Goal: Transaction & Acquisition: Purchase product/service

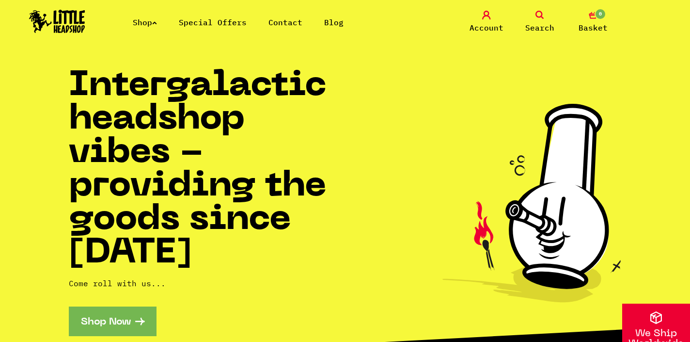
click at [139, 17] on link "Shop" at bounding box center [145, 22] width 24 height 10
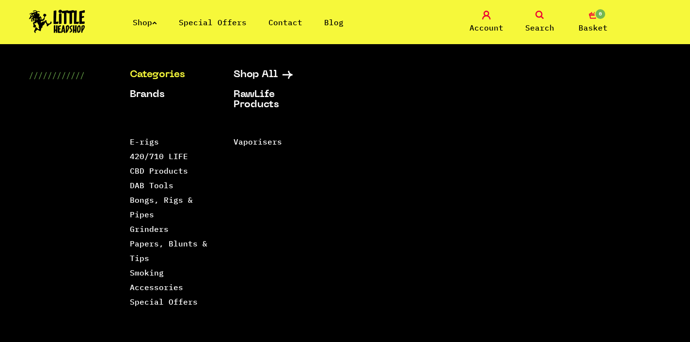
click at [533, 16] on link "Search" at bounding box center [540, 22] width 48 height 23
click at [480, 26] on span "Account" at bounding box center [487, 28] width 34 height 12
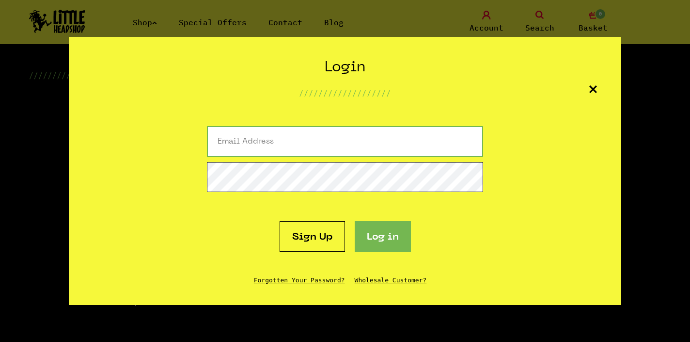
click at [314, 144] on input "email" at bounding box center [345, 141] width 276 height 31
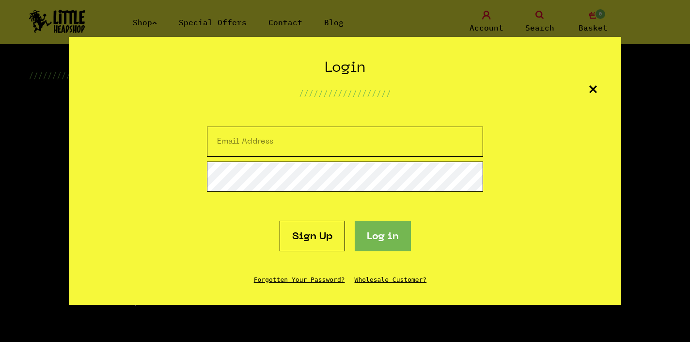
type input "[EMAIL_ADDRESS][DOMAIN_NAME]"
click at [370, 247] on button "Log in" at bounding box center [383, 236] width 56 height 31
click at [380, 238] on button "Log in" at bounding box center [383, 236] width 56 height 31
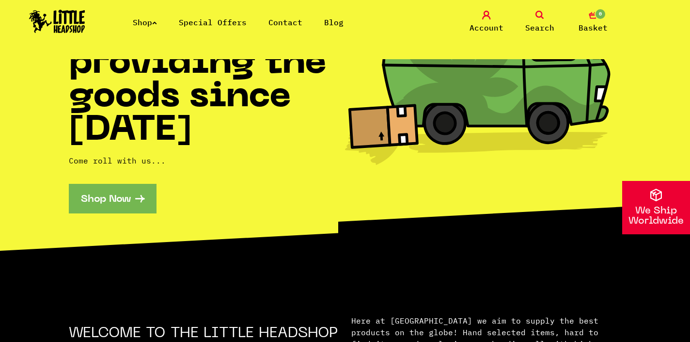
scroll to position [227, 0]
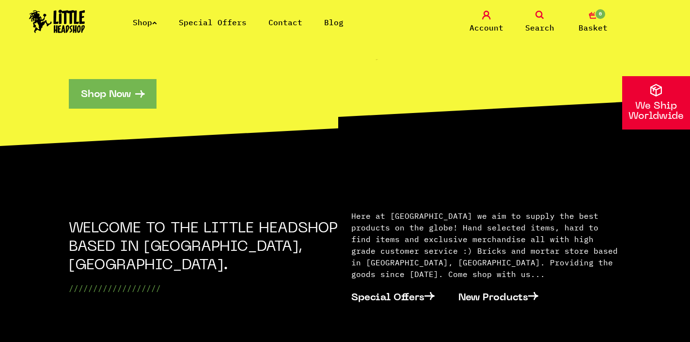
click at [480, 25] on span "Account" at bounding box center [487, 28] width 34 height 12
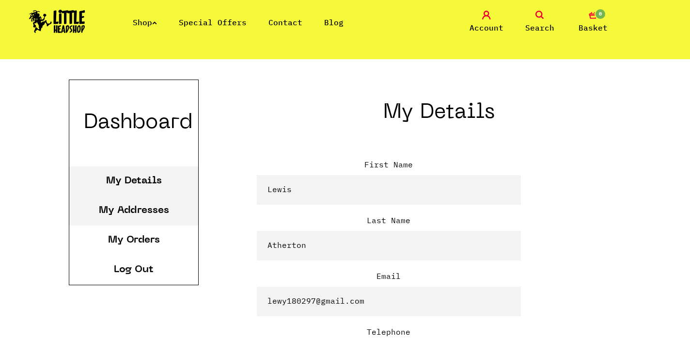
scroll to position [185, 0]
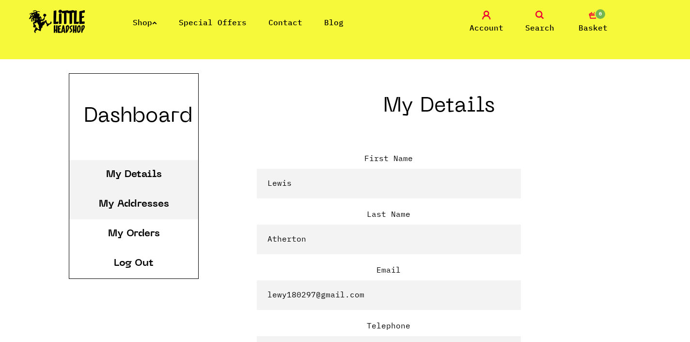
click at [157, 198] on li "My Addresses" at bounding box center [133, 205] width 129 height 30
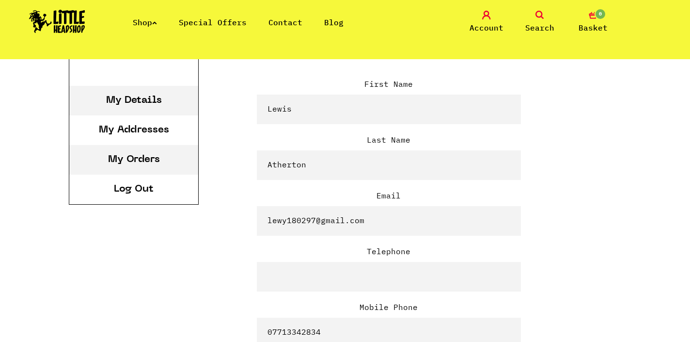
click at [136, 156] on link "My Orders" at bounding box center [134, 160] width 52 height 10
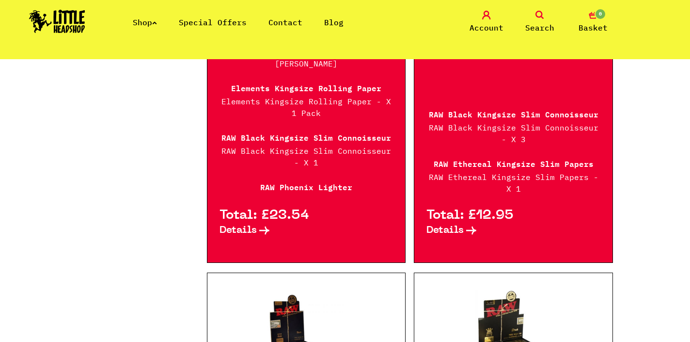
scroll to position [431, 0]
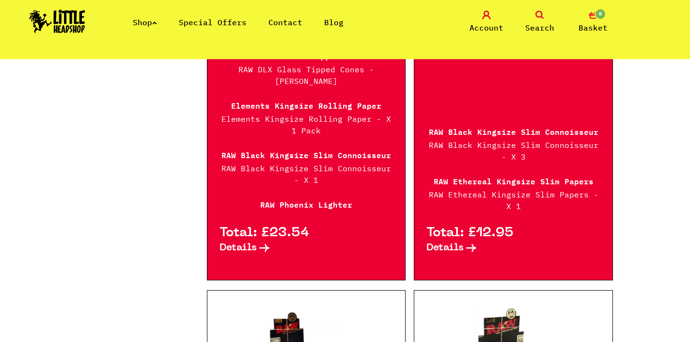
click at [454, 243] on span "Details" at bounding box center [445, 248] width 37 height 10
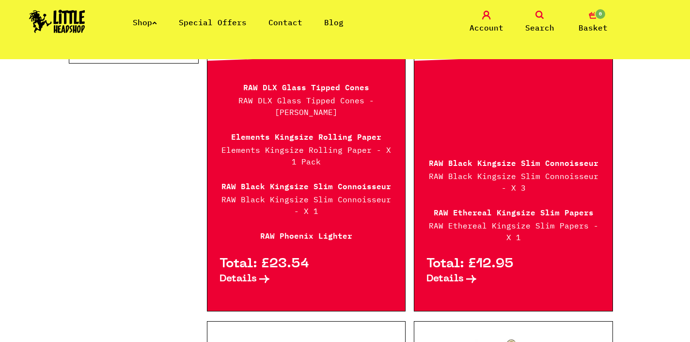
scroll to position [400, 0]
click at [247, 273] on span "Details" at bounding box center [238, 278] width 37 height 10
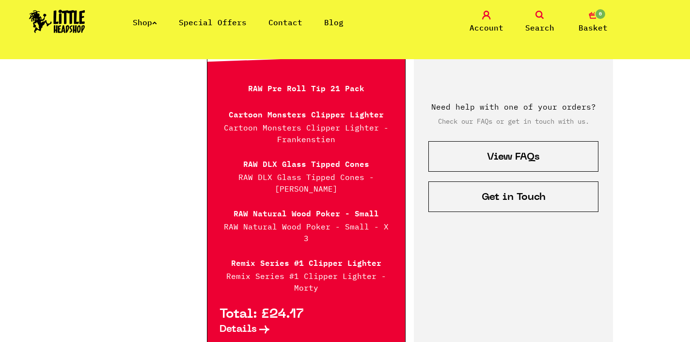
scroll to position [1091, 0]
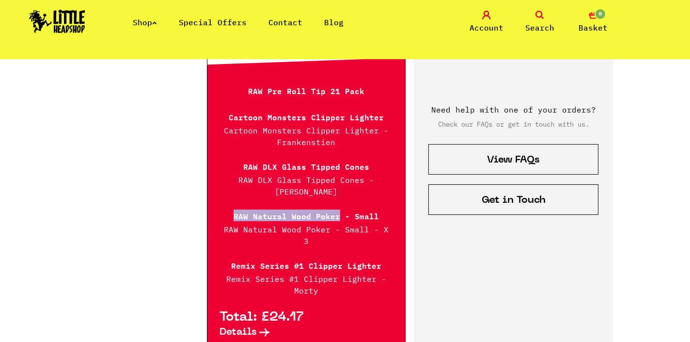
drag, startPoint x: 233, startPoint y: 192, endPoint x: 339, endPoint y: 193, distance: 106.7
click at [339, 209] on p "RAW Natural Wood Poker - Small" at bounding box center [307, 215] width 174 height 12
click at [341, 209] on p "RAW Natural Wood Poker - Small" at bounding box center [307, 215] width 174 height 12
drag, startPoint x: 342, startPoint y: 192, endPoint x: 230, endPoint y: 190, distance: 112.0
click at [231, 209] on p "RAW Natural Wood Poker - Small" at bounding box center [307, 215] width 174 height 12
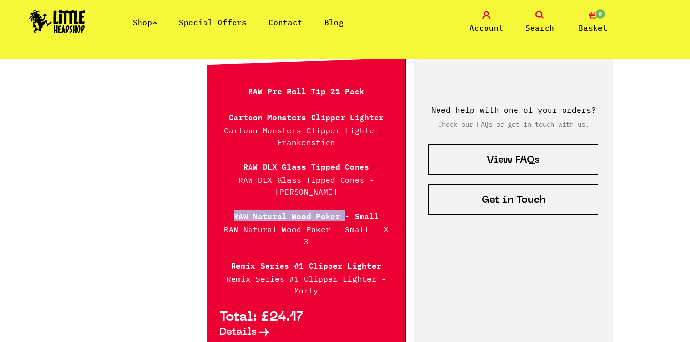
click at [543, 23] on span "Search" at bounding box center [540, 28] width 29 height 12
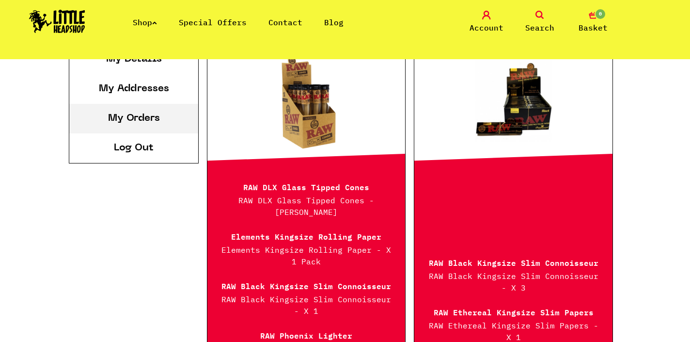
scroll to position [90, 0]
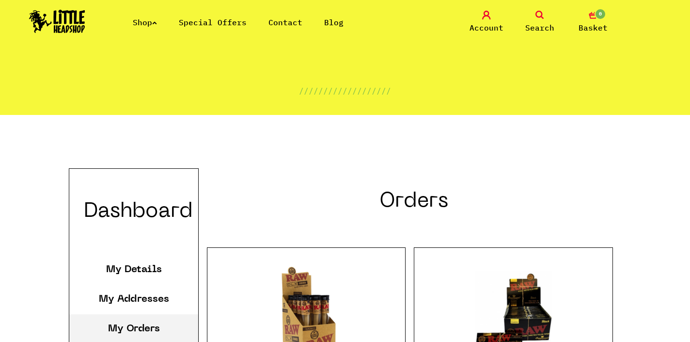
click at [536, 14] on icon at bounding box center [540, 15] width 9 height 9
click at [540, 14] on icon at bounding box center [540, 15] width 9 height 9
click at [70, 11] on img at bounding box center [57, 21] width 56 height 23
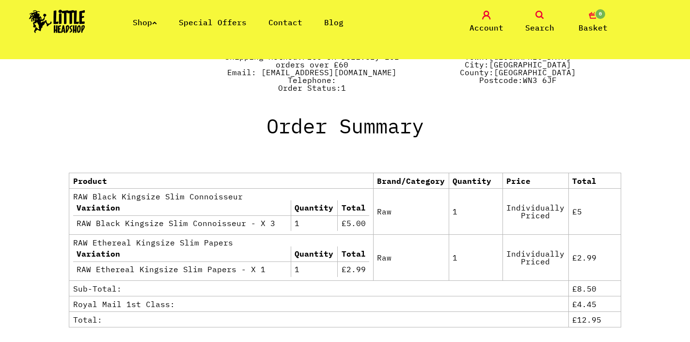
scroll to position [440, 0]
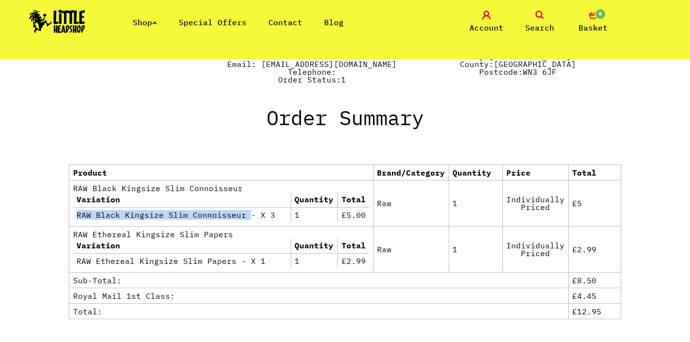
drag, startPoint x: 78, startPoint y: 213, endPoint x: 244, endPoint y: 214, distance: 166.3
click at [243, 213] on td "RAW Black Kingsize Slim Connoisseur - X 3" at bounding box center [182, 215] width 218 height 16
copy td "RAW Black Kingsize Slim Connoisseur"
click at [542, 14] on icon at bounding box center [540, 15] width 9 height 9
click at [541, 15] on icon at bounding box center [540, 15] width 9 height 9
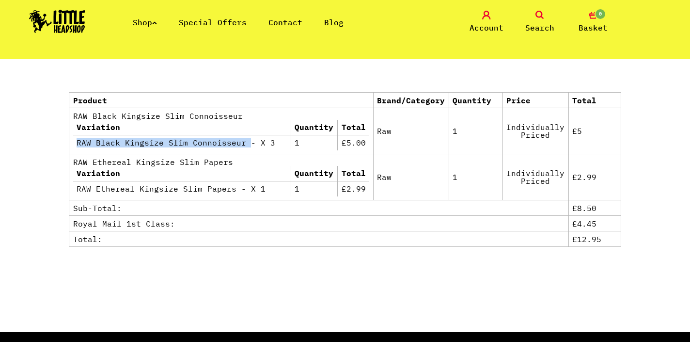
scroll to position [529, 0]
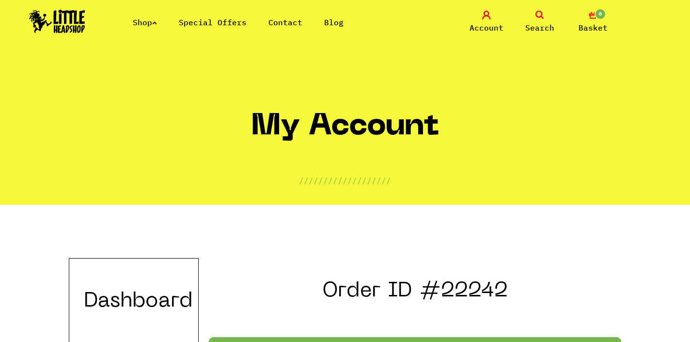
click at [58, 11] on img at bounding box center [57, 21] width 56 height 23
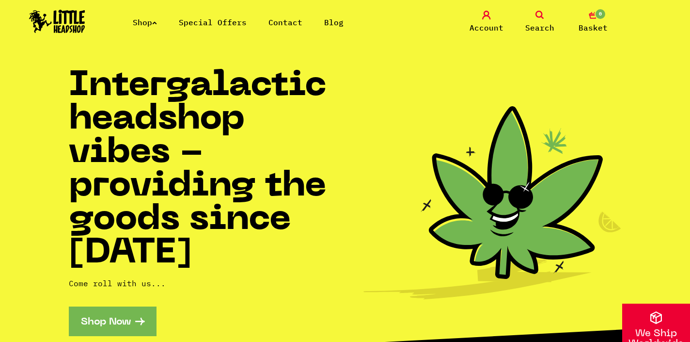
click at [541, 15] on icon at bounding box center [540, 15] width 9 height 9
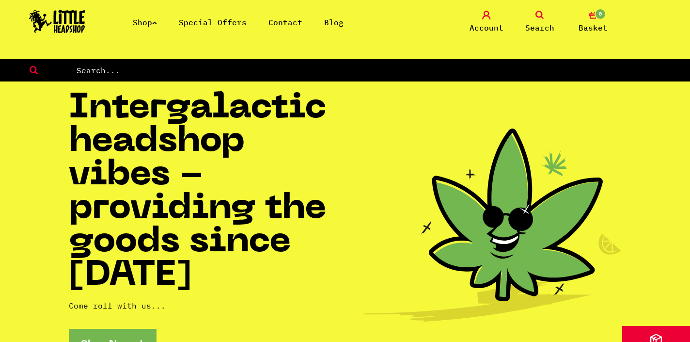
click at [281, 58] on nav "Shop Special Offers Contact Blog Account Search 0 Basket Categories Shop All Br…" at bounding box center [345, 29] width 690 height 59
click at [282, 67] on input "text" at bounding box center [383, 70] width 615 height 13
paste input "RAW Black Kingsize Slim Connoisseur"
type input "RAW Black Kingsize Slim Connoisseur"
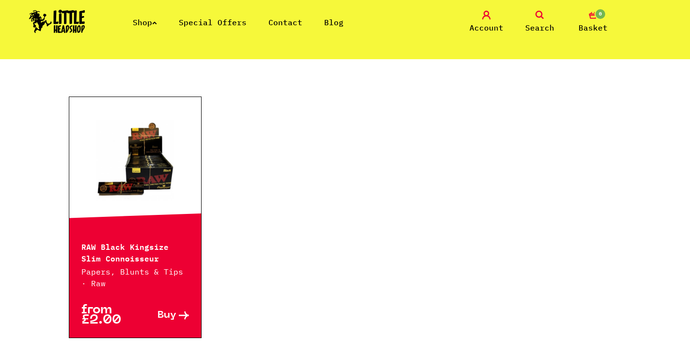
click at [159, 132] on link at bounding box center [135, 162] width 132 height 97
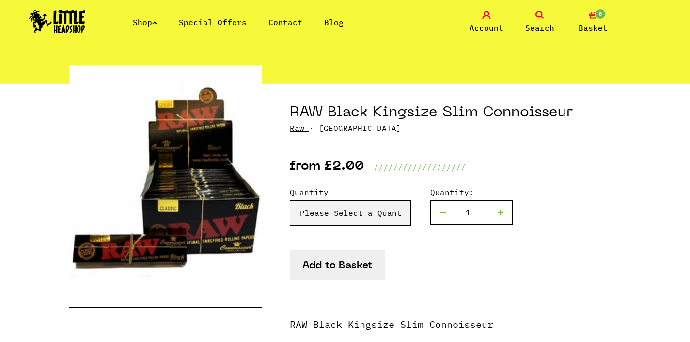
scroll to position [82, 0]
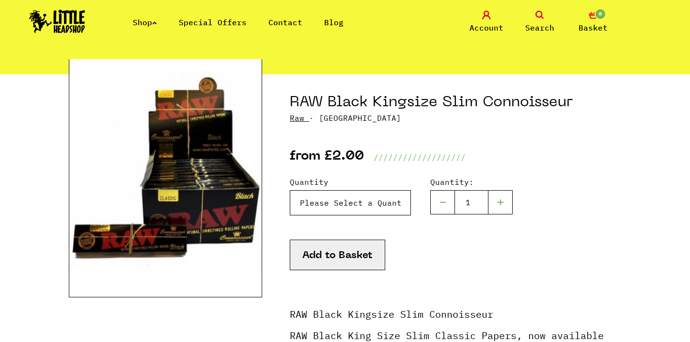
click at [307, 199] on select "Please Select a Quantity X 1 - £2.00 X 3 - £5.00 X 24 (Full Box) - £35.00" at bounding box center [350, 202] width 121 height 25
select select "461"
click at [290, 190] on select "Please Select a Quantity X 1 - £2.00 X 3 - £5.00 X 24 (Full Box) - £35.00" at bounding box center [350, 202] width 121 height 25
click at [337, 254] on button "Add to Basket" at bounding box center [338, 255] width 96 height 31
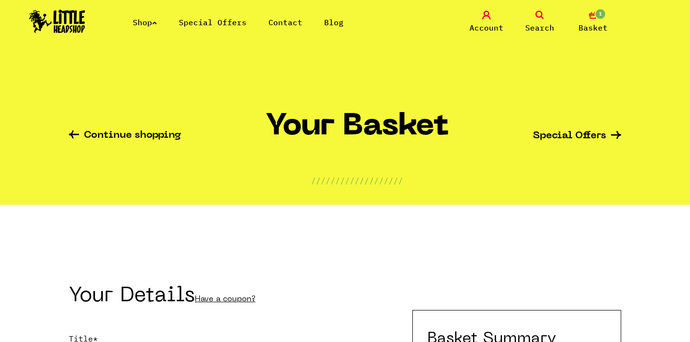
click at [534, 19] on link "Search" at bounding box center [540, 22] width 48 height 23
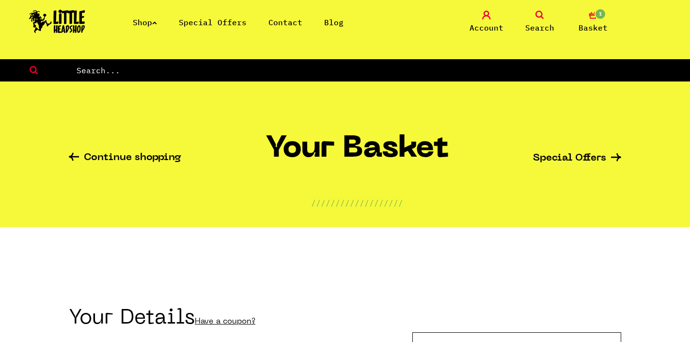
click at [298, 64] on input "text" at bounding box center [383, 70] width 615 height 13
type input "ethereal"
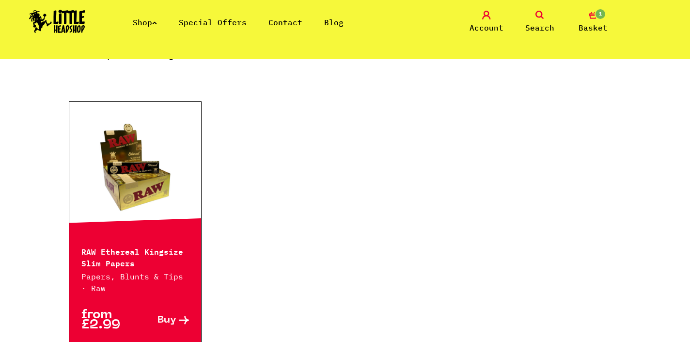
click at [156, 193] on link at bounding box center [135, 167] width 132 height 97
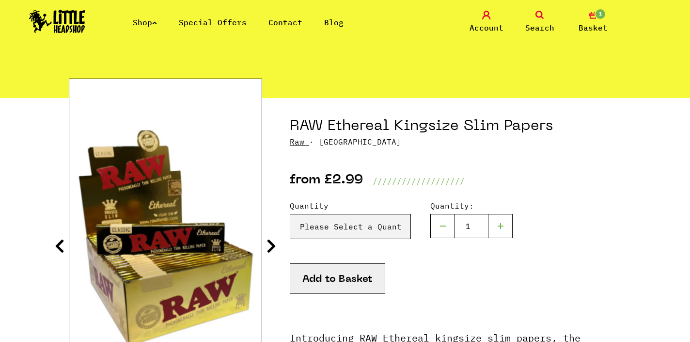
scroll to position [64, 0]
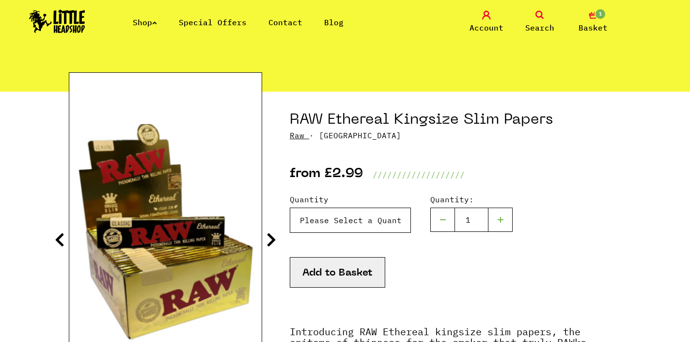
click at [320, 222] on select "Please Select a Quantity X 1 - £2.99 X 4 - £10.99 X 50 (Full Box) - £84.99" at bounding box center [350, 220] width 121 height 25
select select "1646"
click at [290, 208] on select "Please Select a Quantity X 1 - £2.99 X 4 - £10.99 X 50 (Full Box) - £84.99" at bounding box center [350, 220] width 121 height 25
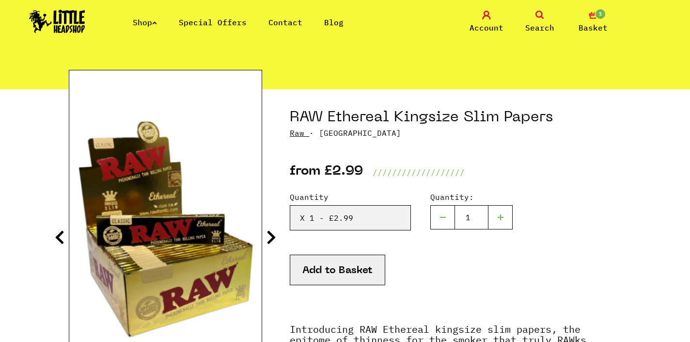
click at [332, 272] on button "Add to Basket" at bounding box center [338, 270] width 96 height 31
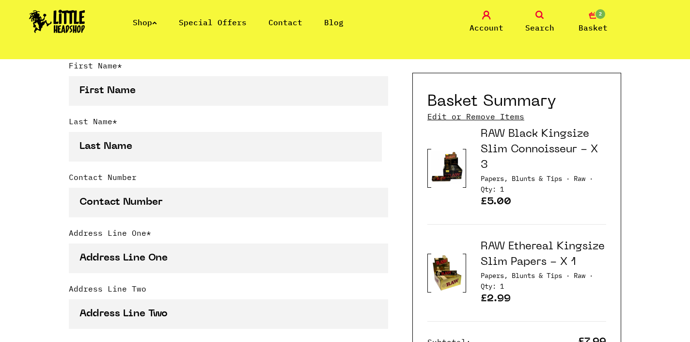
scroll to position [335, 0]
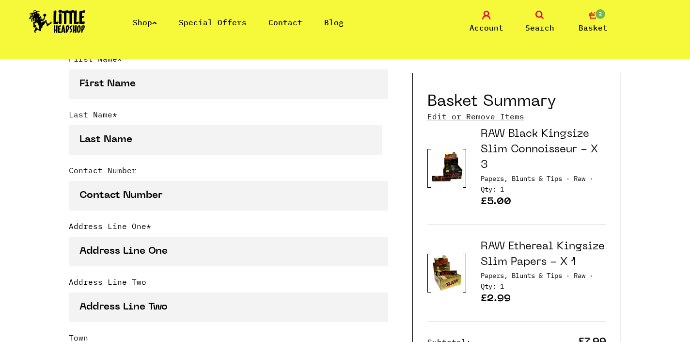
click at [143, 28] on div "Shop Special Offers Contact Blog Account Search 2 Basket" at bounding box center [345, 22] width 690 height 44
click at [143, 23] on link "Shop" at bounding box center [145, 22] width 24 height 10
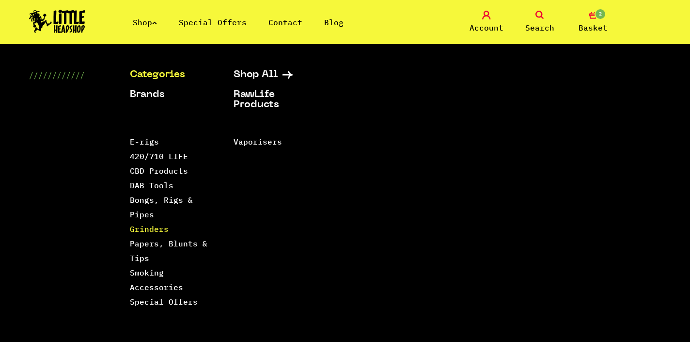
click at [147, 225] on link "Grinders" at bounding box center [149, 229] width 39 height 10
click at [140, 283] on link "Smoking Accessories" at bounding box center [156, 280] width 53 height 24
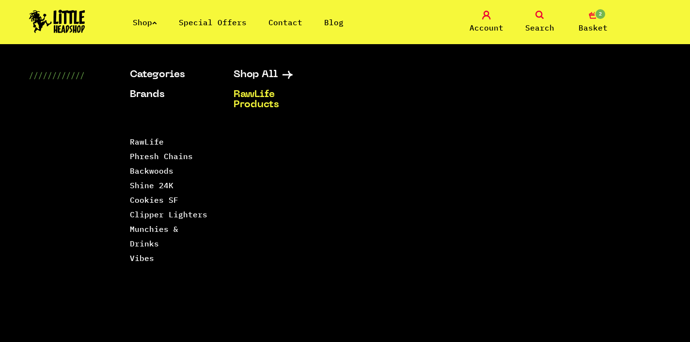
click at [499, 22] on span "Account" at bounding box center [487, 28] width 34 height 12
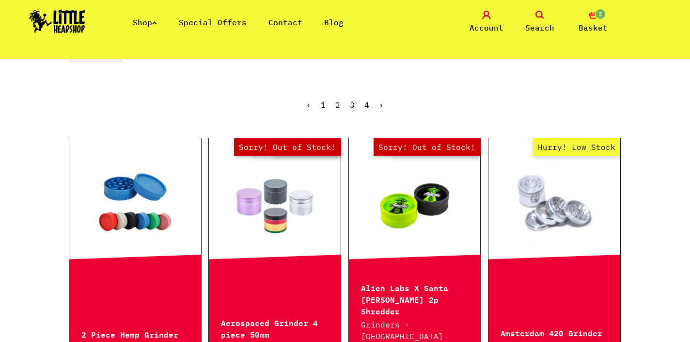
scroll to position [239, 0]
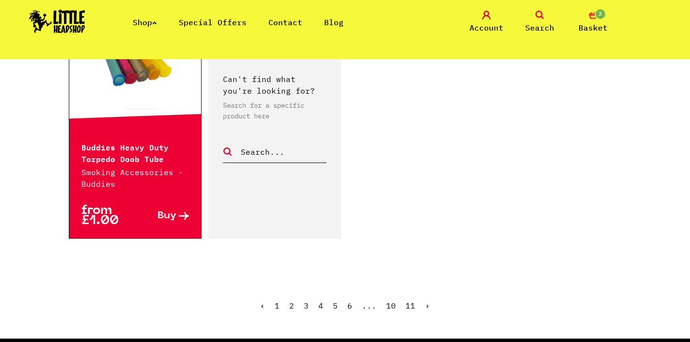
scroll to position [1702, 0]
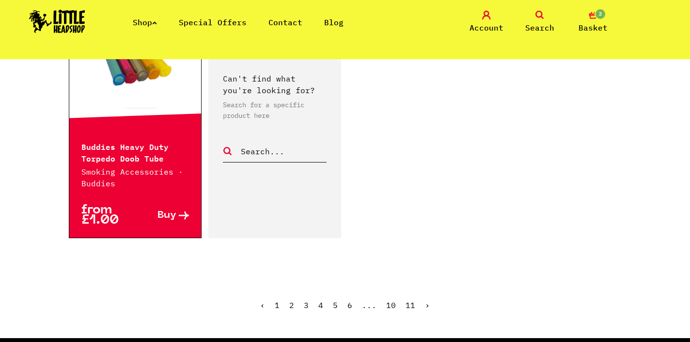
drag, startPoint x: 87, startPoint y: 104, endPoint x: 122, endPoint y: 142, distance: 52.2
click at [87, 103] on link at bounding box center [135, 62] width 132 height 97
click at [425, 304] on link "›" at bounding box center [427, 305] width 5 height 10
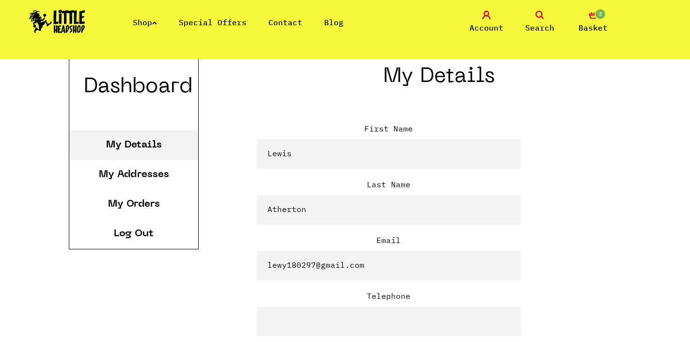
scroll to position [214, 0]
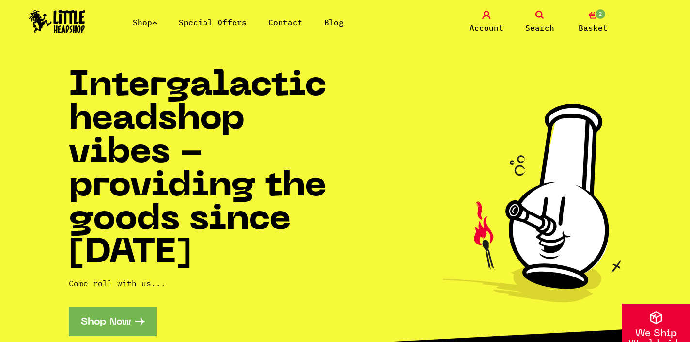
click at [72, 16] on img at bounding box center [57, 21] width 56 height 23
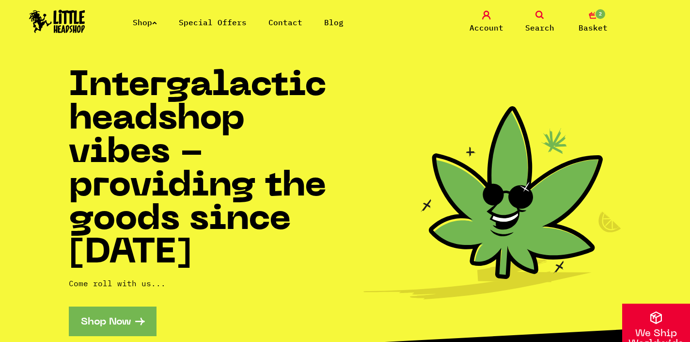
click at [534, 14] on link "Search" at bounding box center [540, 22] width 48 height 23
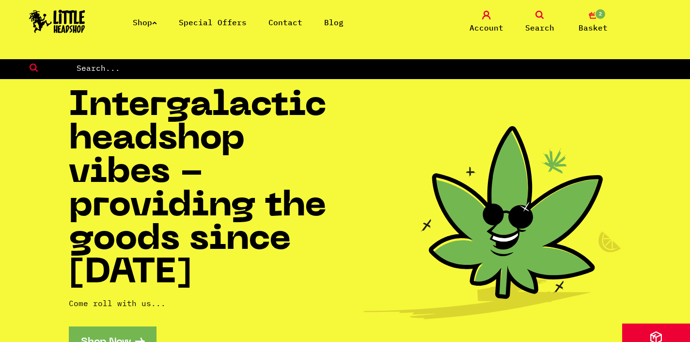
scroll to position [3, 0]
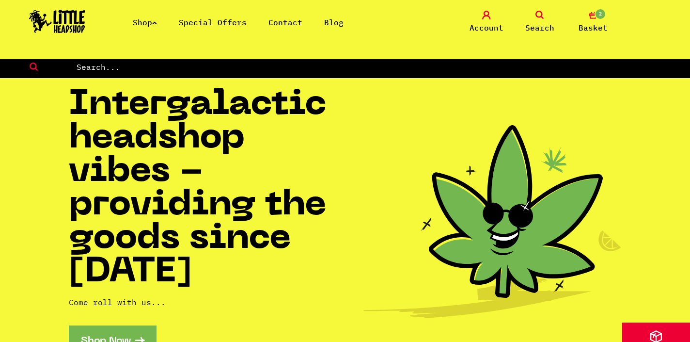
click at [422, 64] on input "text" at bounding box center [383, 67] width 615 height 13
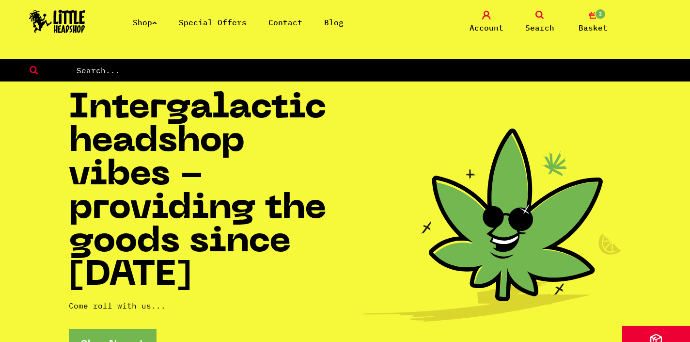
paste input "RAW Natural Wood Poker"
type input "RAW Natural Wood Poker"
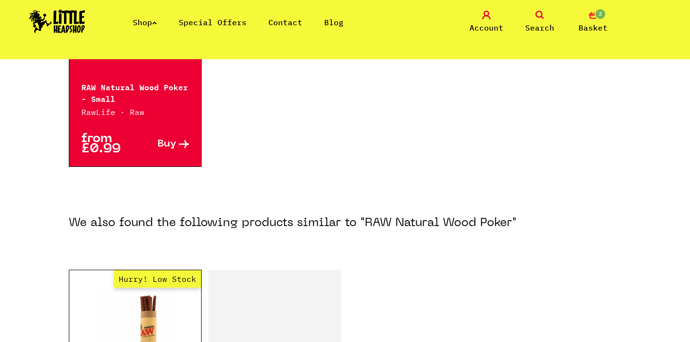
scroll to position [306, 0]
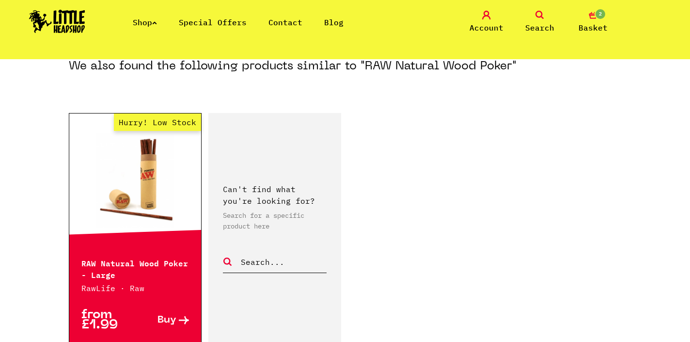
click at [164, 155] on link "Hurry! Low Stock" at bounding box center [135, 178] width 132 height 97
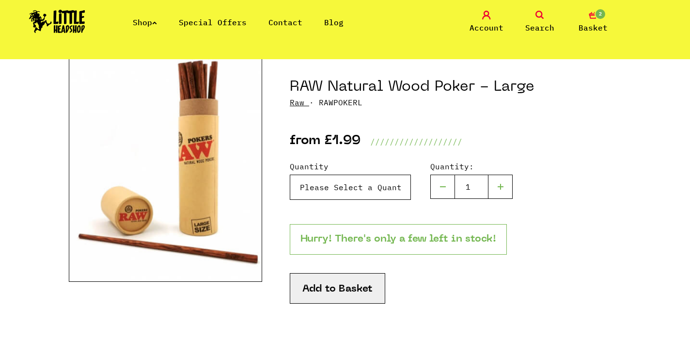
click at [336, 180] on select "Please Select a Quantity X 1 - £1.99 X 3 - £5.49" at bounding box center [350, 187] width 121 height 25
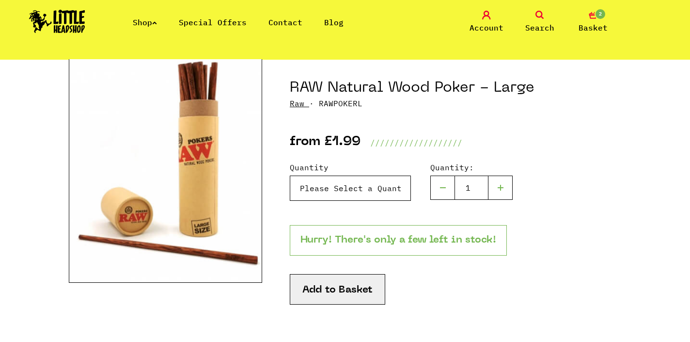
select select "814"
click at [290, 176] on select "Please Select a Quantity X 1 - £1.99 X 3 - £5.49" at bounding box center [350, 188] width 121 height 25
click at [343, 287] on button "Add to Basket" at bounding box center [338, 289] width 96 height 31
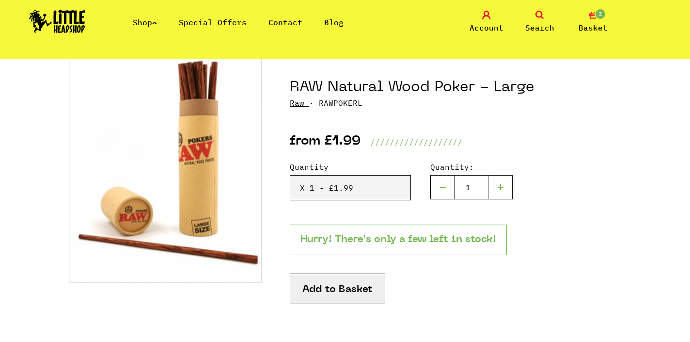
scroll to position [96, 0]
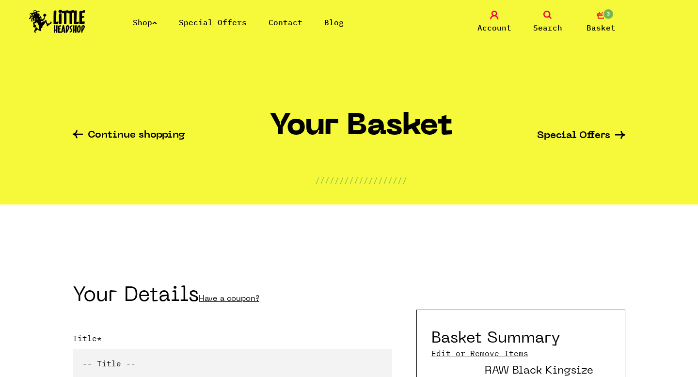
scroll to position [104, 0]
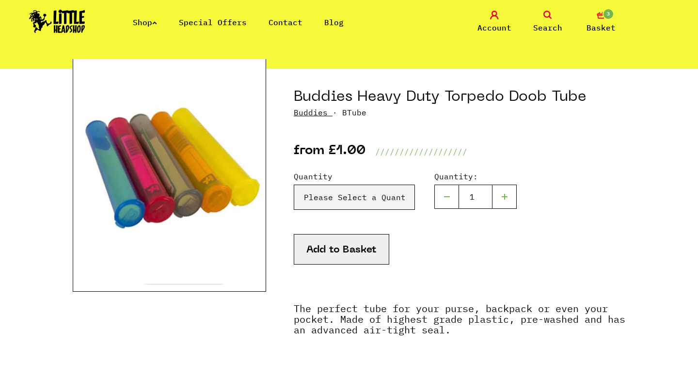
scroll to position [71, 0]
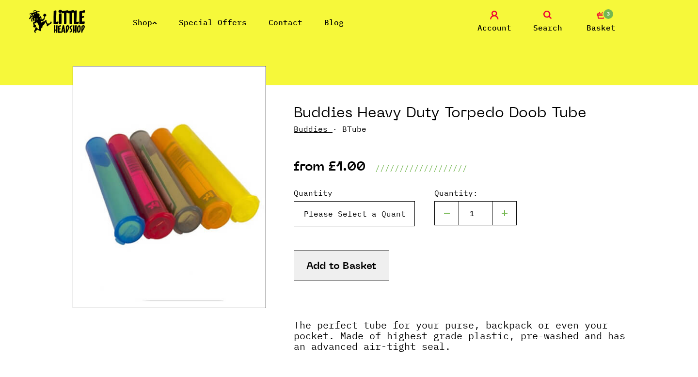
click at [363, 211] on select "Please Select a Quantity X 1 - £1.00 X 3 - £2.00 X 10 - £5.00 X 100 - £45.00" at bounding box center [354, 213] width 121 height 25
select select "44"
click at [294, 201] on select "Please Select a Quantity X 1 - £1.00 X 3 - £2.00 X 10 - £5.00 X 100 - £45.00" at bounding box center [354, 213] width 121 height 25
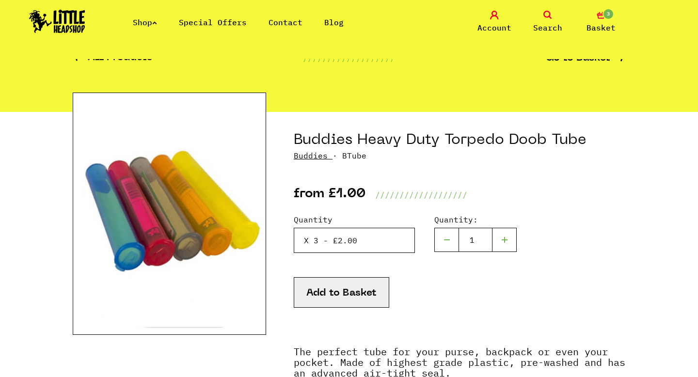
scroll to position [24, 0]
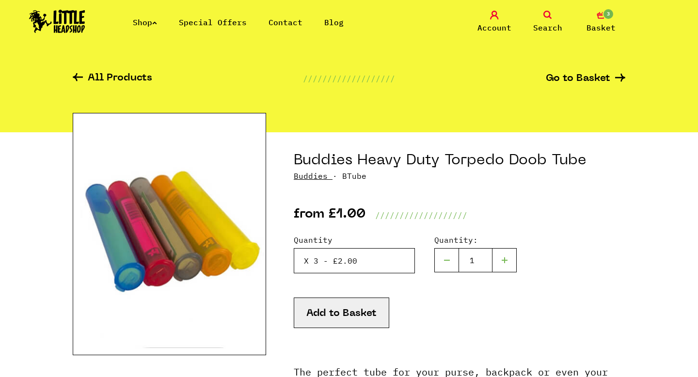
click at [338, 256] on select "Please Select a Quantity X 1 - £1.00 X 3 - £2.00 X 10 - £5.00 X 100 - £45.00" at bounding box center [354, 260] width 121 height 25
click at [294, 248] on select "Please Select a Quantity X 1 - £1.00 X 3 - £2.00 X 10 - £5.00 X 100 - £45.00" at bounding box center [354, 260] width 121 height 25
click at [346, 310] on button "Add to Basket" at bounding box center [342, 313] width 96 height 31
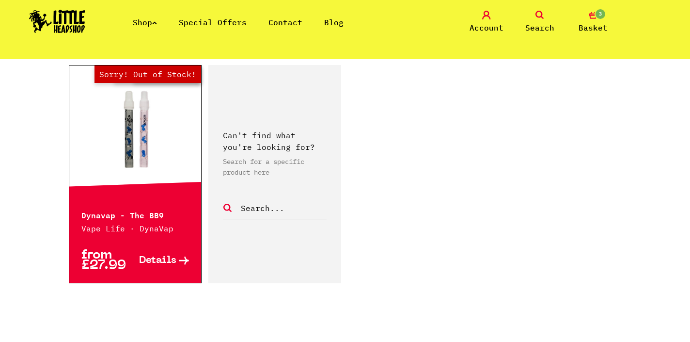
scroll to position [1667, 0]
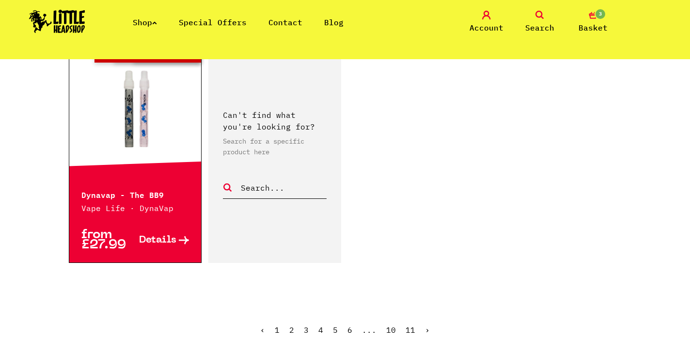
click at [427, 330] on link "›" at bounding box center [427, 330] width 5 height 10
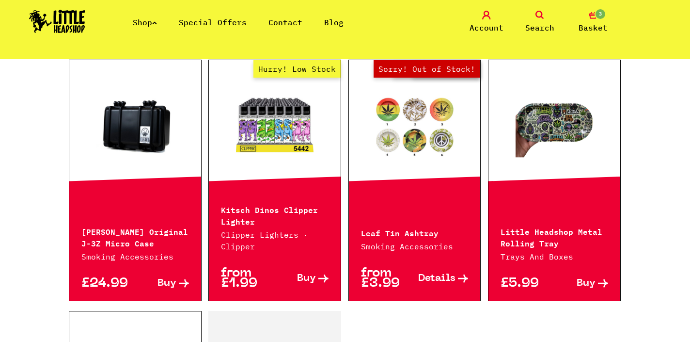
scroll to position [1426, 0]
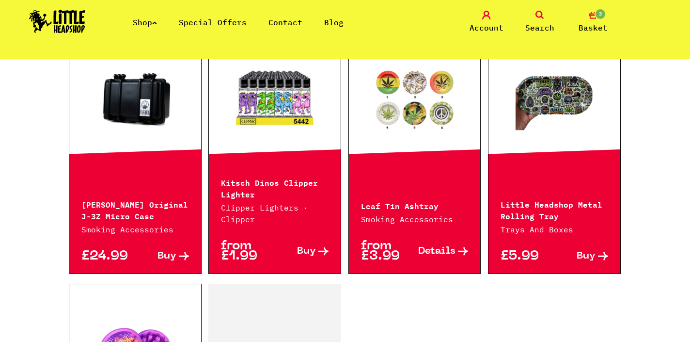
click at [543, 106] on link at bounding box center [555, 98] width 132 height 97
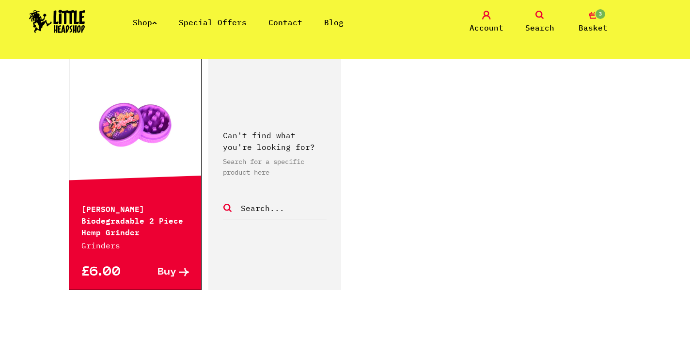
scroll to position [1682, 0]
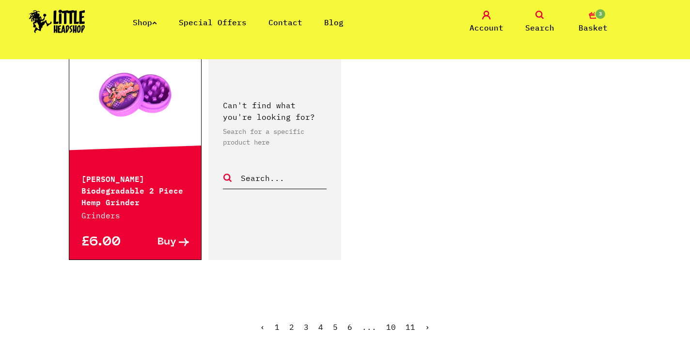
click at [426, 322] on link "›" at bounding box center [427, 327] width 5 height 10
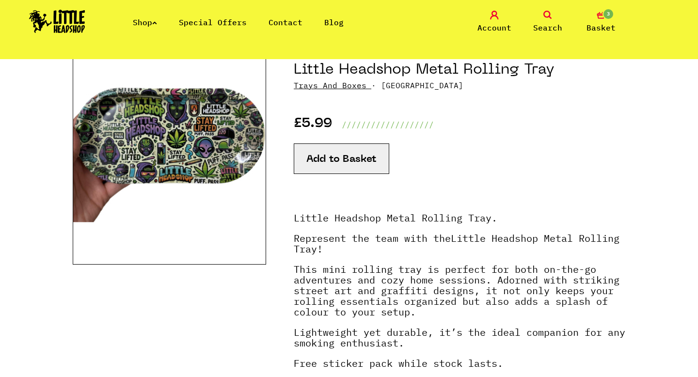
scroll to position [110, 0]
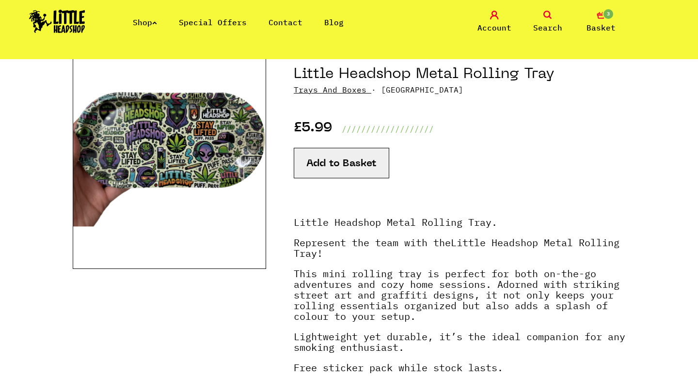
click at [341, 84] on p "Trays And Boxes · LHSTRAY" at bounding box center [460, 90] width 332 height 12
click at [342, 88] on link "Trays And Boxes" at bounding box center [330, 90] width 73 height 10
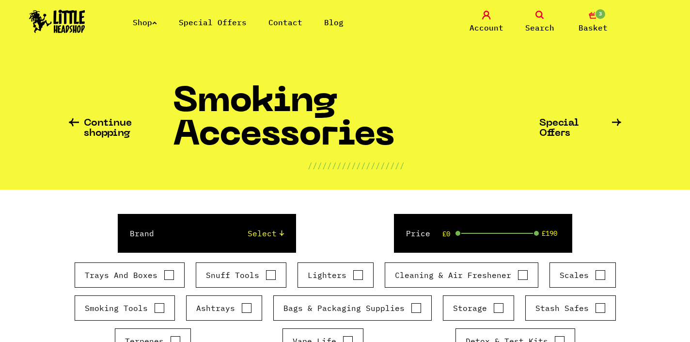
click at [544, 19] on icon at bounding box center [540, 15] width 9 height 9
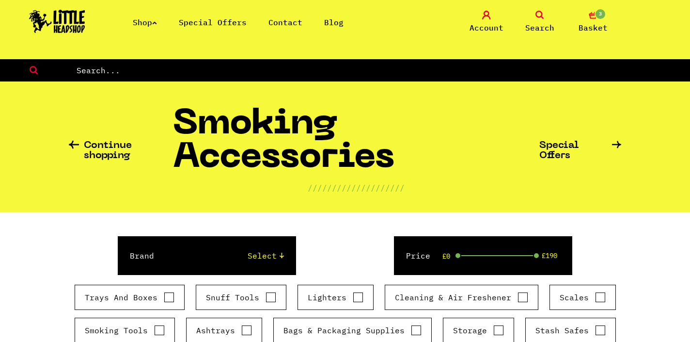
click at [403, 69] on input "text" at bounding box center [383, 70] width 615 height 13
type input "elements"
click at [153, 27] on li "Shop" at bounding box center [145, 22] width 24 height 12
click at [153, 20] on link "Shop" at bounding box center [145, 22] width 24 height 10
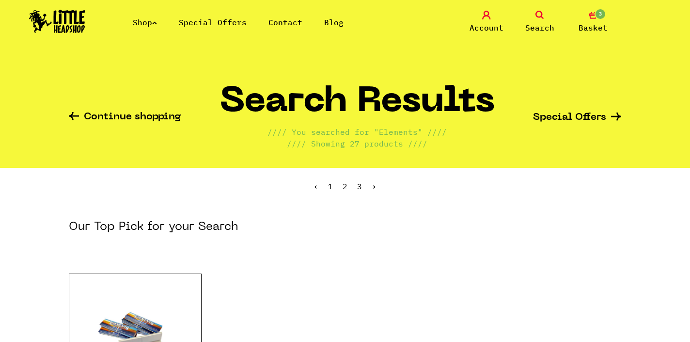
click at [157, 26] on link "Shop" at bounding box center [145, 22] width 24 height 10
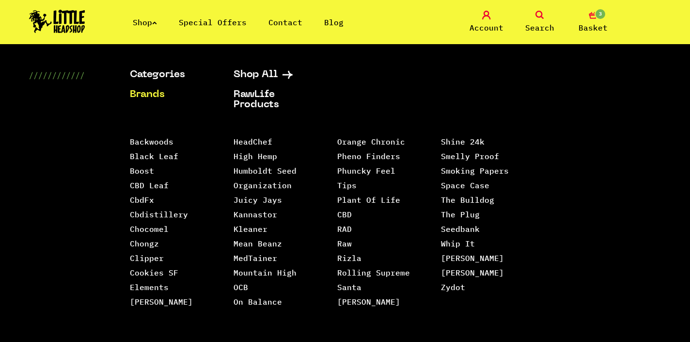
click at [149, 95] on link "Brands" at bounding box center [170, 95] width 80 height 10
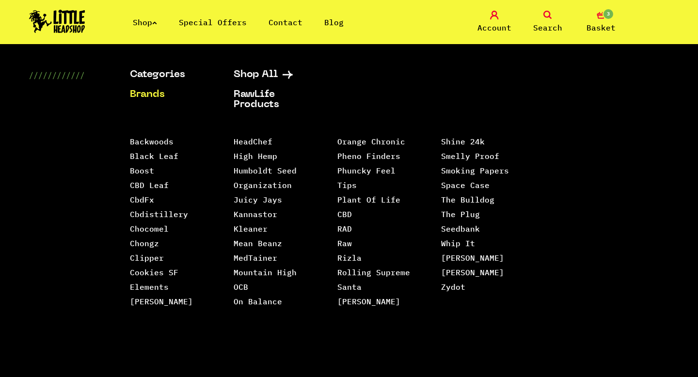
click at [144, 93] on link "Brands" at bounding box center [170, 95] width 80 height 10
click at [150, 287] on link "Elements" at bounding box center [149, 287] width 39 height 10
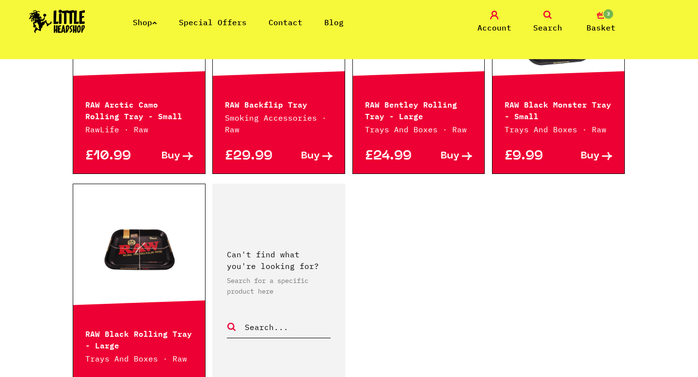
scroll to position [1521, 0]
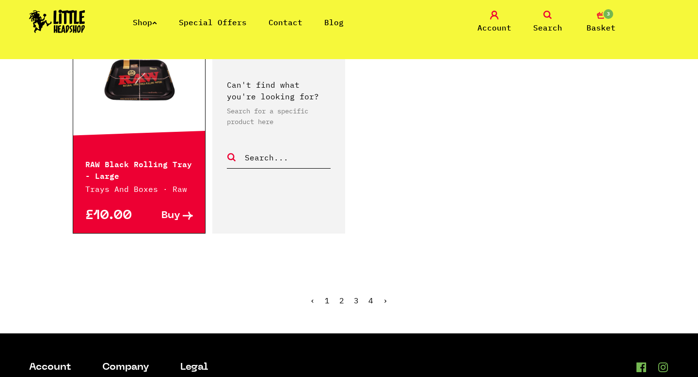
click at [341, 301] on link "2" at bounding box center [341, 301] width 5 height 10
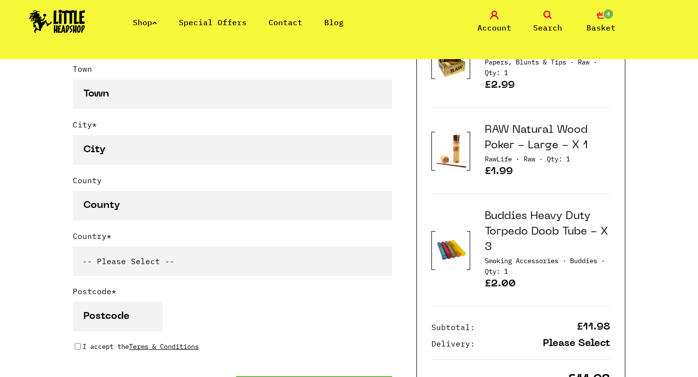
scroll to position [602, 0]
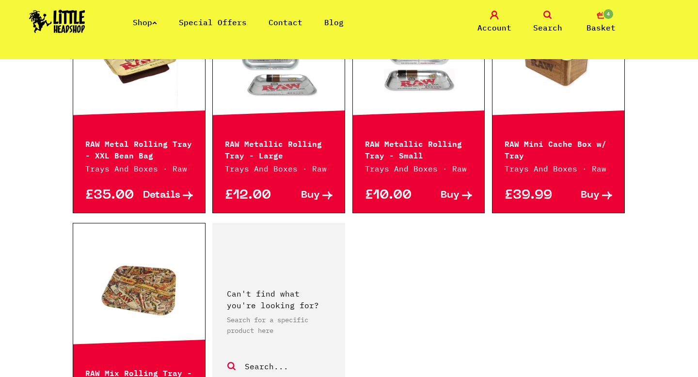
scroll to position [1475, 0]
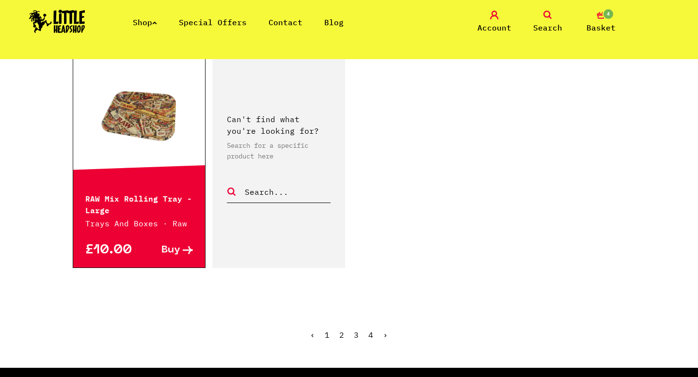
click at [384, 334] on link "›" at bounding box center [385, 335] width 5 height 10
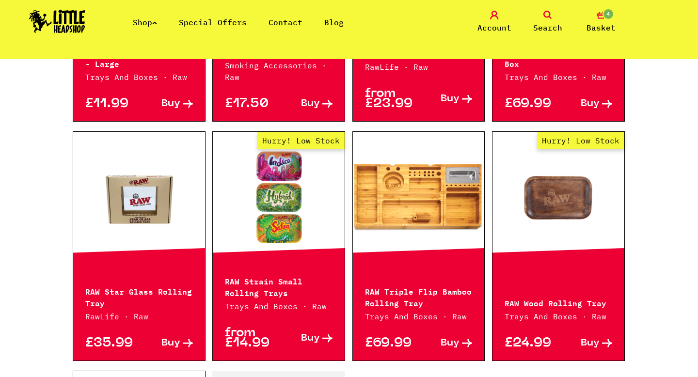
scroll to position [1459, 0]
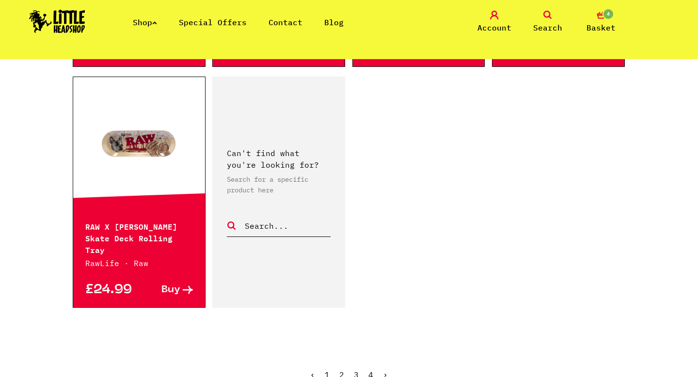
click at [380, 364] on ul "‹ 1 2 3 4 ›" at bounding box center [349, 382] width 553 height 42
click at [385, 370] on link "›" at bounding box center [385, 375] width 5 height 10
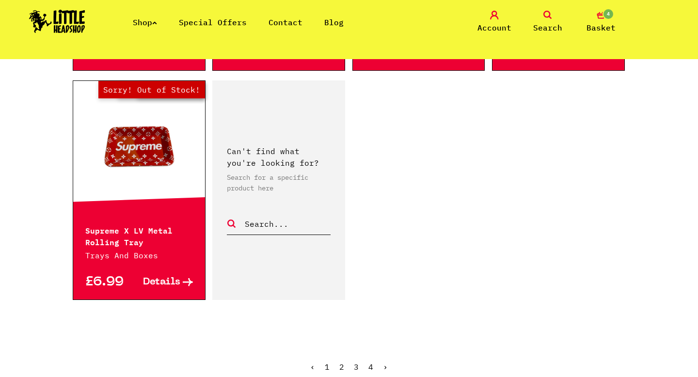
scroll to position [1012, 0]
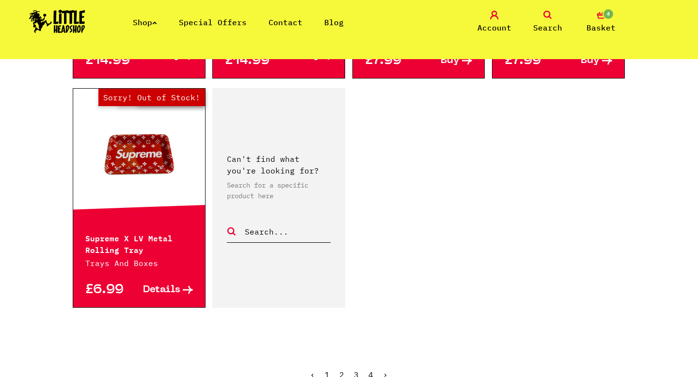
click at [385, 370] on span "›" at bounding box center [385, 375] width 5 height 10
click at [345, 361] on ul "‹ 1 2 3 4 ›" at bounding box center [349, 382] width 553 height 42
click at [343, 370] on link "2" at bounding box center [341, 375] width 5 height 10
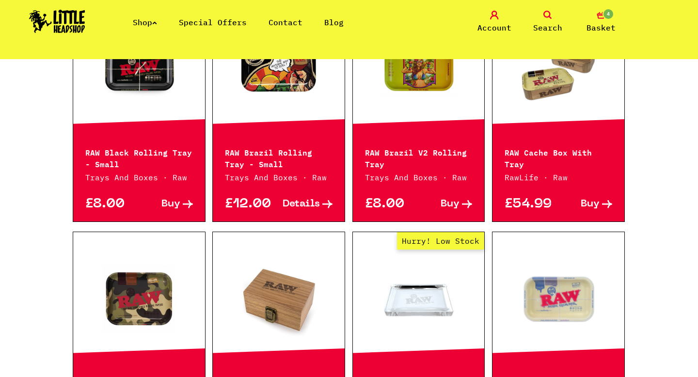
scroll to position [465, 0]
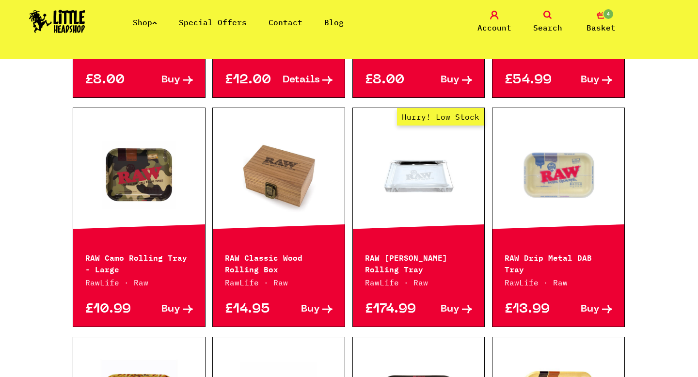
click at [290, 187] on link at bounding box center [279, 173] width 132 height 97
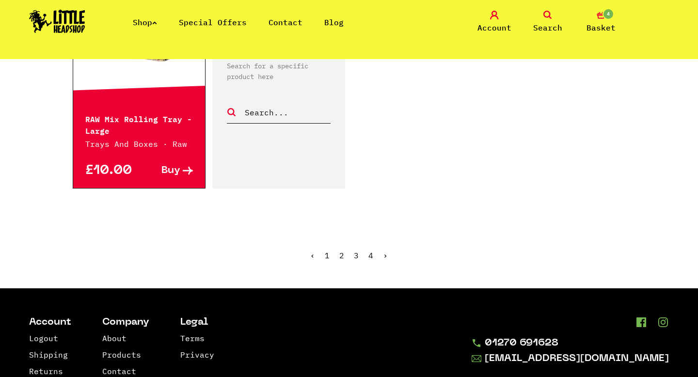
scroll to position [1570, 0]
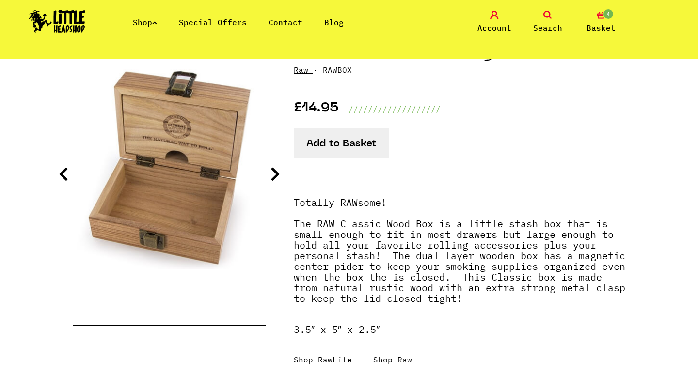
scroll to position [130, 0]
click at [276, 173] on icon at bounding box center [276, 174] width 10 height 16
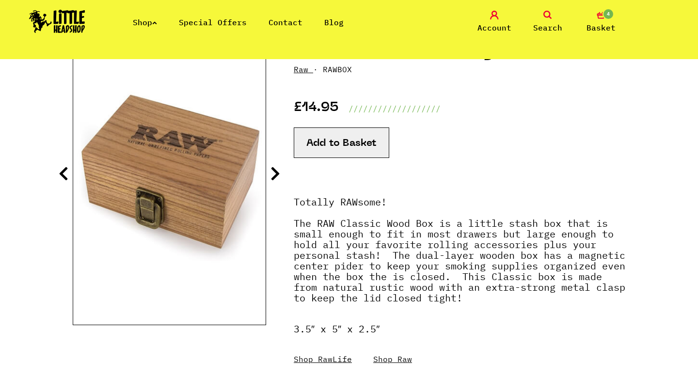
click at [276, 173] on icon at bounding box center [276, 174] width 10 height 16
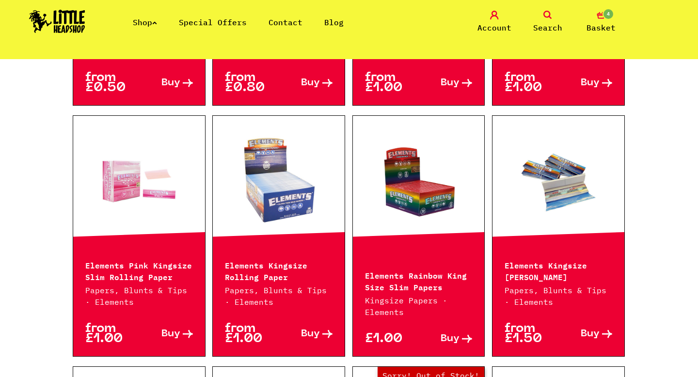
scroll to position [529, 0]
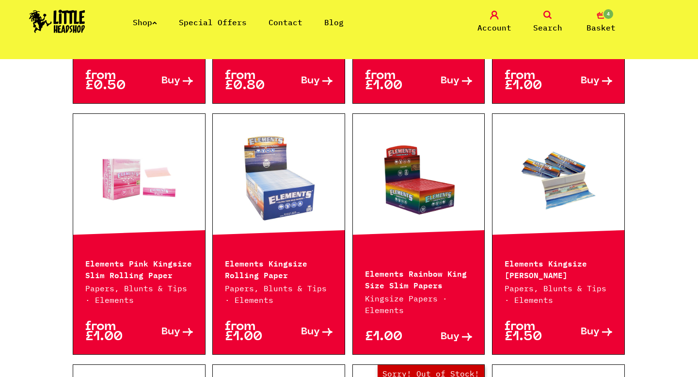
click at [538, 172] on link at bounding box center [559, 179] width 132 height 97
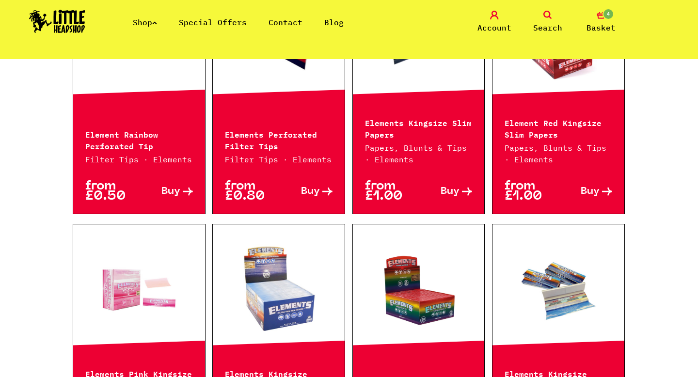
click at [125, 300] on link at bounding box center [139, 289] width 132 height 97
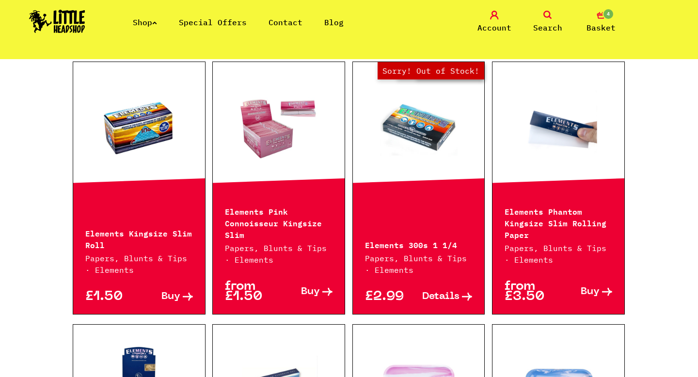
scroll to position [830, 0]
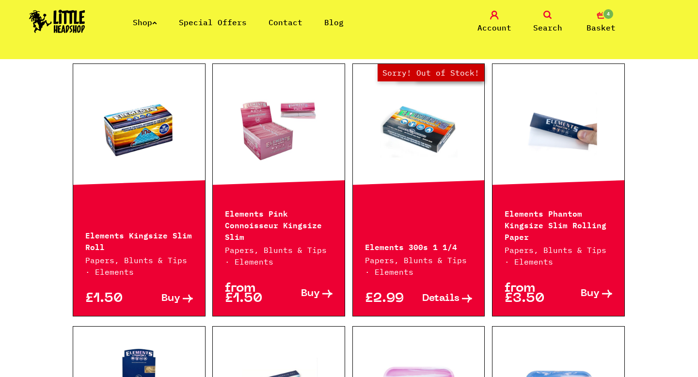
click at [254, 141] on link at bounding box center [279, 129] width 132 height 97
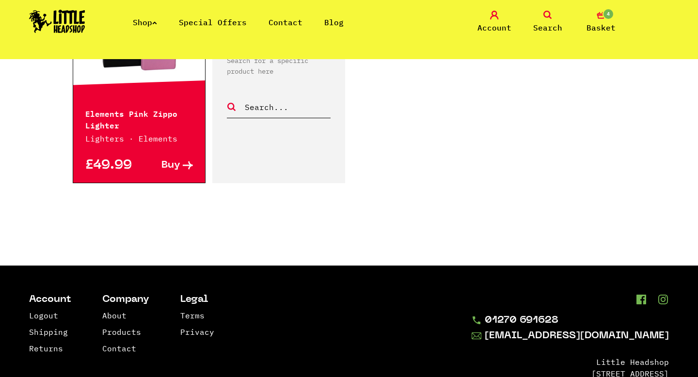
scroll to position [1199, 0]
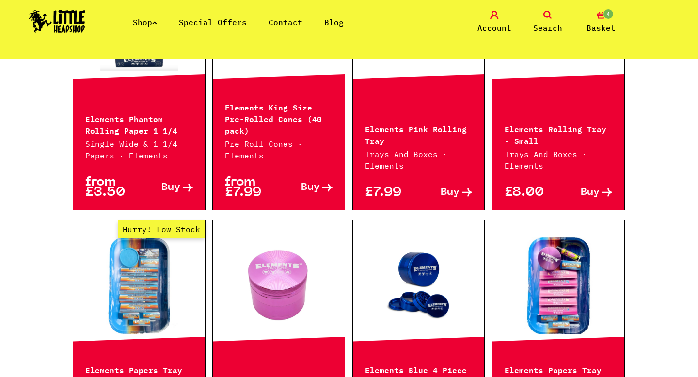
click at [156, 23] on icon at bounding box center [154, 23] width 5 height 4
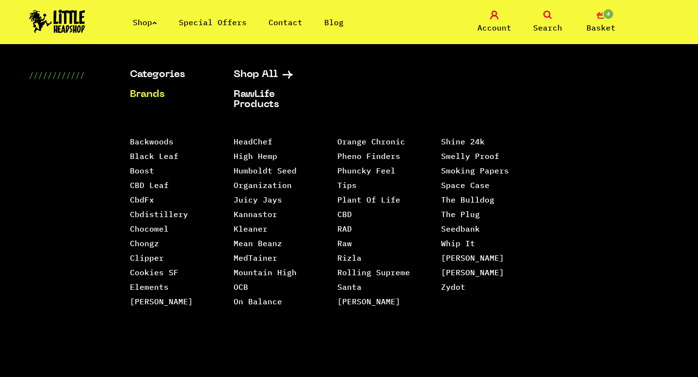
click at [538, 14] on link "Search" at bounding box center [548, 22] width 48 height 23
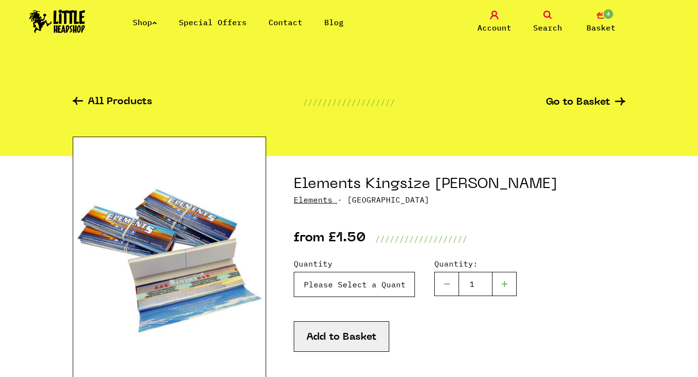
click at [321, 285] on select "Please Select a Quantity X 1 - £1.50 X 4 - £5.00 X 24 (Box) - £19.99" at bounding box center [354, 284] width 121 height 25
select select "186"
click at [294, 272] on select "Please Select a Quantity X 1 - £1.50 X 4 - £5.00 X 24 (Box) - £19.99" at bounding box center [354, 284] width 121 height 25
click at [323, 337] on button "Add to Basket" at bounding box center [342, 336] width 96 height 31
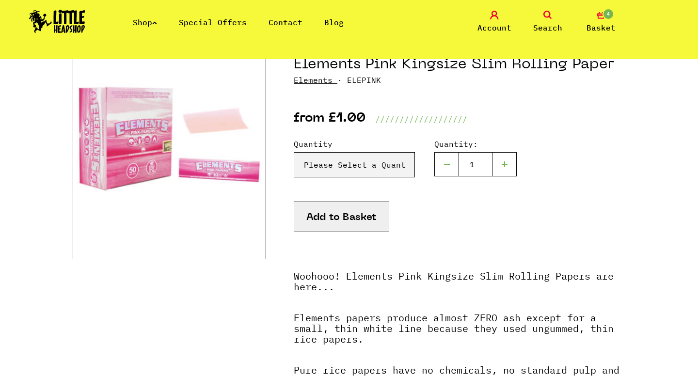
scroll to position [133, 0]
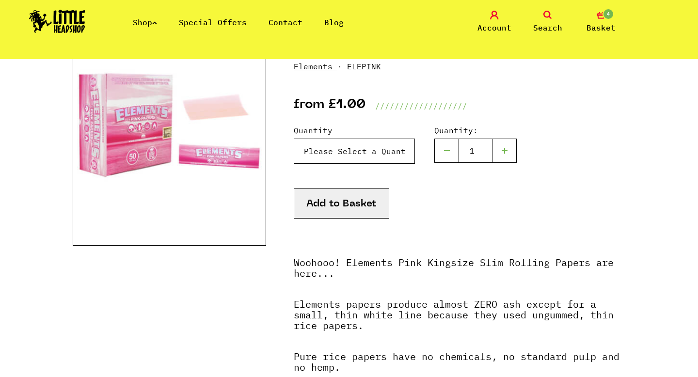
click at [361, 150] on select "Please Select a Quantity X 1 - £1.00 X 7 - £5.00 X 50 (Full Box) - £20.99" at bounding box center [354, 151] width 121 height 25
select select "1246"
click at [294, 139] on select "Please Select a Quantity X 1 - £1.00 X 7 - £5.00 X 50 (Full Box) - £20.99" at bounding box center [354, 151] width 121 height 25
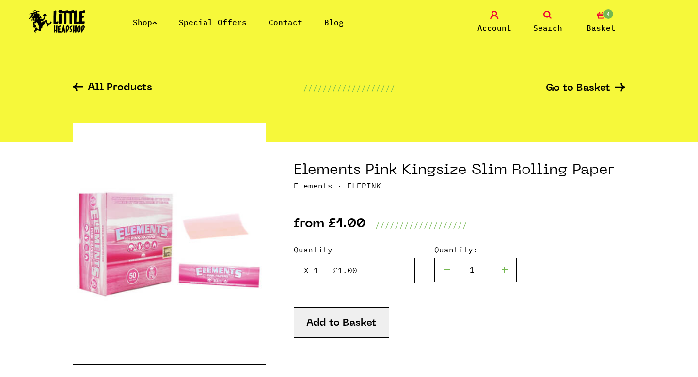
scroll to position [0, 0]
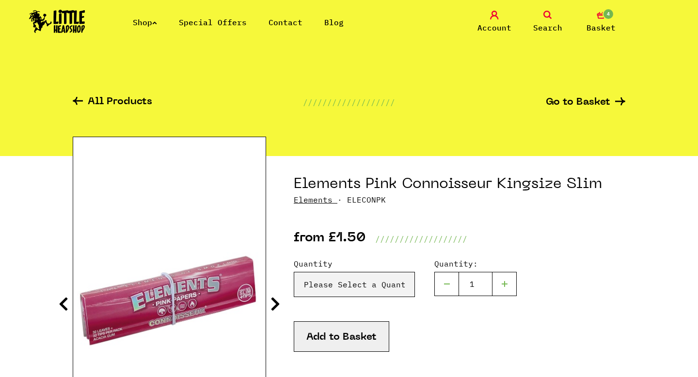
scroll to position [47, 0]
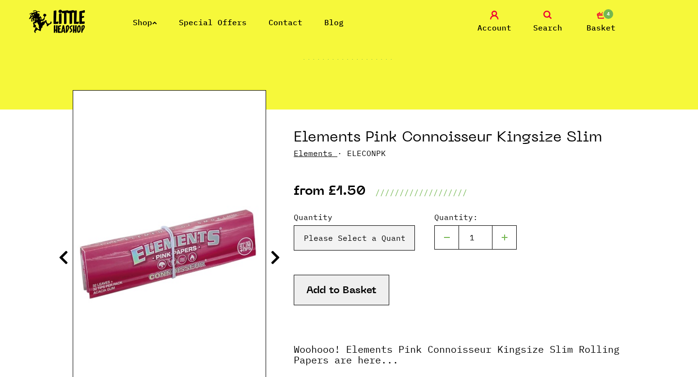
click at [272, 259] on icon at bounding box center [276, 258] width 10 height 16
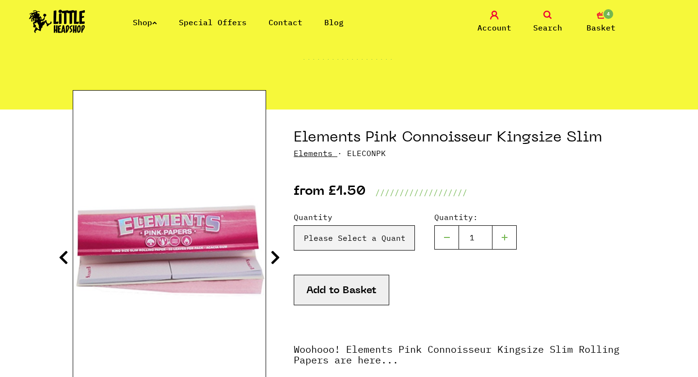
click at [272, 259] on icon at bounding box center [276, 258] width 10 height 16
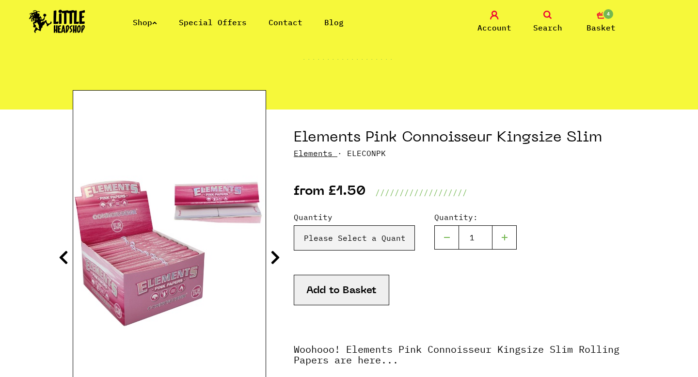
click at [272, 259] on icon at bounding box center [276, 258] width 10 height 16
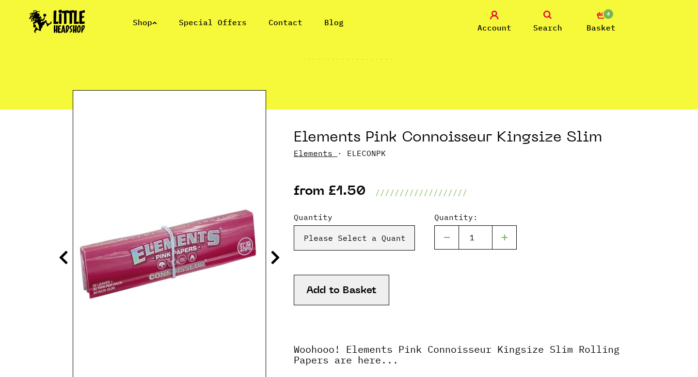
click at [272, 259] on icon at bounding box center [276, 258] width 10 height 16
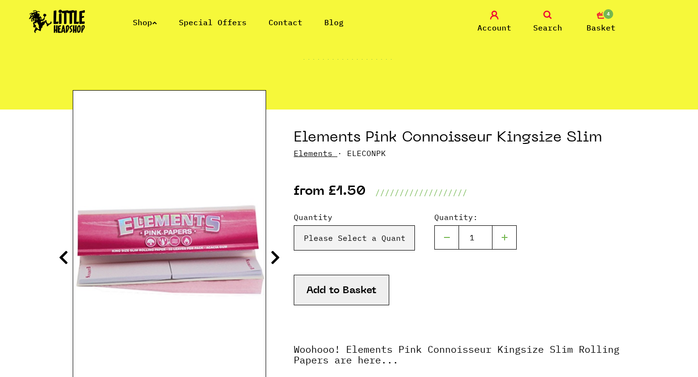
click at [314, 152] on link "Elements" at bounding box center [313, 153] width 39 height 10
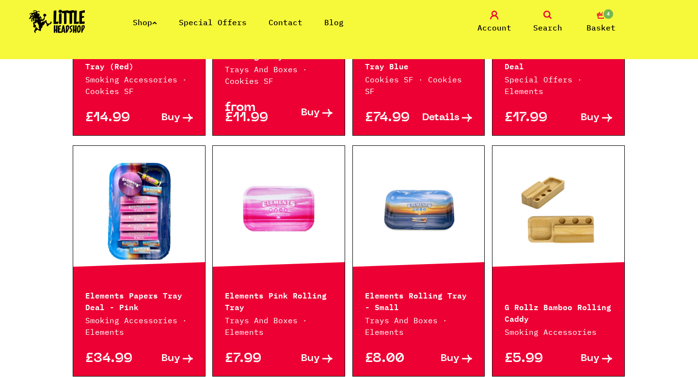
scroll to position [959, 0]
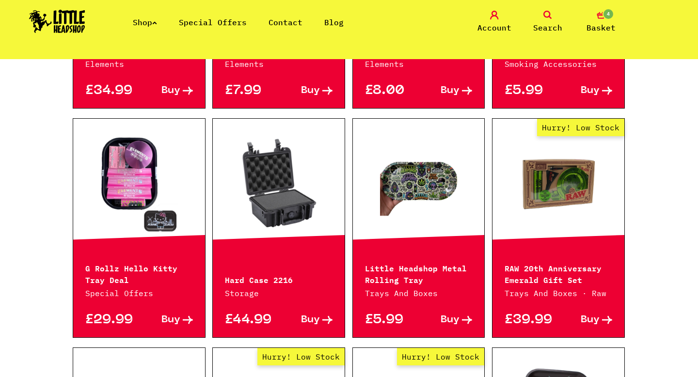
click at [424, 184] on link at bounding box center [419, 184] width 132 height 97
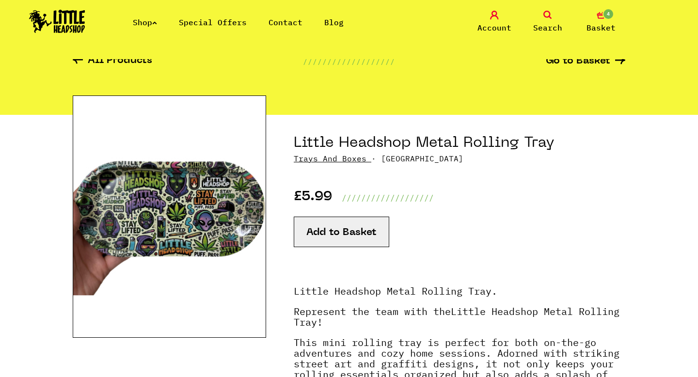
scroll to position [50, 0]
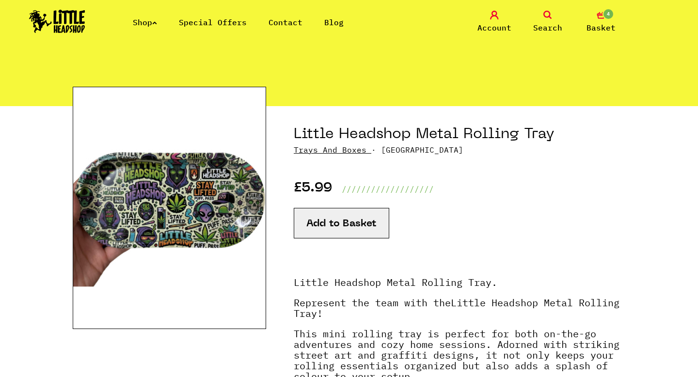
click at [349, 227] on button "Add to Basket" at bounding box center [342, 223] width 96 height 31
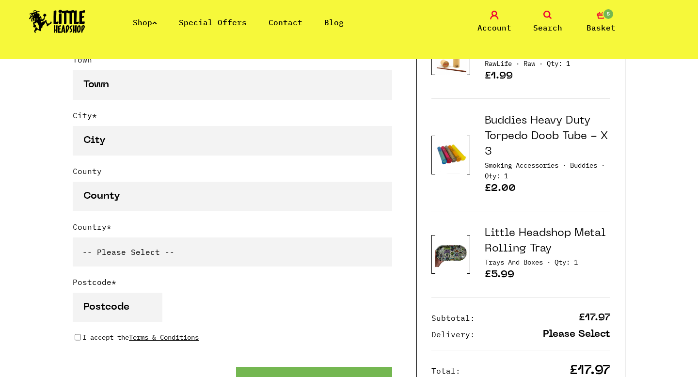
scroll to position [618, 0]
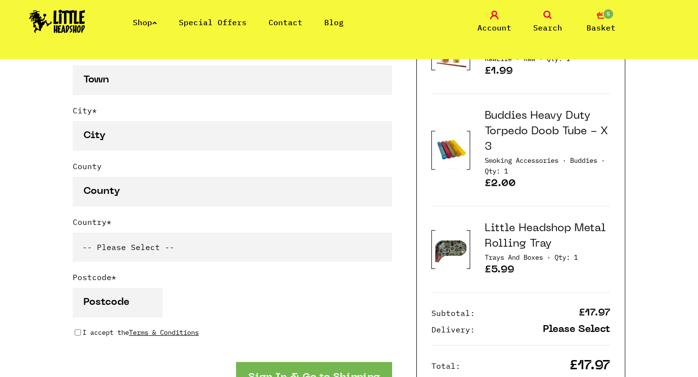
click at [494, 237] on h3 "Little Headshop Metal Rolling Tray" at bounding box center [548, 236] width 126 height 31
click at [438, 258] on img at bounding box center [451, 249] width 32 height 39
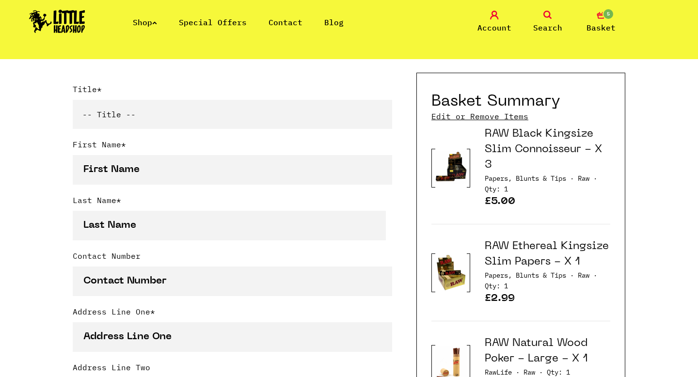
scroll to position [148, 0]
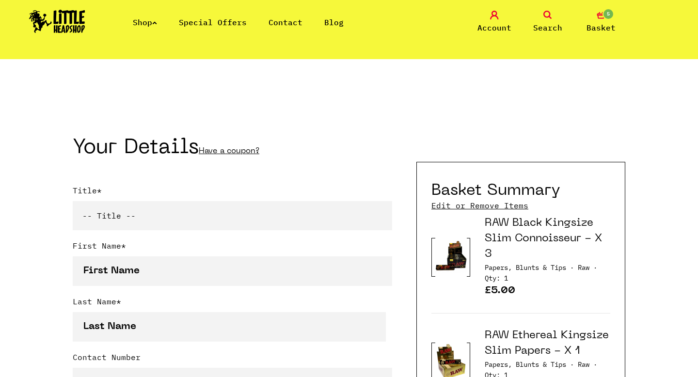
click at [477, 206] on link "Edit or Remove Items" at bounding box center [480, 205] width 97 height 11
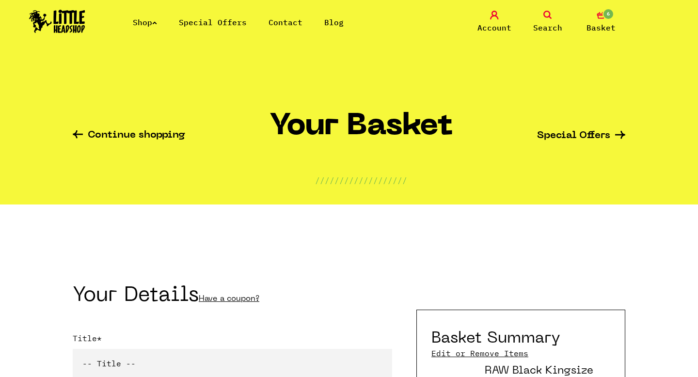
scroll to position [220, 0]
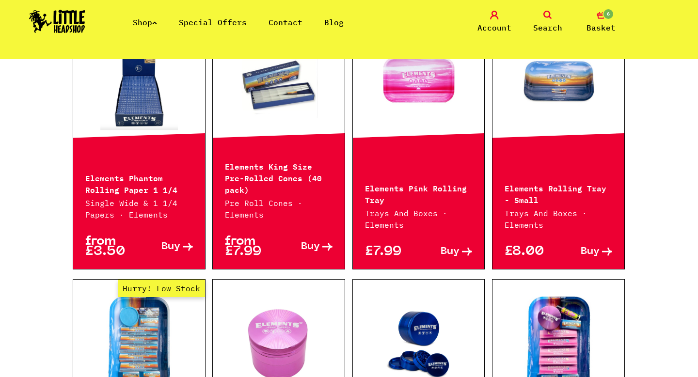
scroll to position [1140, 0]
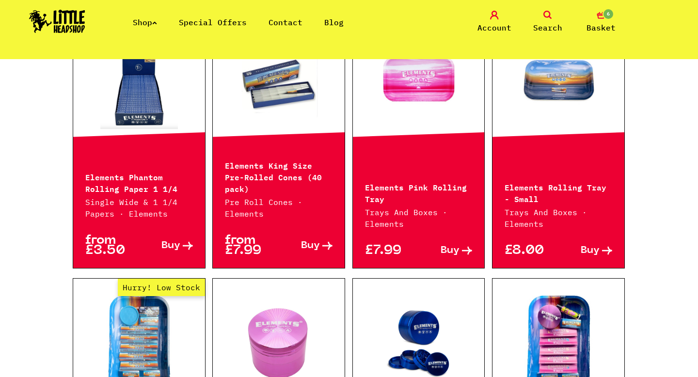
click at [556, 109] on link at bounding box center [559, 81] width 132 height 97
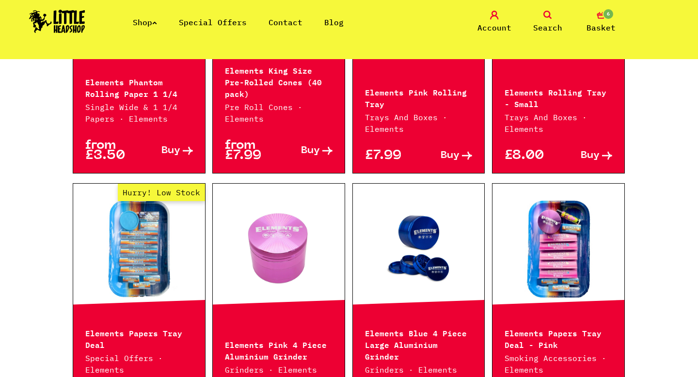
scroll to position [1276, 0]
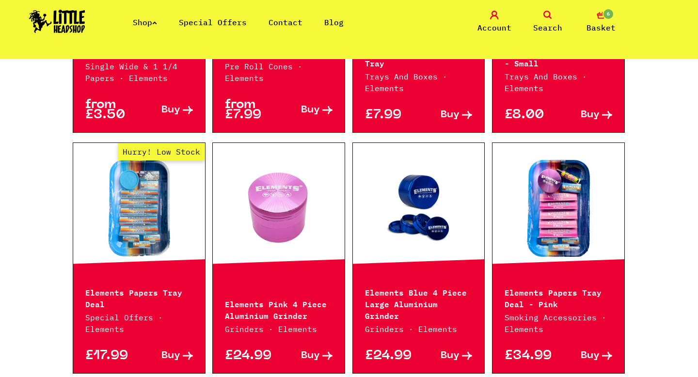
click at [120, 204] on link "Hurry! Low Stock" at bounding box center [139, 208] width 132 height 97
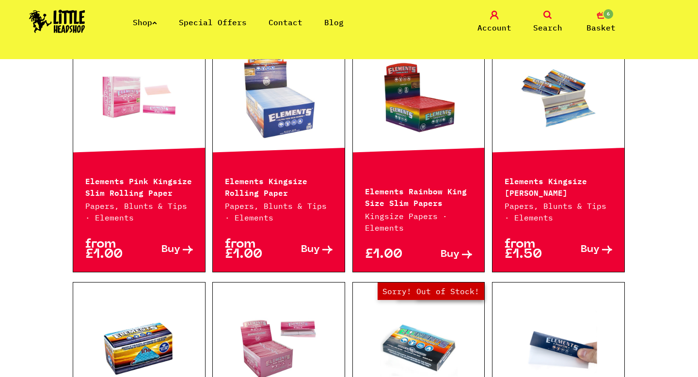
scroll to position [587, 0]
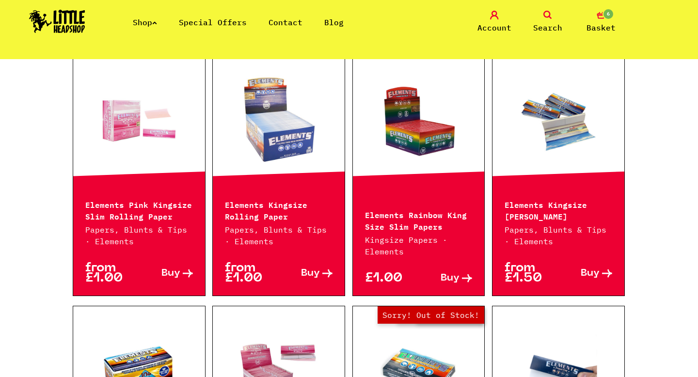
click at [551, 132] on link at bounding box center [559, 120] width 132 height 97
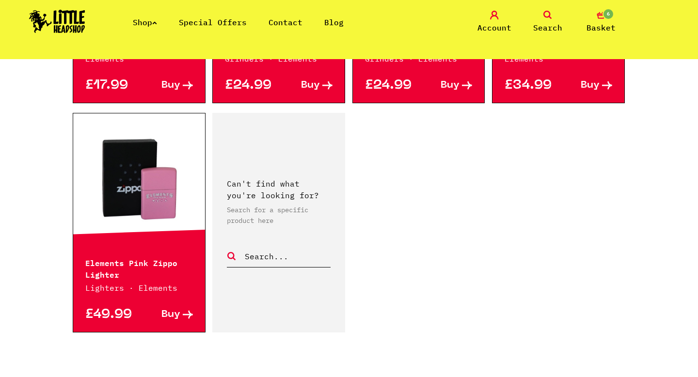
scroll to position [1547, 0]
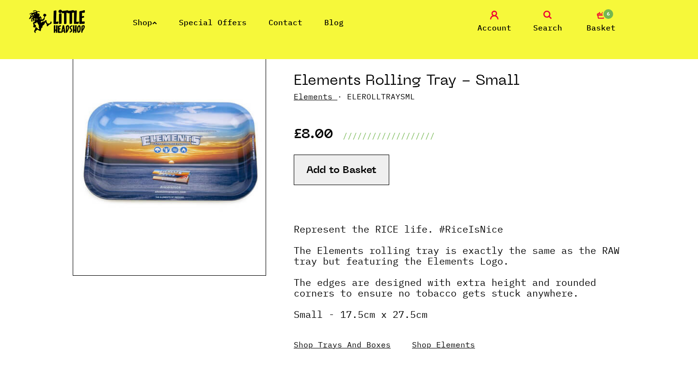
scroll to position [104, 0]
click at [192, 178] on img at bounding box center [169, 154] width 193 height 242
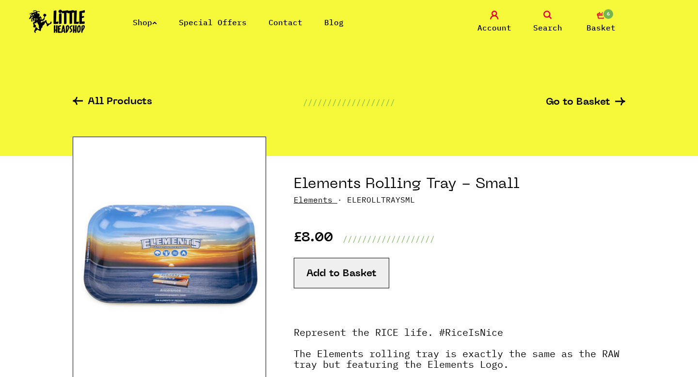
scroll to position [110, 0]
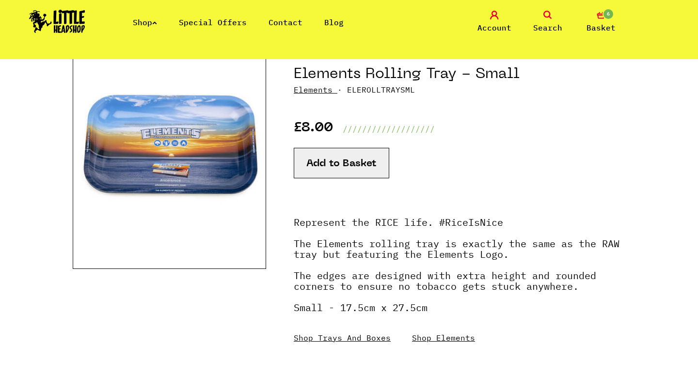
click at [346, 162] on button "Add to Basket" at bounding box center [342, 163] width 96 height 31
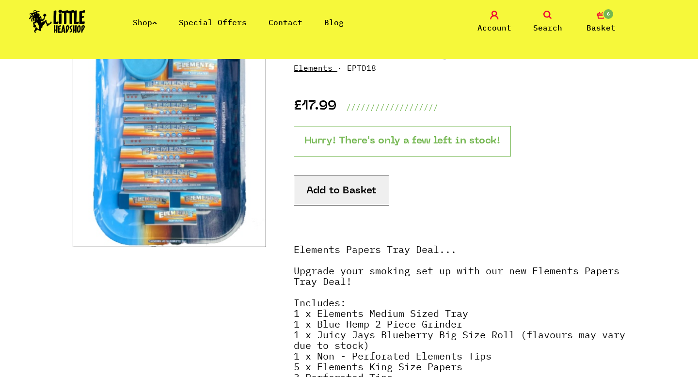
scroll to position [163, 0]
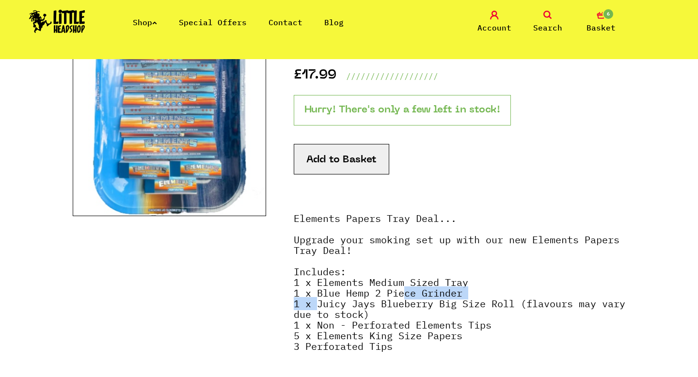
drag, startPoint x: 317, startPoint y: 298, endPoint x: 404, endPoint y: 291, distance: 87.1
click at [404, 291] on strong "Elements Papers Tray Deal... Upgrade your smoking set up with our new Elements …" at bounding box center [460, 282] width 332 height 141
drag, startPoint x: 318, startPoint y: 292, endPoint x: 470, endPoint y: 293, distance: 152.7
click at [470, 293] on p "Elements Papers Tray Deal... Upgrade your smoking set up with our new Elements …" at bounding box center [460, 287] width 332 height 148
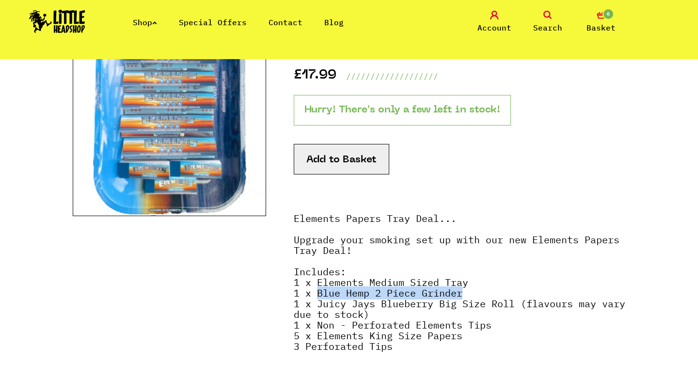
copy strong "Blue Hemp 2 Piece Grinder"
click at [543, 22] on span "Search" at bounding box center [547, 28] width 29 height 12
click at [544, 18] on icon at bounding box center [548, 15] width 9 height 9
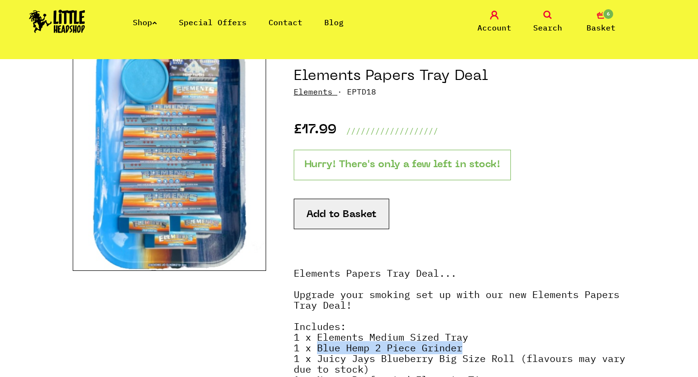
scroll to position [0, 0]
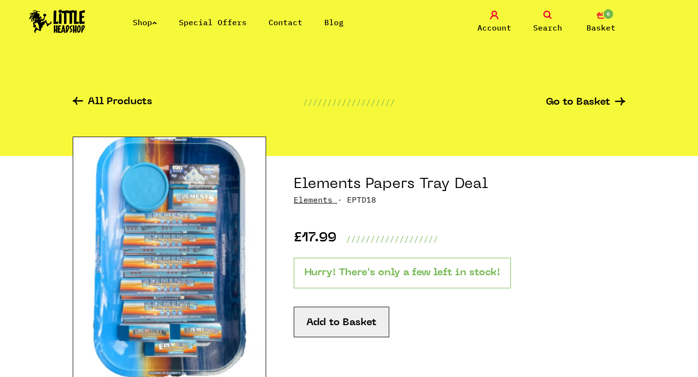
click at [544, 11] on icon at bounding box center [548, 15] width 9 height 9
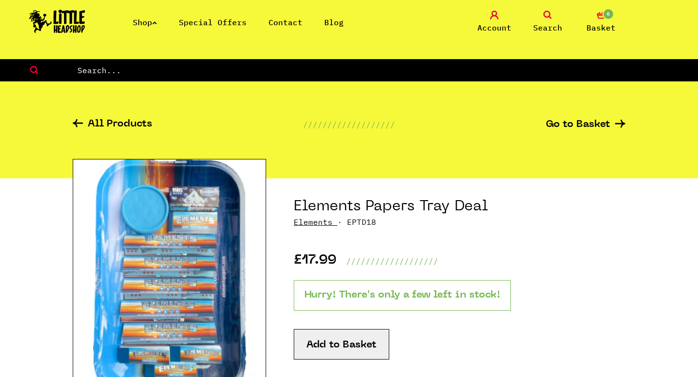
click at [231, 71] on input "text" at bounding box center [388, 70] width 622 height 13
paste input "Blue Hemp 2 Piece Grinder"
type input "Blue Hemp 2 Piece Grinder"
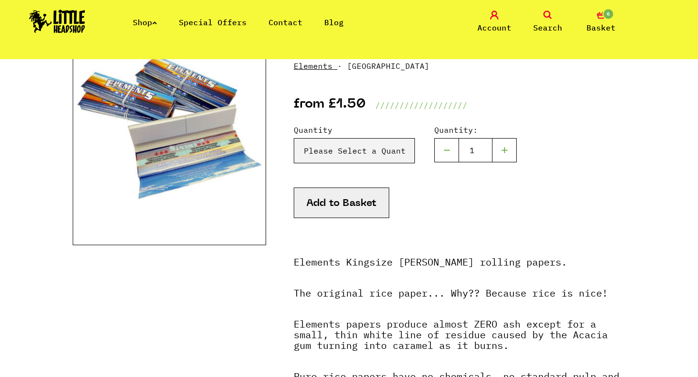
scroll to position [138, 0]
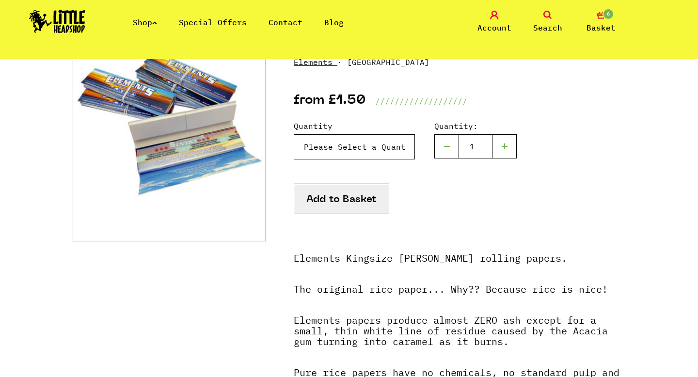
click at [317, 145] on select "Please Select a Quantity X 1 - £1.50 X 4 - £5.00 X 24 (Box) - £19.99" at bounding box center [354, 146] width 121 height 25
select select "186"
click at [294, 134] on select "Please Select a Quantity X 1 - £1.50 X 4 - £5.00 X 24 (Box) - £19.99" at bounding box center [354, 146] width 121 height 25
click at [316, 200] on button "Add to Basket" at bounding box center [342, 199] width 96 height 31
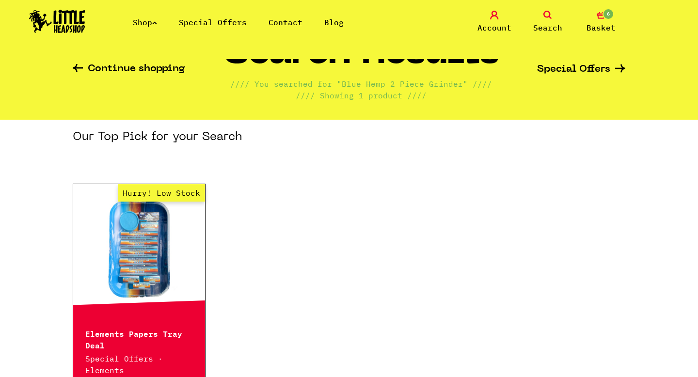
scroll to position [16, 0]
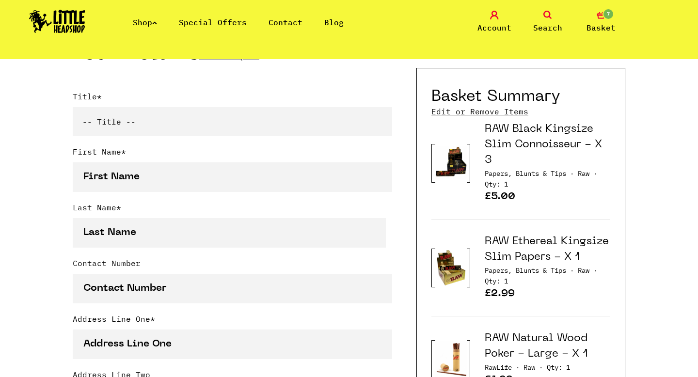
scroll to position [242, 0]
click at [496, 107] on link "Edit or Remove Items" at bounding box center [480, 111] width 97 height 11
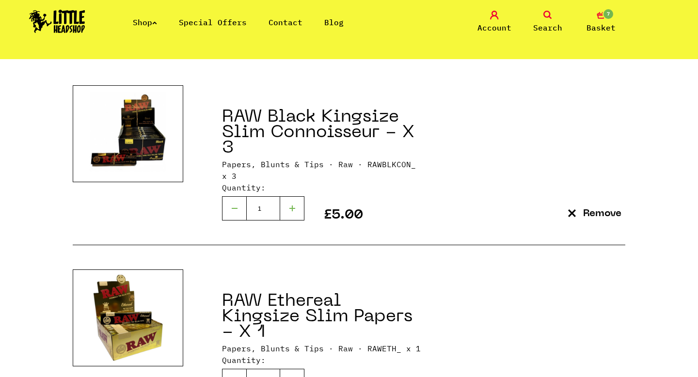
scroll to position [174, 0]
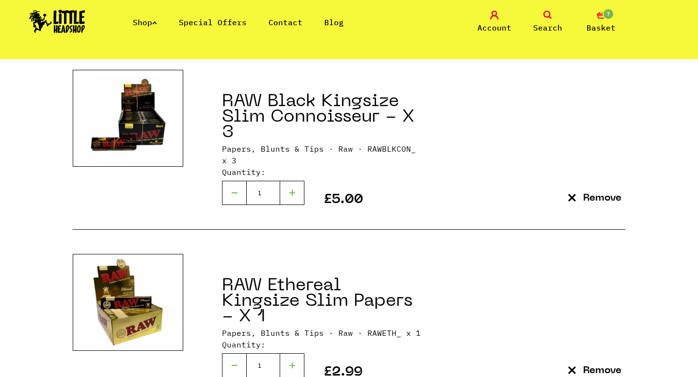
click at [145, 113] on img at bounding box center [128, 118] width 77 height 96
click at [278, 111] on link "RAW Black Kingsize Slim Connoisseur - X 3" at bounding box center [318, 118] width 192 height 48
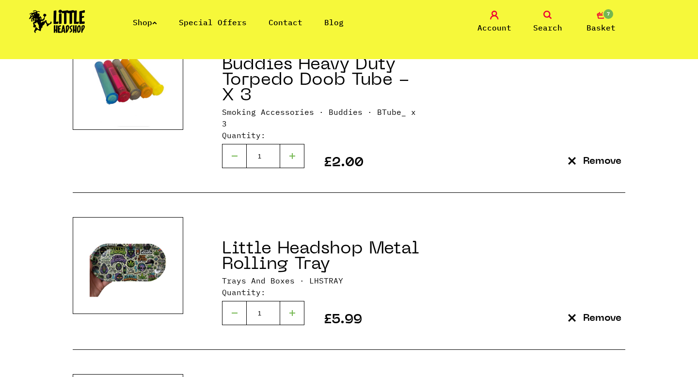
scroll to position [756, 0]
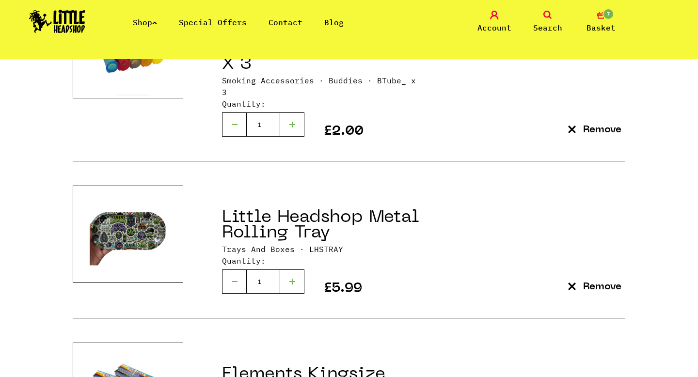
click at [147, 28] on div "Shop Special Offers Contact Blog Account Search 7 Basket" at bounding box center [349, 22] width 698 height 44
click at [154, 19] on link "Shop" at bounding box center [145, 22] width 24 height 10
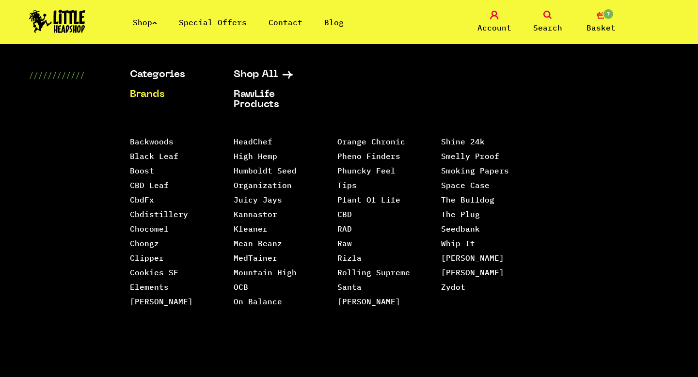
click at [84, 305] on div "Categories Shop All Brands RawLife Products Special Offers Contact Backwoods Bl…" at bounding box center [349, 238] width 698 height 336
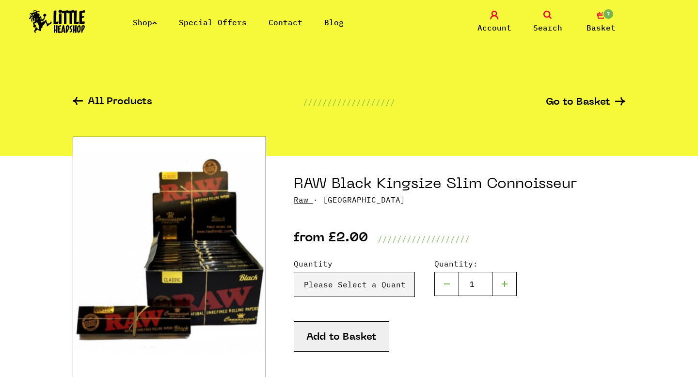
click at [305, 200] on link "Raw" at bounding box center [301, 200] width 15 height 10
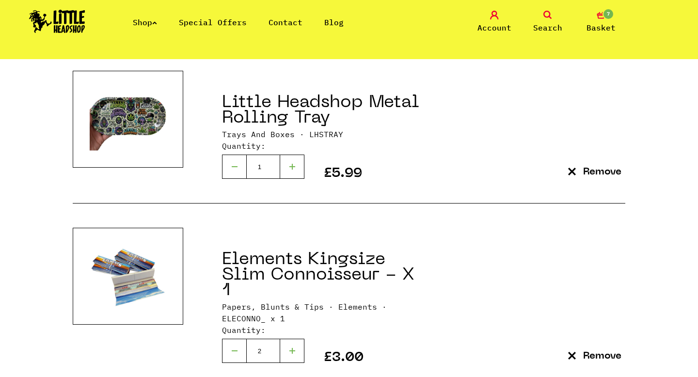
scroll to position [870, 0]
click at [265, 130] on span "Trays And Boxes ·" at bounding box center [263, 135] width 82 height 10
click at [167, 116] on div at bounding box center [128, 119] width 111 height 97
click at [269, 95] on link "Little Headshop Metal Rolling Tray" at bounding box center [320, 111] width 197 height 32
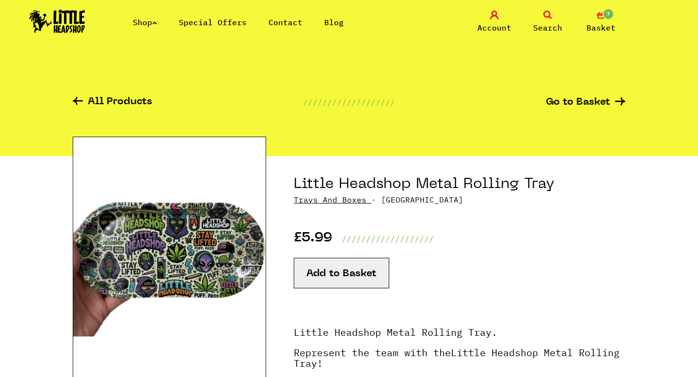
click at [318, 199] on link "Trays And Boxes" at bounding box center [330, 200] width 73 height 10
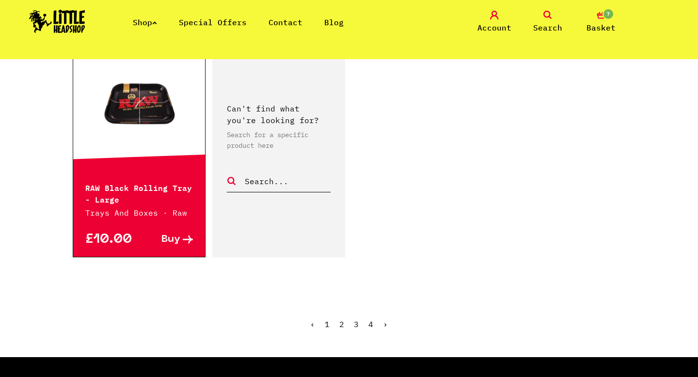
scroll to position [1591, 0]
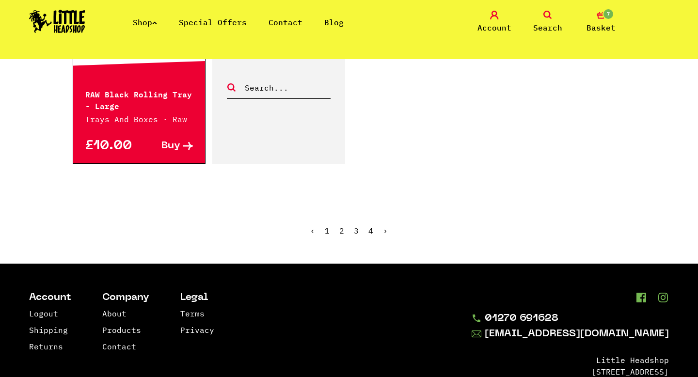
click at [341, 230] on link "2" at bounding box center [341, 231] width 5 height 10
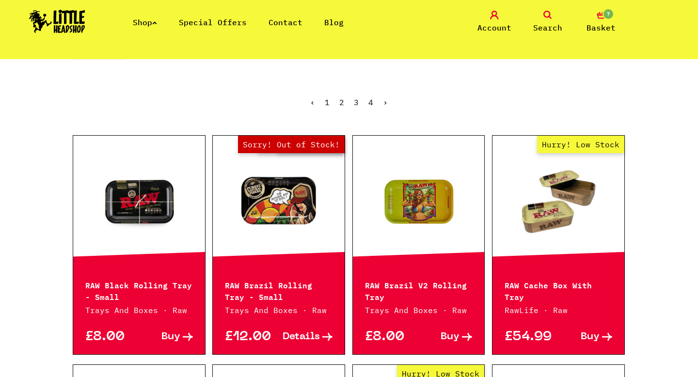
scroll to position [267, 0]
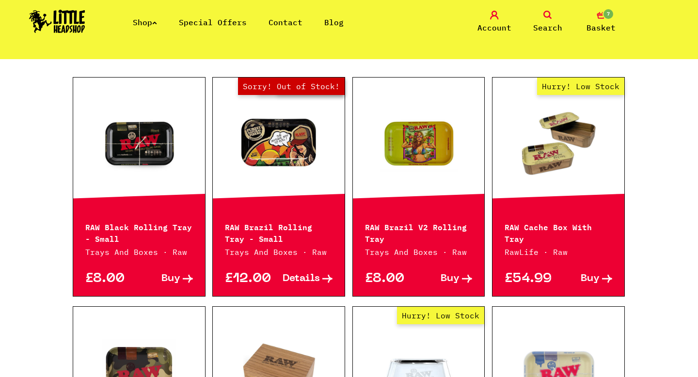
click at [138, 172] on link at bounding box center [139, 143] width 132 height 97
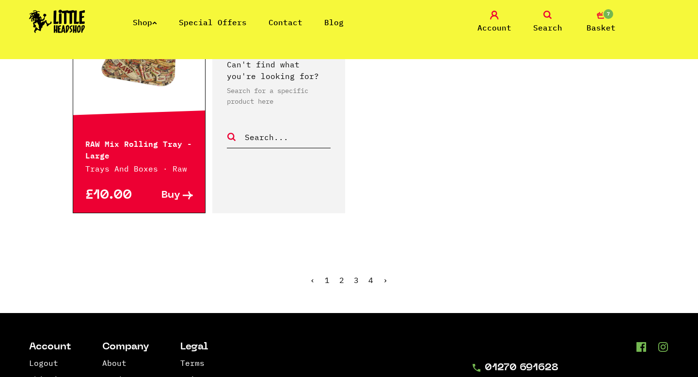
scroll to position [1649, 0]
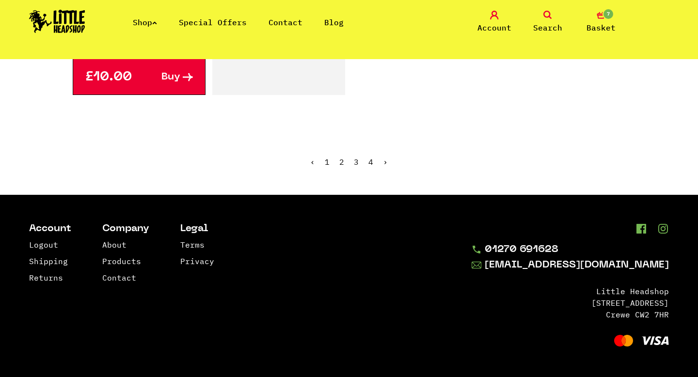
click at [383, 161] on link "›" at bounding box center [385, 162] width 5 height 10
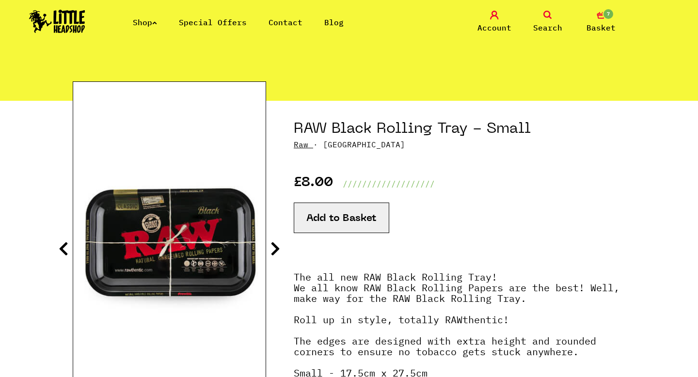
scroll to position [132, 0]
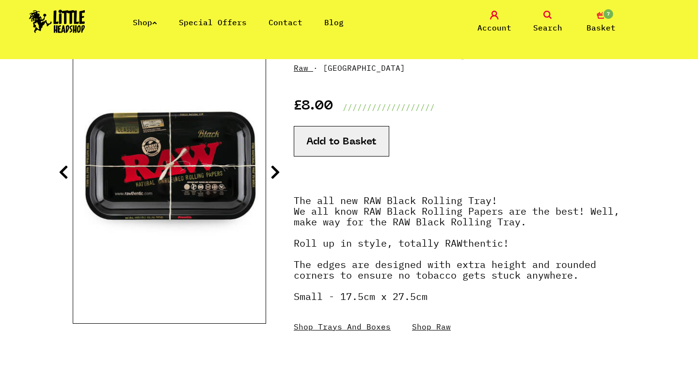
click at [278, 176] on icon at bounding box center [276, 172] width 10 height 16
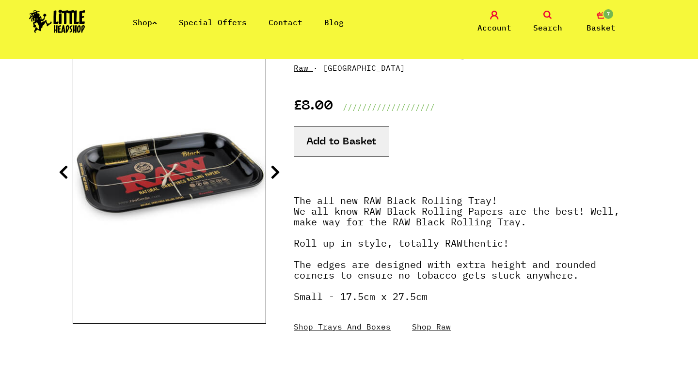
click at [278, 176] on icon at bounding box center [276, 172] width 10 height 16
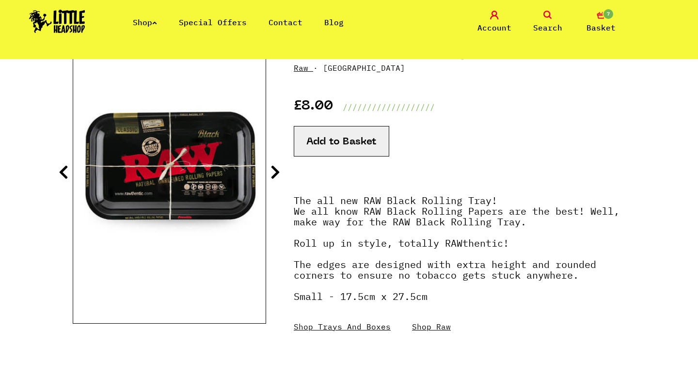
click at [278, 176] on icon at bounding box center [276, 172] width 10 height 16
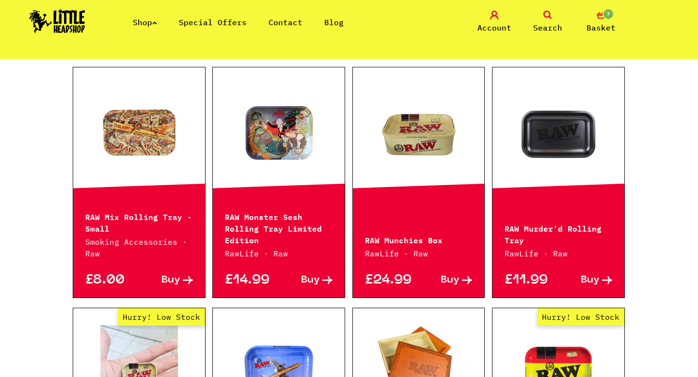
scroll to position [278, 0]
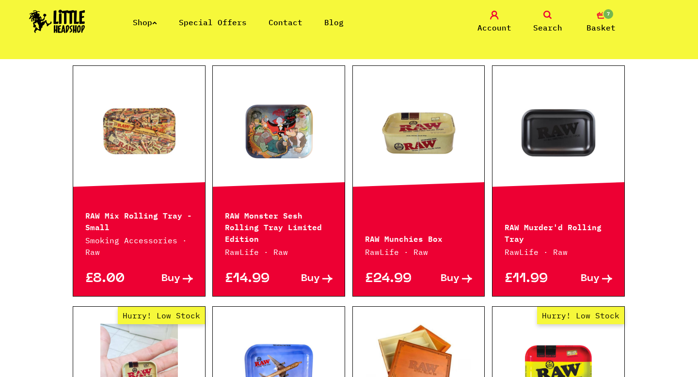
click at [545, 136] on link at bounding box center [559, 131] width 132 height 97
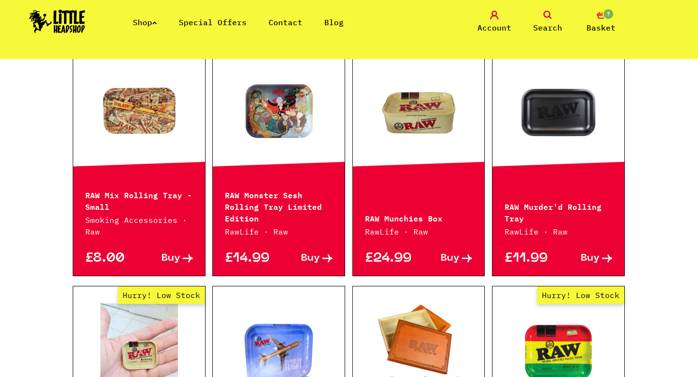
scroll to position [252, 0]
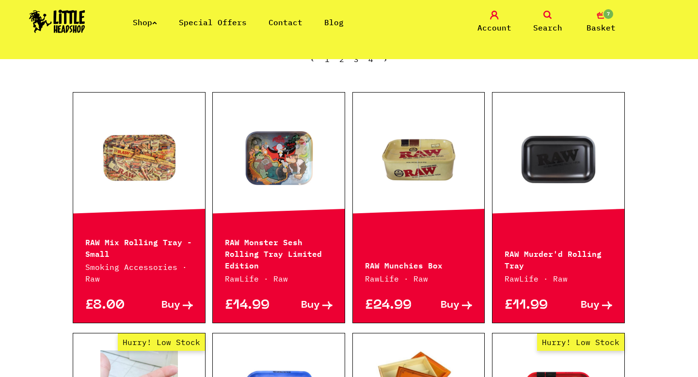
click at [113, 177] on link at bounding box center [139, 158] width 132 height 97
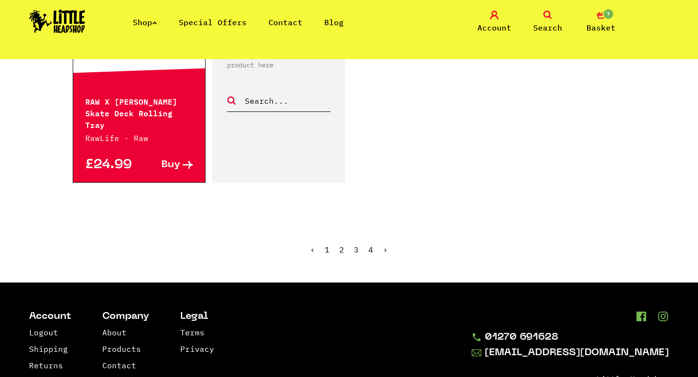
scroll to position [1588, 0]
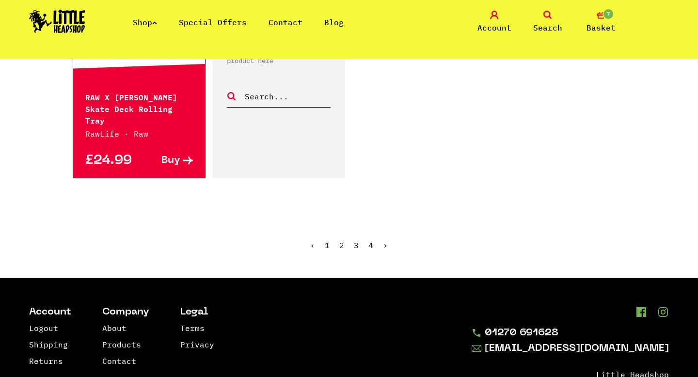
click at [386, 240] on link "›" at bounding box center [385, 245] width 5 height 10
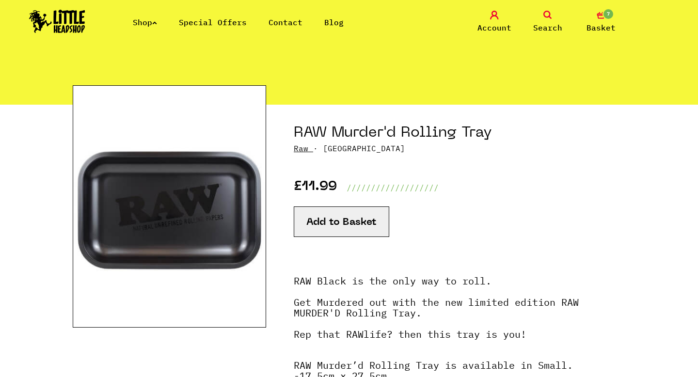
scroll to position [49, 0]
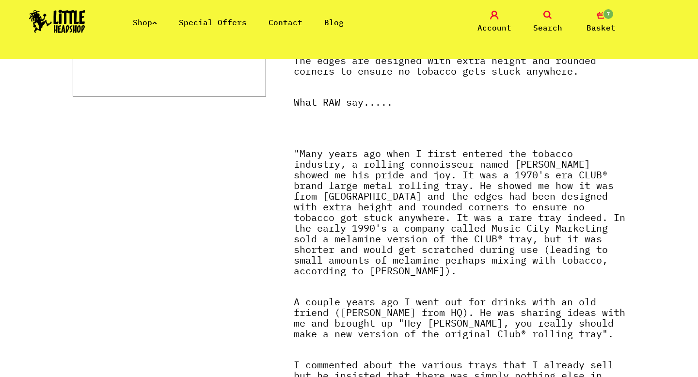
scroll to position [316, 0]
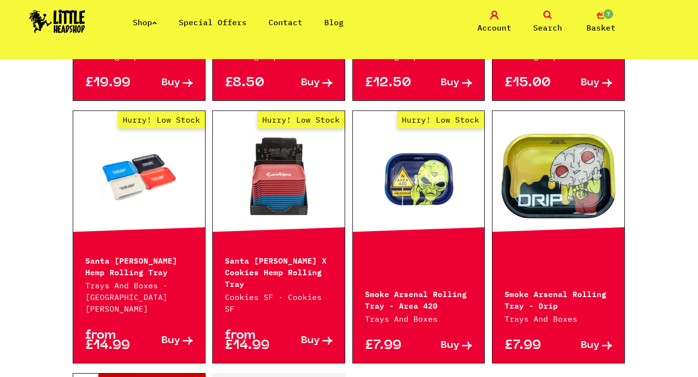
scroll to position [727, 0]
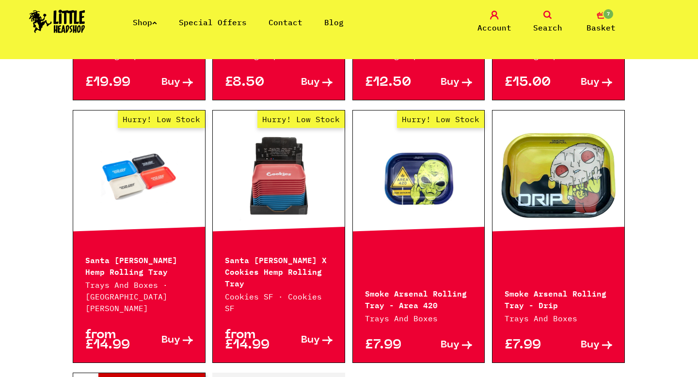
click at [128, 183] on link "Hurry! Low Stock" at bounding box center [139, 176] width 132 height 97
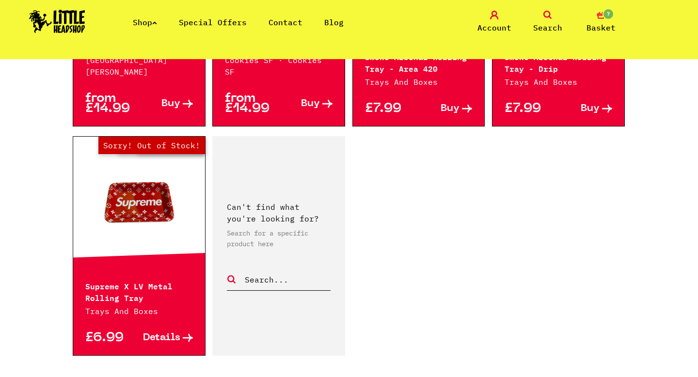
scroll to position [1035, 0]
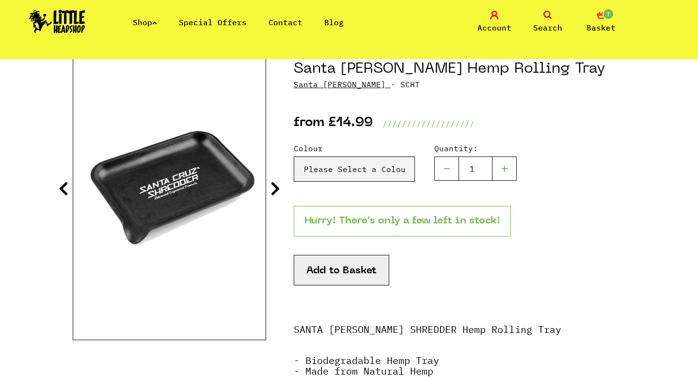
scroll to position [117, 0]
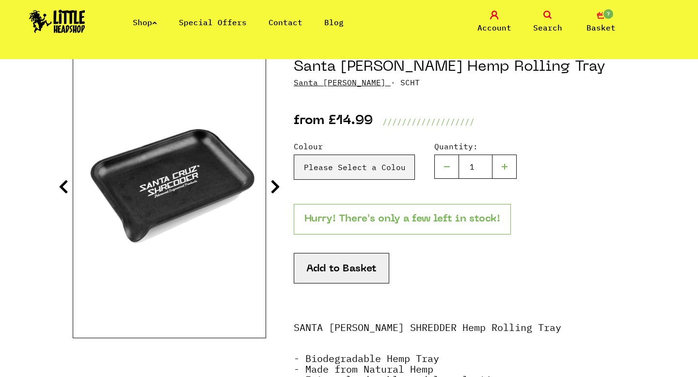
click at [278, 198] on section "Santa [PERSON_NAME] Hemp Rolling Tray [GEOGRAPHIC_DATA][PERSON_NAME] · SCHT" at bounding box center [349, 270] width 553 height 462
click at [270, 195] on section "Santa [PERSON_NAME] Hemp Rolling Tray [GEOGRAPHIC_DATA][PERSON_NAME] · SCHT" at bounding box center [349, 270] width 553 height 462
click at [268, 192] on section "Santa [PERSON_NAME] Hemp Rolling Tray [GEOGRAPHIC_DATA][PERSON_NAME] · SCHT" at bounding box center [349, 270] width 553 height 462
click at [277, 189] on icon at bounding box center [276, 187] width 10 height 16
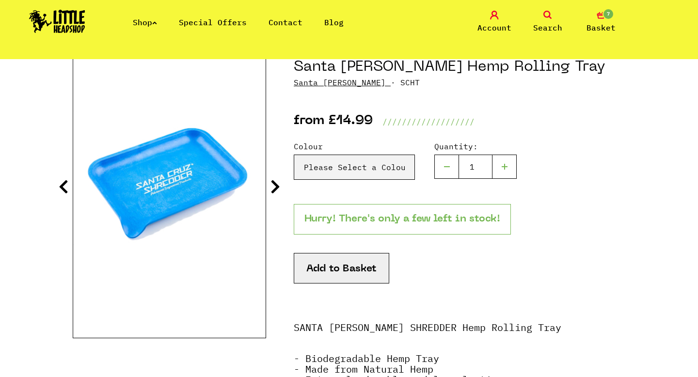
click at [277, 189] on icon at bounding box center [276, 187] width 10 height 16
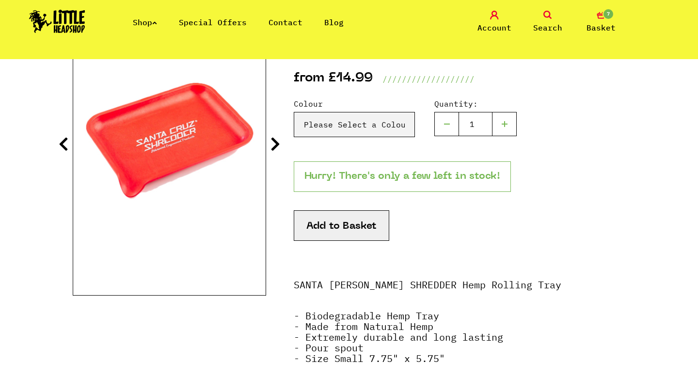
scroll to position [156, 0]
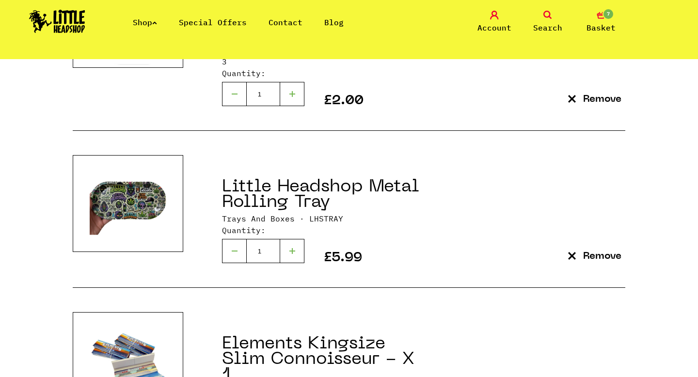
scroll to position [761, 0]
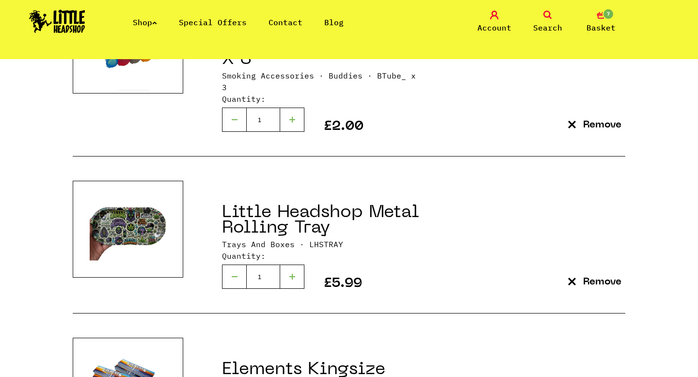
click at [279, 211] on link "Little Headshop Metal Rolling Tray" at bounding box center [320, 221] width 197 height 32
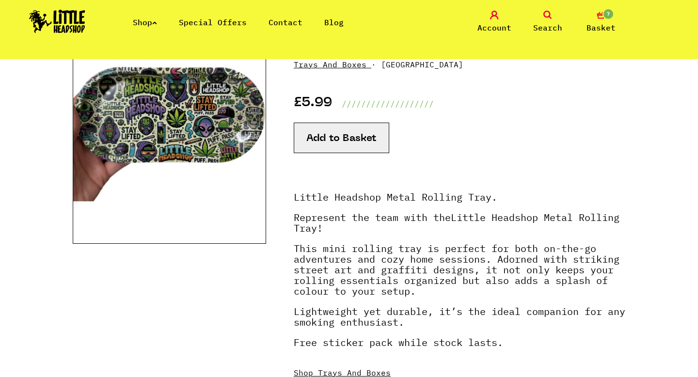
scroll to position [142, 0]
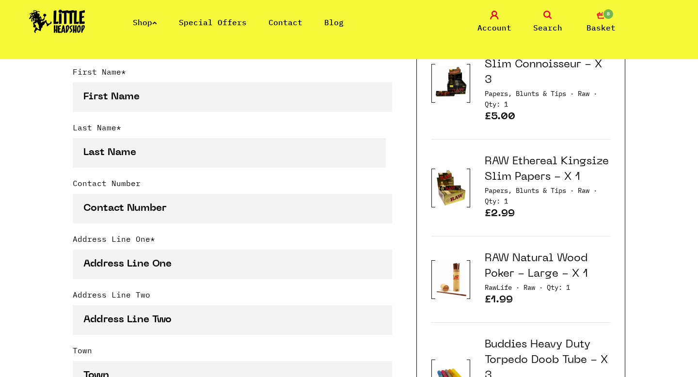
scroll to position [195, 0]
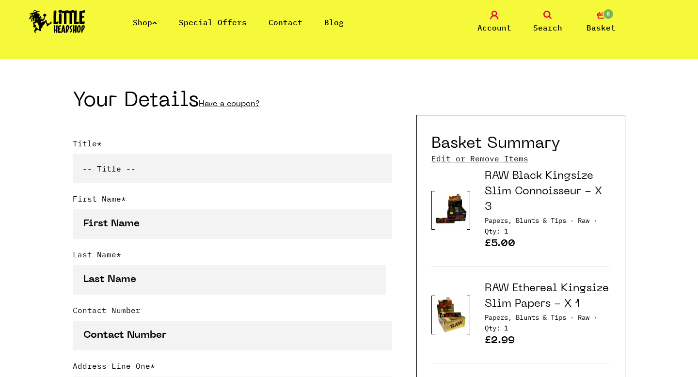
click at [460, 159] on link "Edit or Remove Items" at bounding box center [480, 158] width 97 height 11
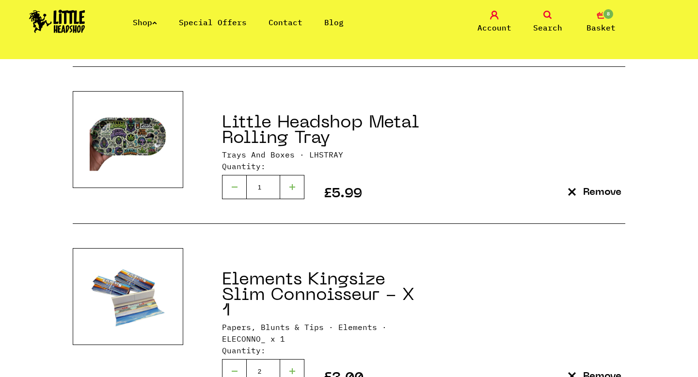
scroll to position [889, 0]
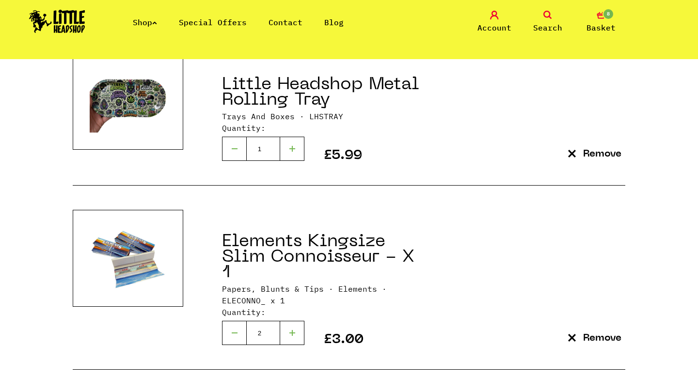
click at [236, 321] on div at bounding box center [234, 333] width 24 height 24
type input "0"
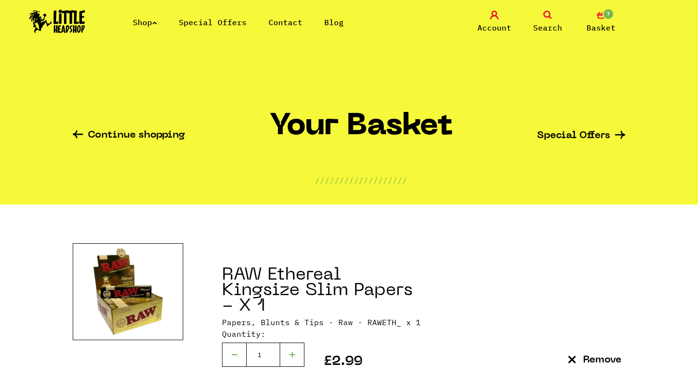
click at [494, 18] on icon at bounding box center [494, 15] width 9 height 9
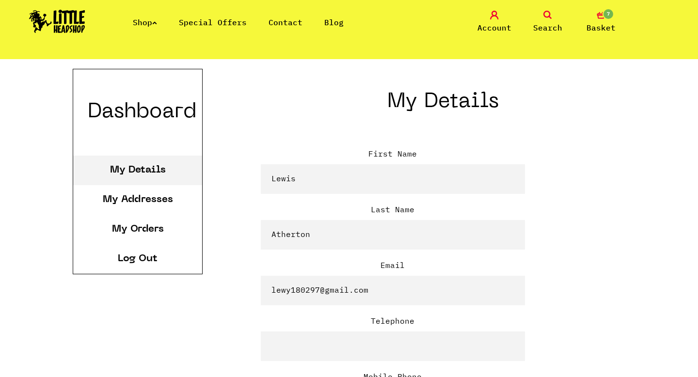
click at [552, 12] on icon at bounding box center [548, 15] width 9 height 9
click at [154, 202] on link "My Addresses" at bounding box center [138, 200] width 70 height 10
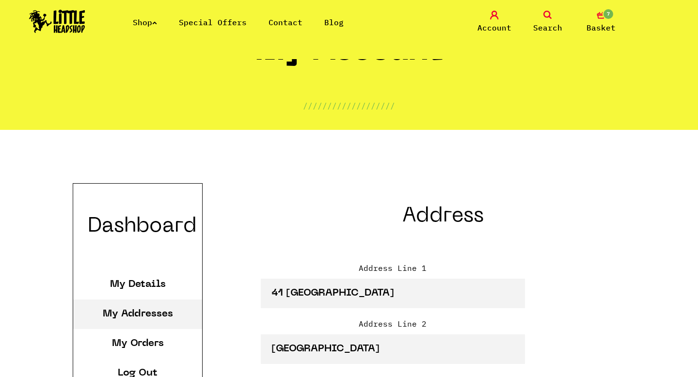
scroll to position [240, 0]
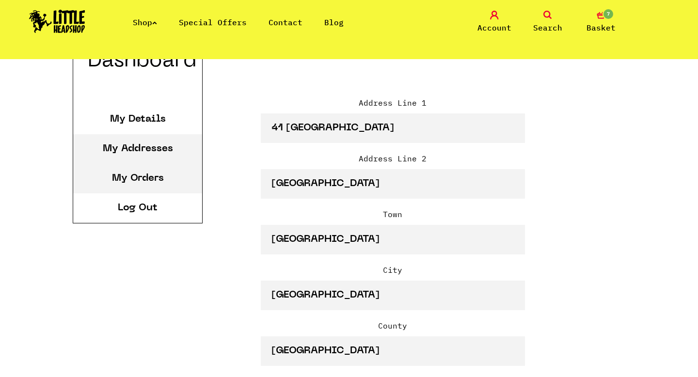
click at [135, 176] on link "My Orders" at bounding box center [138, 179] width 52 height 10
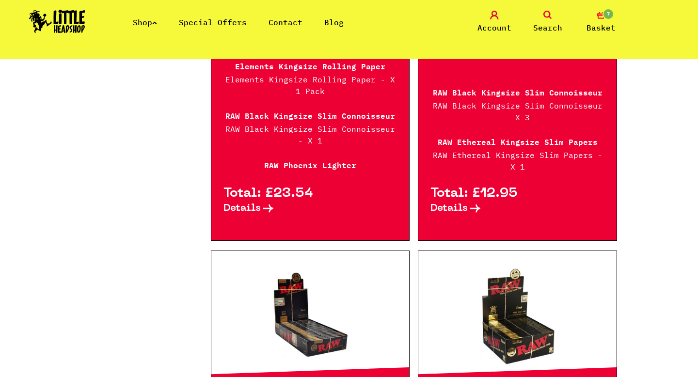
scroll to position [463, 0]
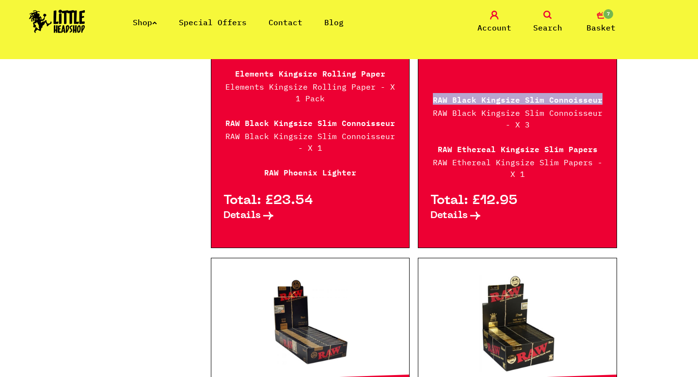
drag, startPoint x: 433, startPoint y: 88, endPoint x: 598, endPoint y: 88, distance: 164.4
click at [598, 93] on p "RAW Black Kingsize Slim Connoisseur" at bounding box center [518, 99] width 174 height 12
copy p "RAW Black Kingsize Slim Connoisseur"
click at [544, 9] on div "Shop Special Offers Contact Blog Account Search 7 Basket" at bounding box center [349, 22] width 698 height 44
click at [546, 14] on icon at bounding box center [548, 15] width 9 height 9
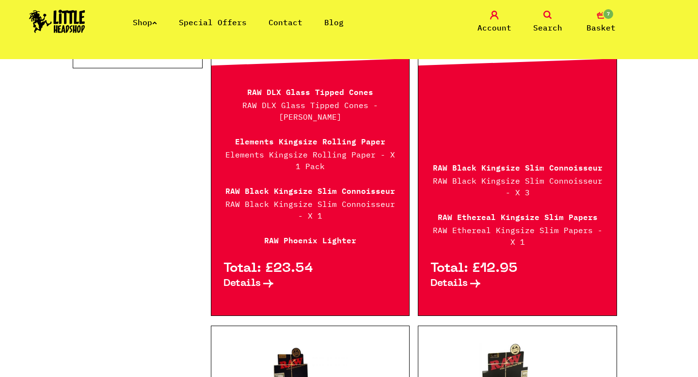
scroll to position [396, 0]
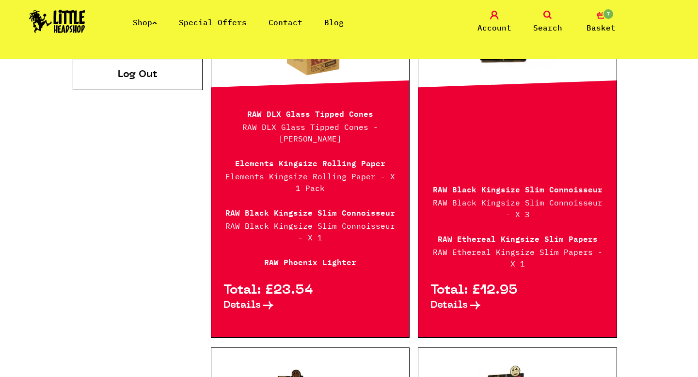
click at [491, 197] on p "RAW Black Kingsize Slim Connoisseur - X 3" at bounding box center [518, 208] width 174 height 23
click at [461, 296] on link "Details" at bounding box center [518, 303] width 174 height 15
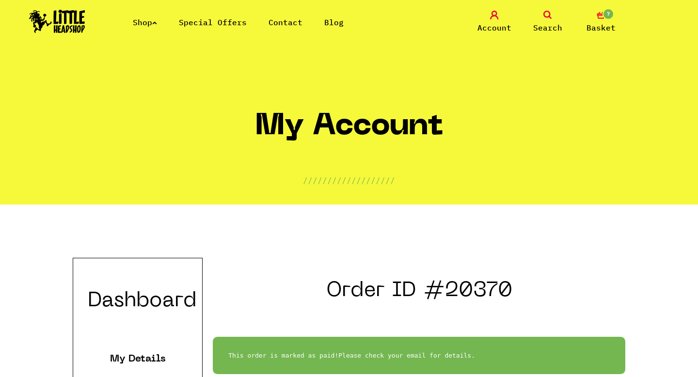
click at [461, 290] on h2 "Order ID #20370" at bounding box center [419, 297] width 413 height 31
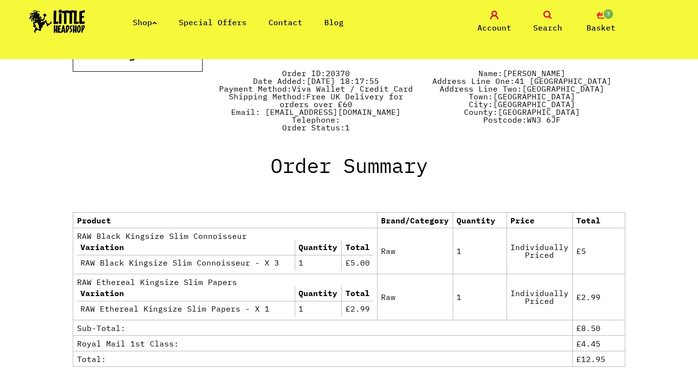
scroll to position [511, 0]
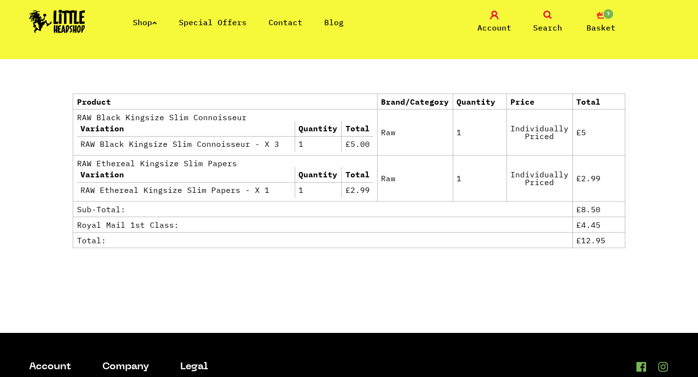
click at [108, 126] on th "Variation" at bounding box center [186, 129] width 218 height 16
click at [112, 116] on strong "RAW Black Kingsize Slim Connoisseur" at bounding box center [162, 117] width 170 height 10
drag, startPoint x: 78, startPoint y: 117, endPoint x: 266, endPoint y: 114, distance: 188.1
click at [266, 114] on td "RAW Black Kingsize Slim Connoisseur Variation Quantity Total RAW Black Kingsize…" at bounding box center [225, 132] width 304 height 46
copy strong "RAW Black Kingsize Slim Connoisseur"
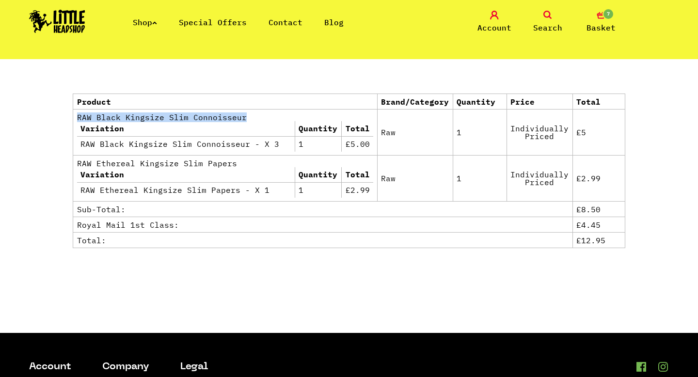
click at [554, 16] on link "Search" at bounding box center [548, 22] width 48 height 23
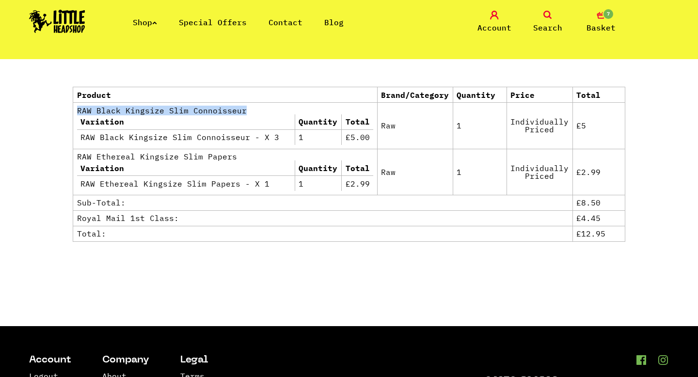
scroll to position [532, 0]
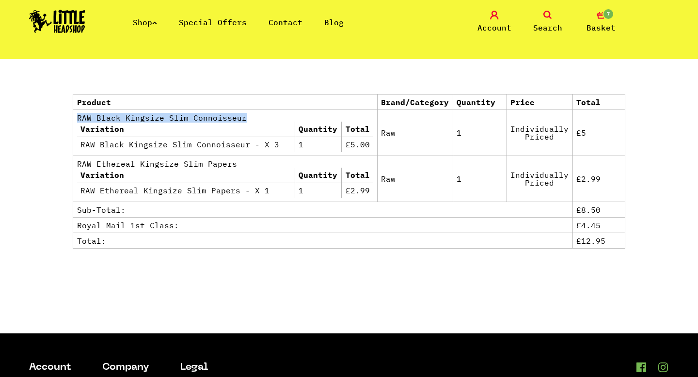
click at [544, 17] on icon at bounding box center [548, 15] width 9 height 9
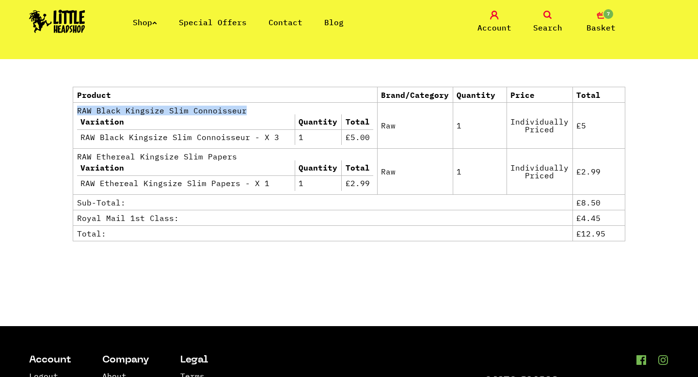
scroll to position [511, 0]
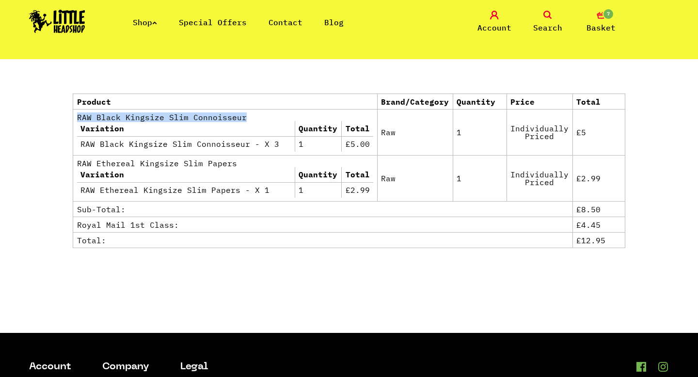
click at [546, 15] on icon at bounding box center [548, 15] width 9 height 9
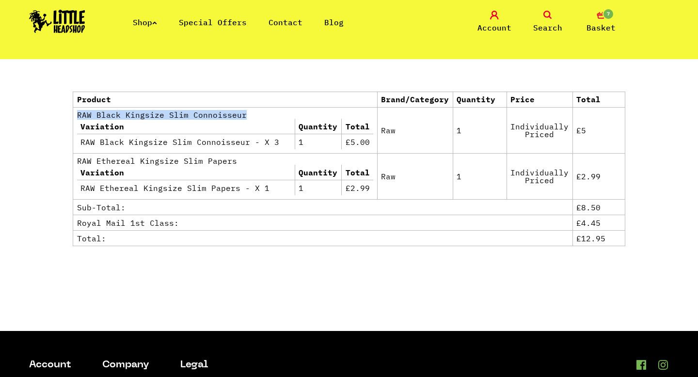
click at [524, 11] on link "Search" at bounding box center [548, 22] width 48 height 23
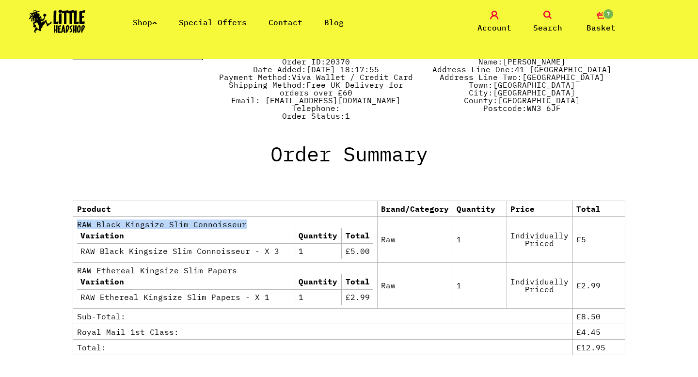
scroll to position [251, 0]
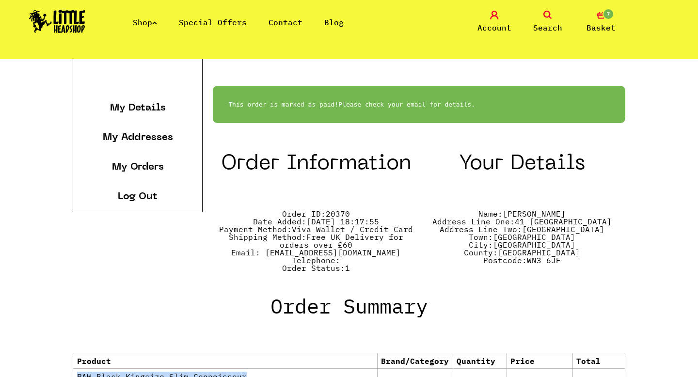
click at [553, 16] on link "Search" at bounding box center [548, 22] width 48 height 23
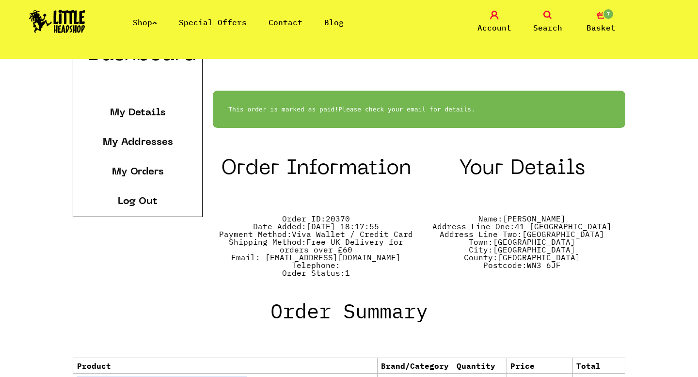
scroll to position [273, 0]
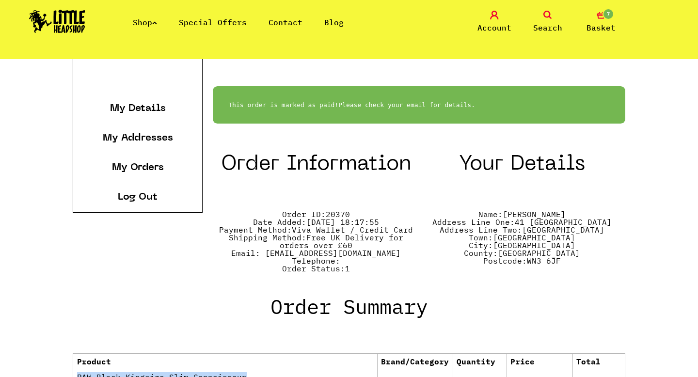
click at [67, 22] on img at bounding box center [57, 21] width 56 height 23
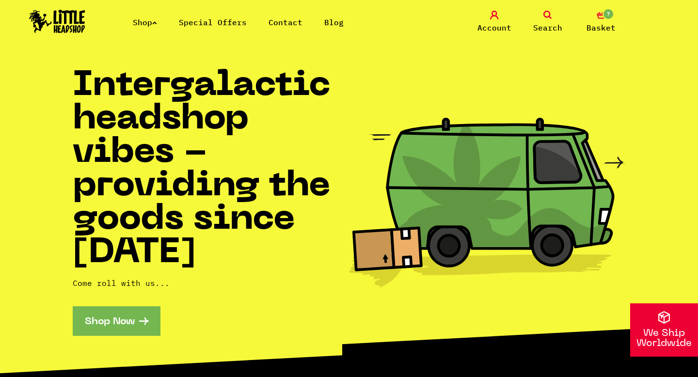
click at [548, 11] on icon at bounding box center [548, 15] width 9 height 9
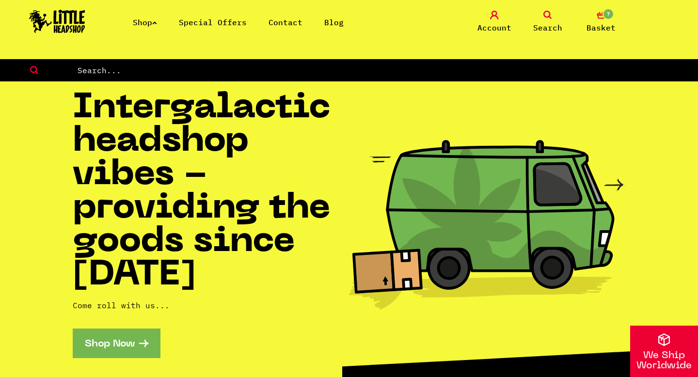
click at [158, 75] on input "text" at bounding box center [388, 70] width 622 height 13
paste input "RAW Black Kingsize Slim Connoisseur"
type input "RAW Black Kingsize Slim Connoisseur"
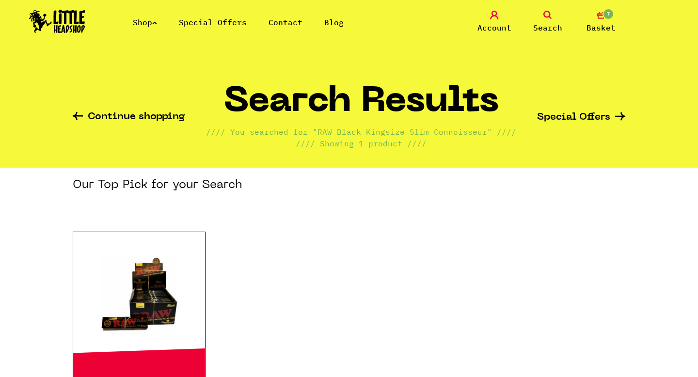
scroll to position [67, 0]
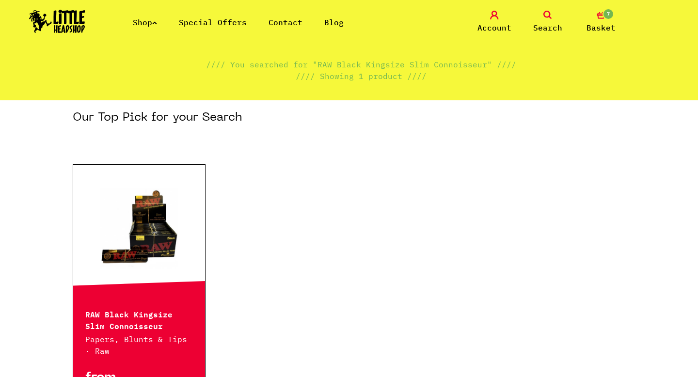
click at [163, 233] on link at bounding box center [139, 230] width 132 height 97
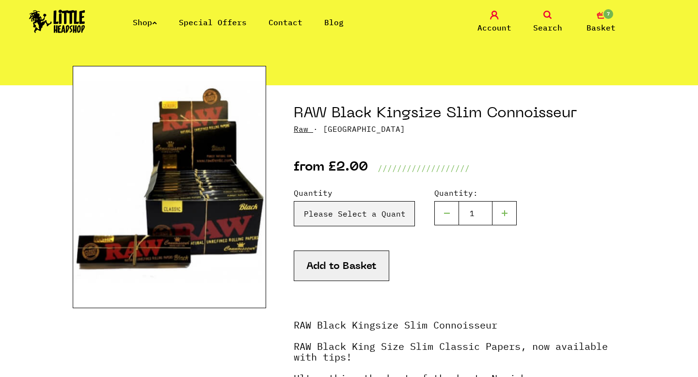
scroll to position [159, 0]
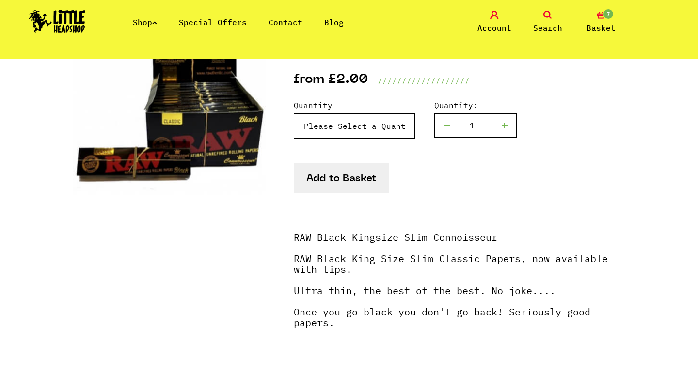
click at [331, 129] on select "Please Select a Quantity X 1 - £2.00 X 3 - £5.00 X 24 (Full Box) - £35.00" at bounding box center [354, 125] width 121 height 25
select select "461"
click at [294, 113] on select "Please Select a Quantity X 1 - £2.00 X 3 - £5.00 X 24 (Full Box) - £35.00" at bounding box center [354, 125] width 121 height 25
click at [339, 183] on button "Add to Basket" at bounding box center [342, 178] width 96 height 31
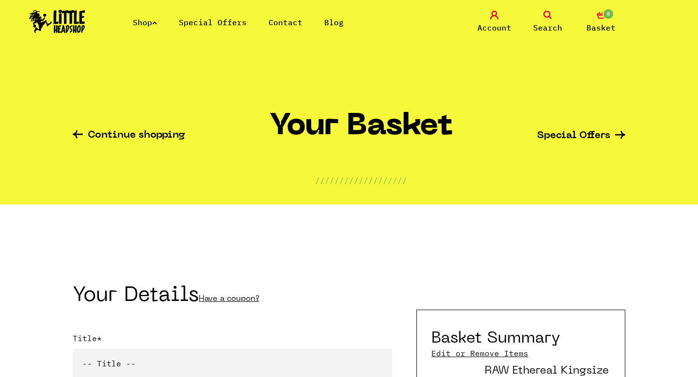
click at [596, 22] on span "Basket" at bounding box center [601, 28] width 29 height 12
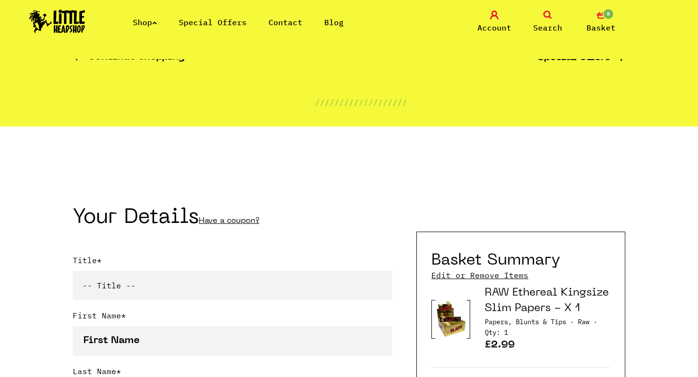
scroll to position [178, 0]
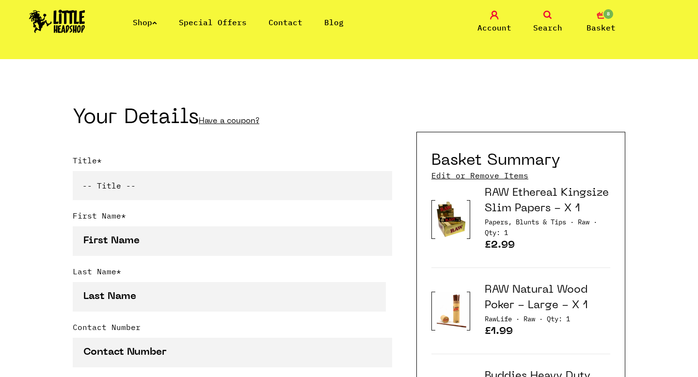
click at [487, 173] on link "Edit or Remove Items" at bounding box center [480, 175] width 97 height 11
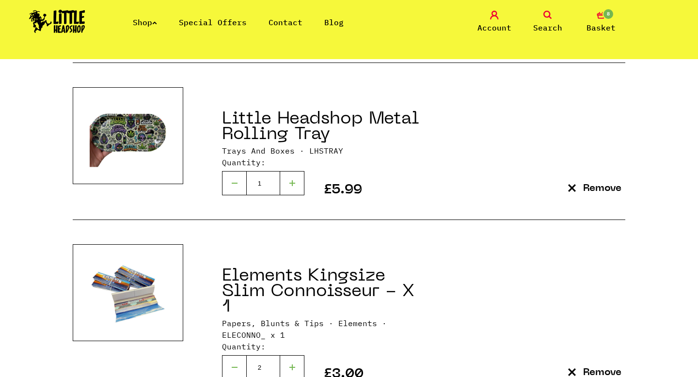
scroll to position [666, 0]
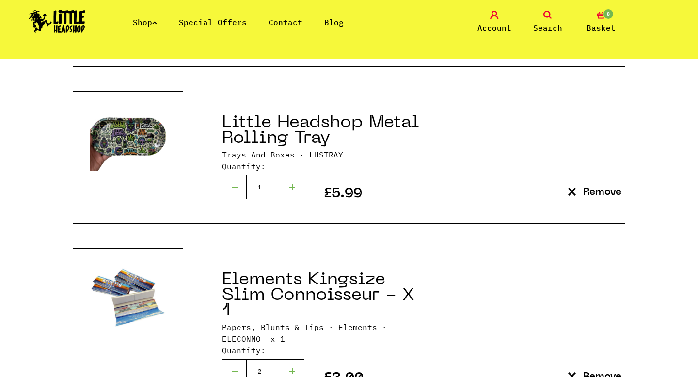
click at [578, 186] on button "Remove" at bounding box center [594, 192] width 61 height 13
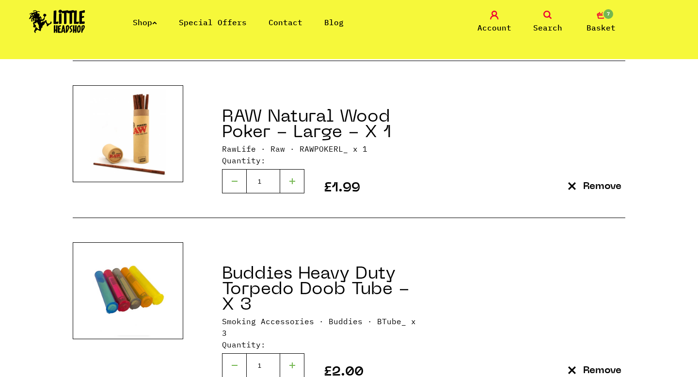
scroll to position [285, 0]
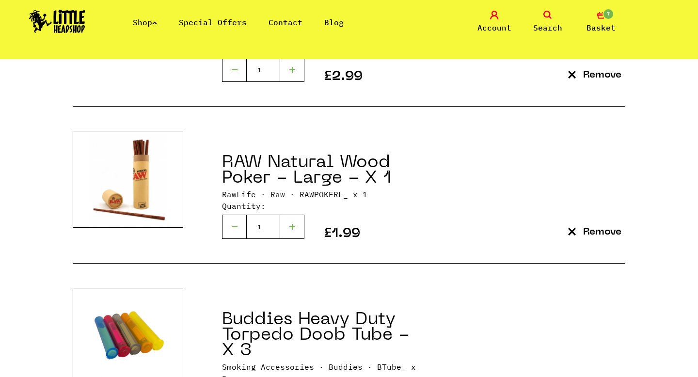
click at [157, 23] on icon at bounding box center [154, 23] width 5 height 4
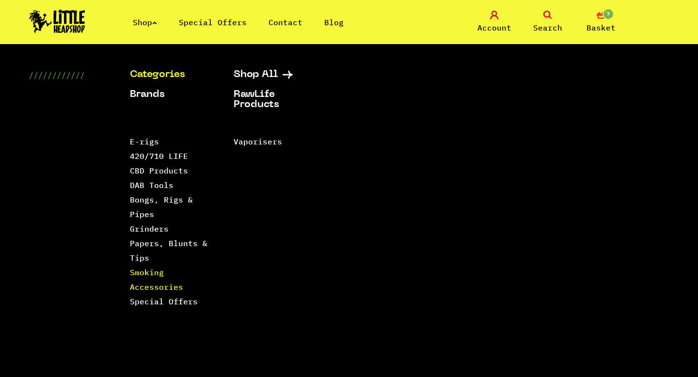
click at [149, 285] on link "Smoking Accessories" at bounding box center [156, 280] width 53 height 24
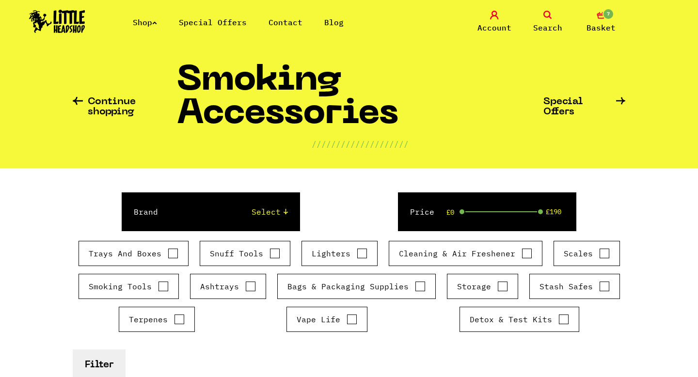
scroll to position [22, 0]
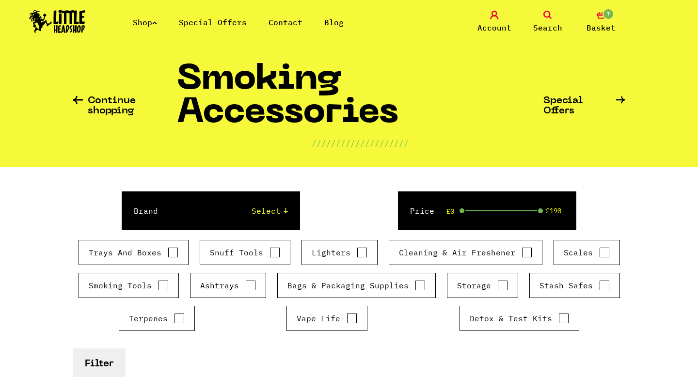
click at [497, 282] on input "Storage" at bounding box center [502, 286] width 11 height 10
checkbox input "true"
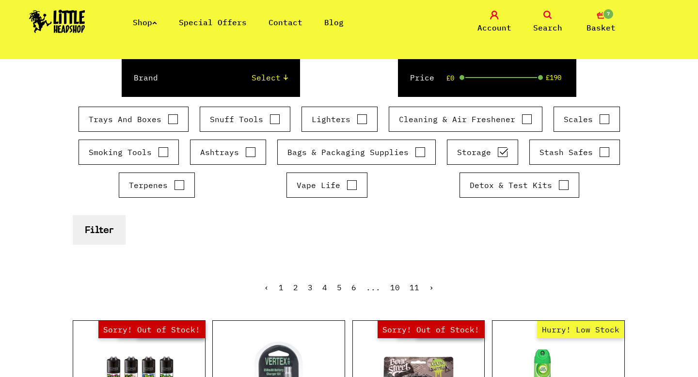
scroll to position [155, 0]
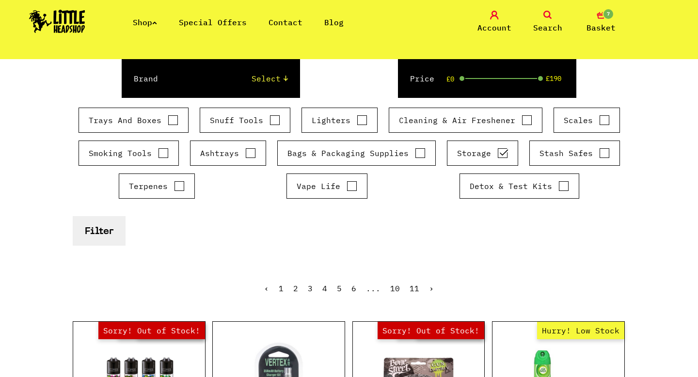
click at [88, 229] on button "Filter" at bounding box center [99, 231] width 53 height 30
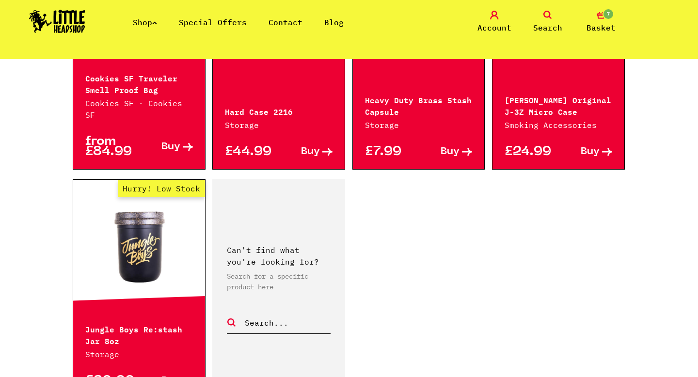
scroll to position [1699, 0]
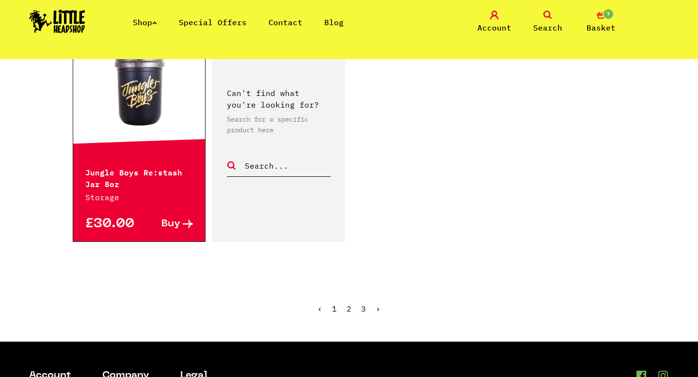
click at [350, 304] on link "2" at bounding box center [349, 309] width 5 height 10
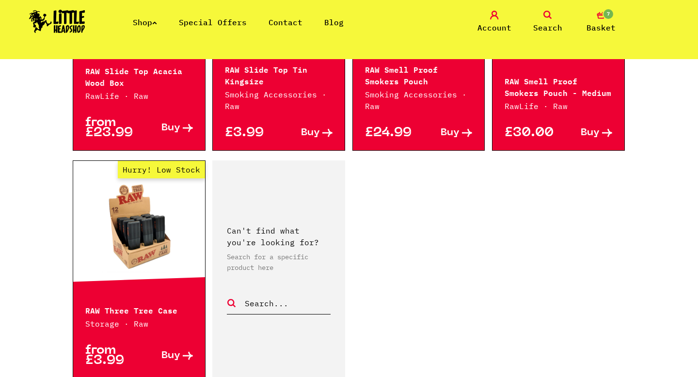
scroll to position [1602, 0]
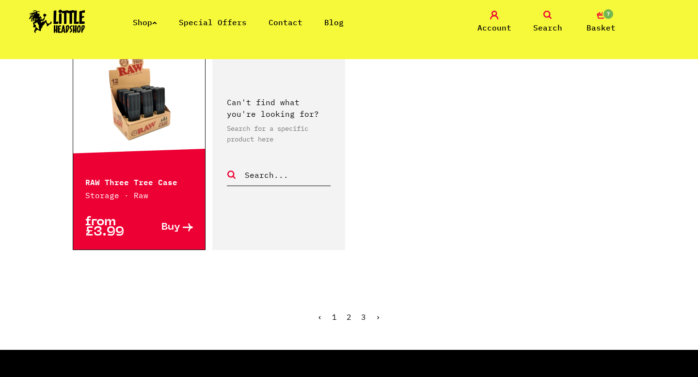
click at [364, 317] on link "3" at bounding box center [363, 317] width 5 height 10
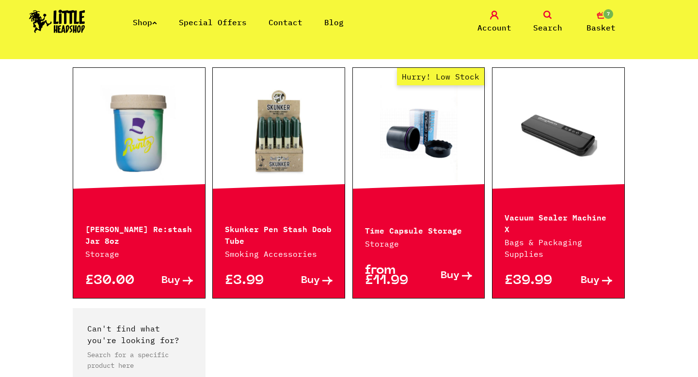
scroll to position [667, 0]
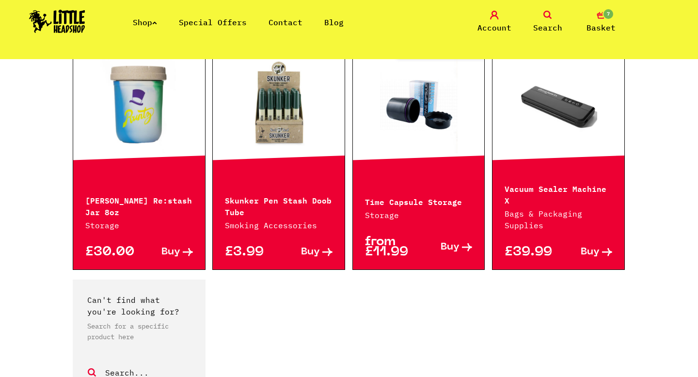
click at [149, 140] on link at bounding box center [139, 104] width 132 height 97
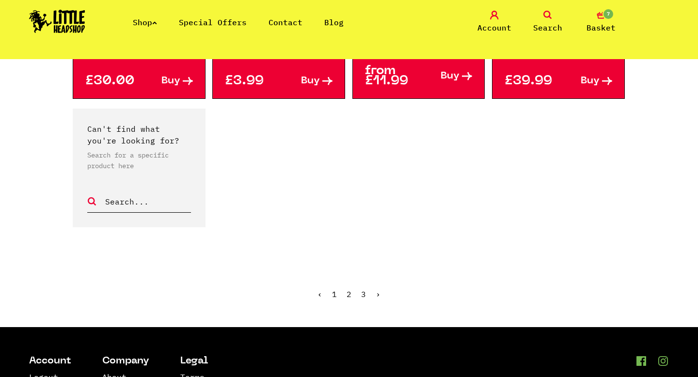
scroll to position [840, 0]
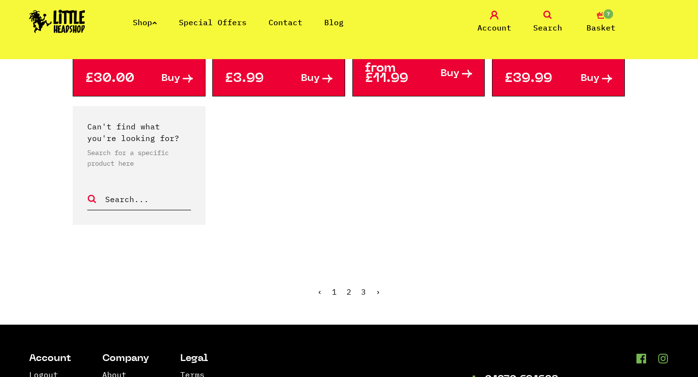
click at [366, 287] on span "3" at bounding box center [363, 292] width 5 height 10
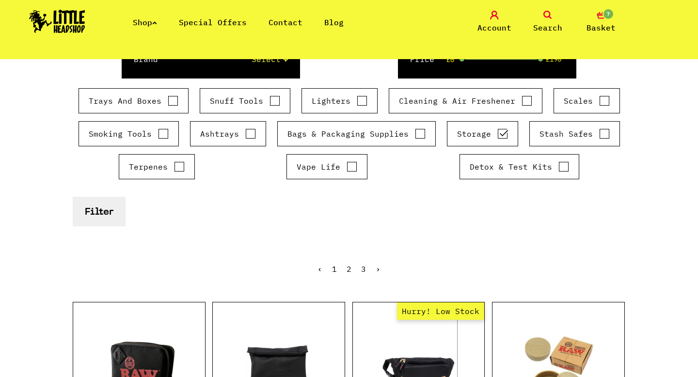
scroll to position [169, 0]
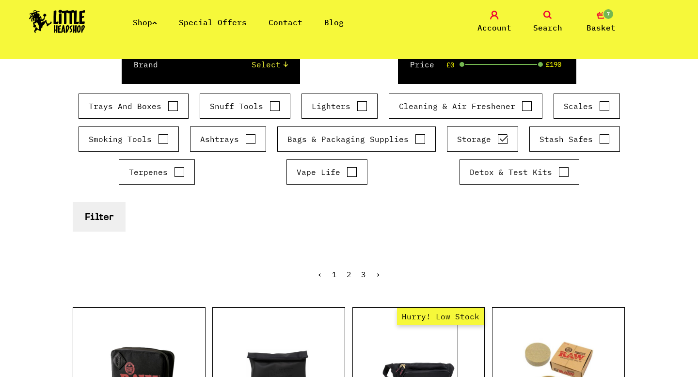
click at [489, 143] on label "Storage" at bounding box center [482, 139] width 51 height 12
click at [497, 143] on input "Storage" at bounding box center [502, 139] width 11 height 10
checkbox input "false"
click at [512, 174] on label "Detox & Test Kits" at bounding box center [519, 172] width 99 height 12
click at [559, 174] on input "Detox & Test Kits" at bounding box center [564, 172] width 11 height 10
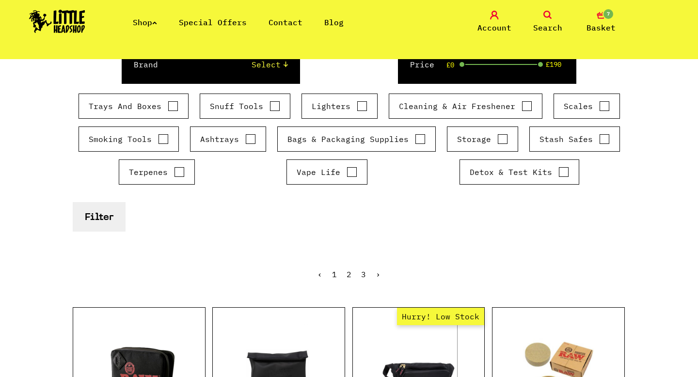
checkbox input "true"
click at [112, 212] on button "Filter" at bounding box center [99, 217] width 53 height 30
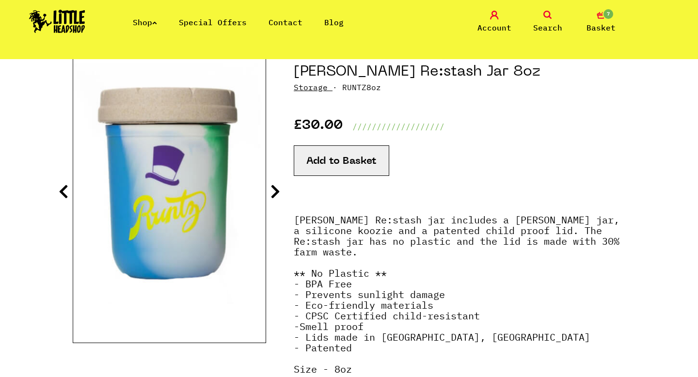
scroll to position [112, 0]
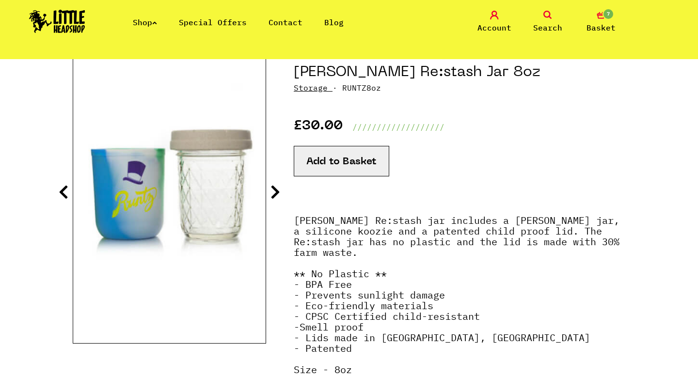
click at [276, 192] on icon at bounding box center [276, 192] width 10 height 16
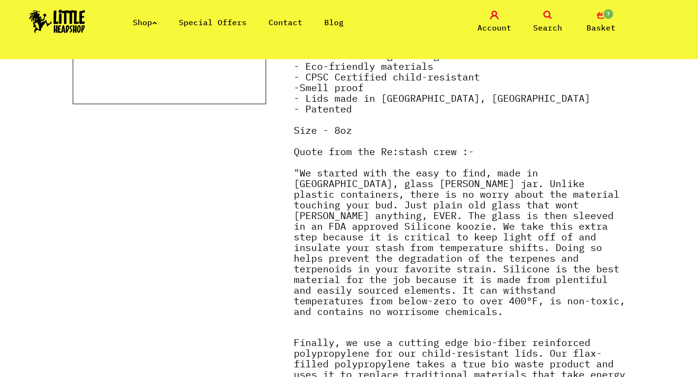
scroll to position [359, 0]
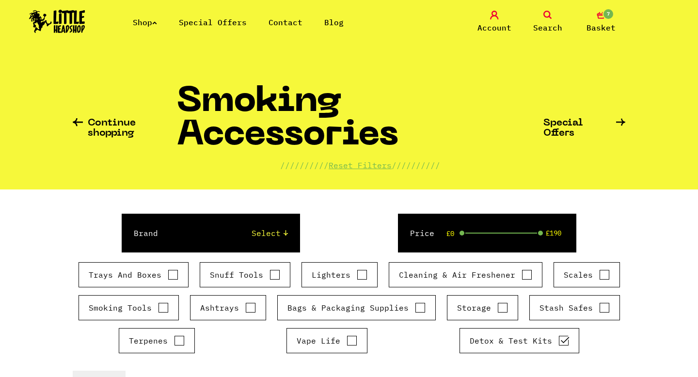
click at [619, 25] on link "7 Basket" at bounding box center [601, 22] width 48 height 23
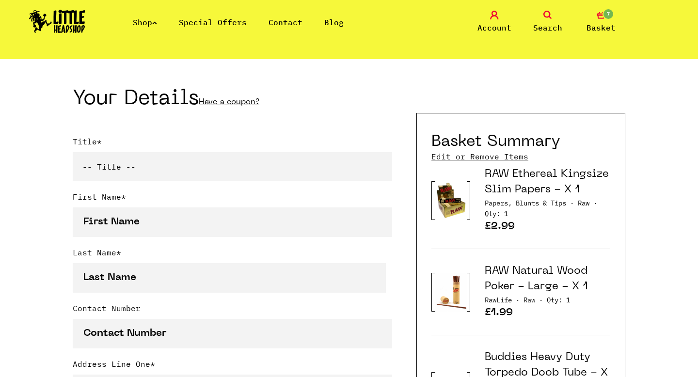
scroll to position [785, 0]
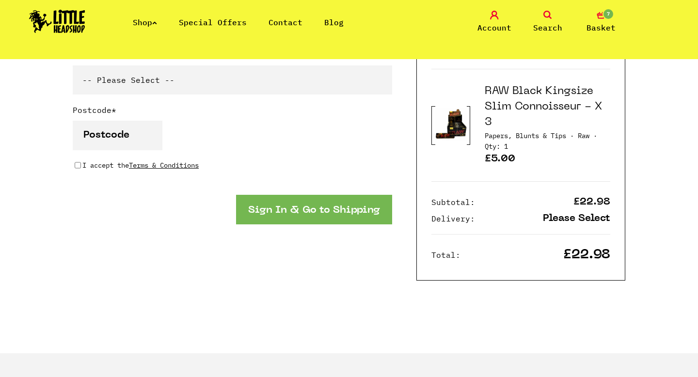
click at [244, 209] on button "Sign In & Go to Shipping" at bounding box center [314, 210] width 156 height 30
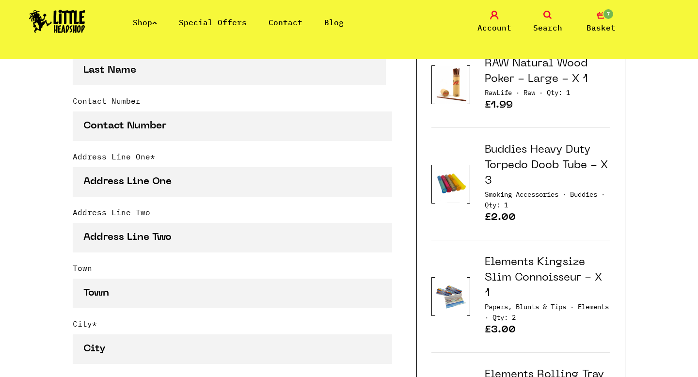
scroll to position [228, 0]
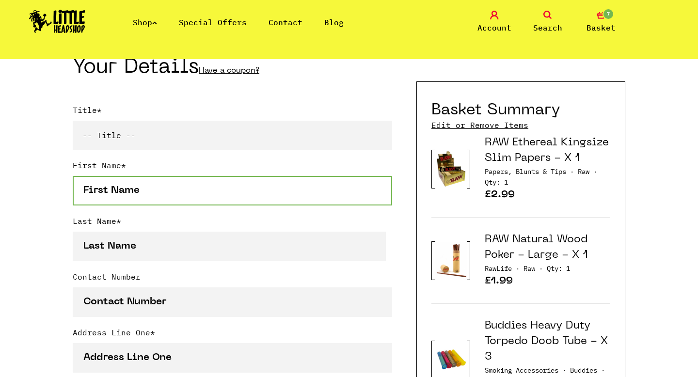
click at [192, 184] on input "First Name *" at bounding box center [233, 191] width 320 height 30
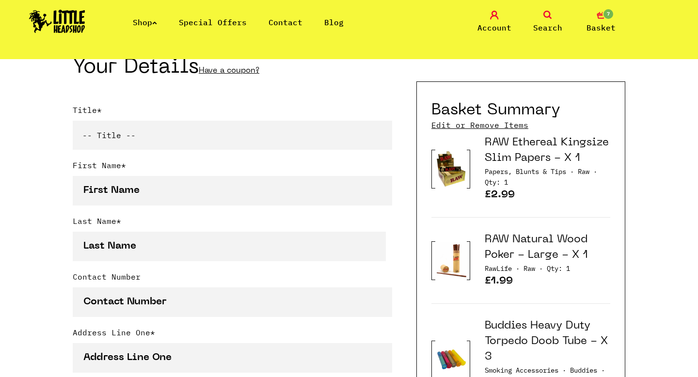
click at [161, 145] on select "-- Title -- Mr Mrs Ms Miss Dr Prof" at bounding box center [233, 135] width 320 height 29
select select "mr"
click at [73, 121] on select "-- Title -- Mr Mrs Ms Miss Dr Prof" at bounding box center [233, 135] width 320 height 29
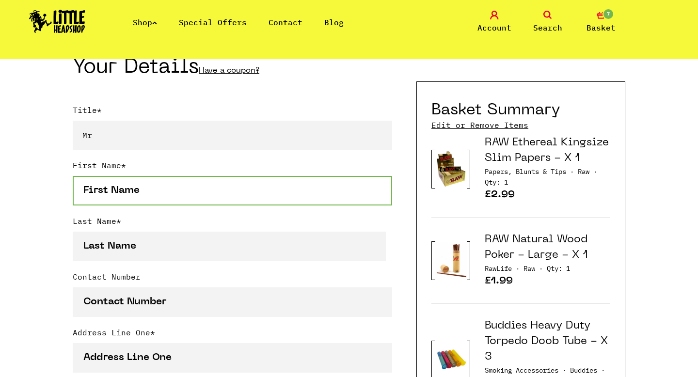
click at [144, 187] on input "First Name *" at bounding box center [233, 191] width 320 height 30
type input "Lewis"
type input "Atherton"
type input "07713342834"
type input "41 Warminster Grove"
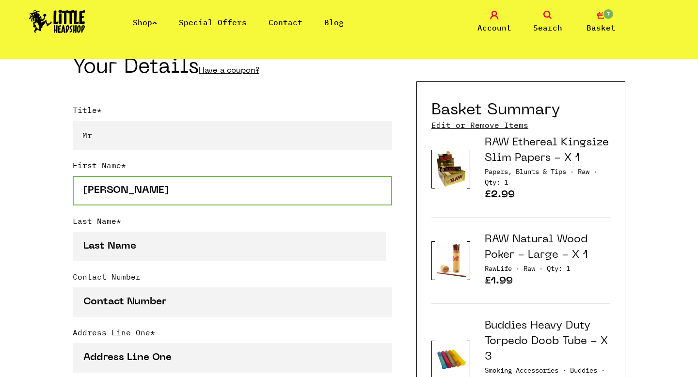
type input "Winstanley"
type input "Wigan"
type input "Lancashire"
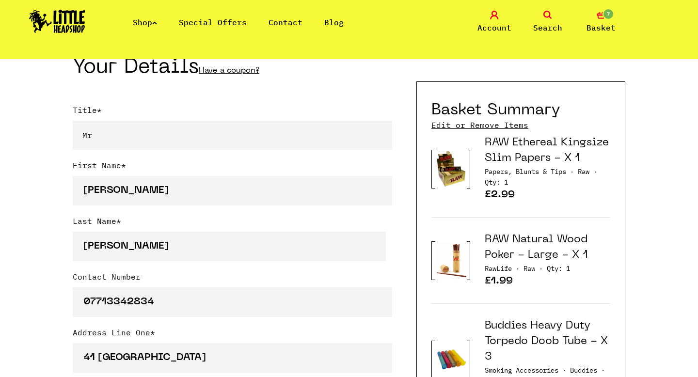
select select "826"
type input "WN3 6JF"
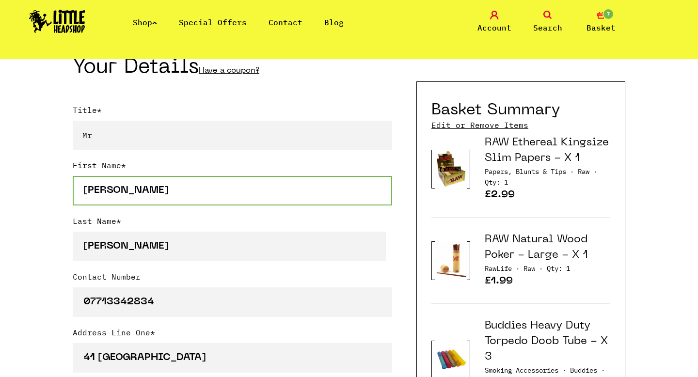
click at [144, 200] on input "Lewis" at bounding box center [233, 191] width 320 height 30
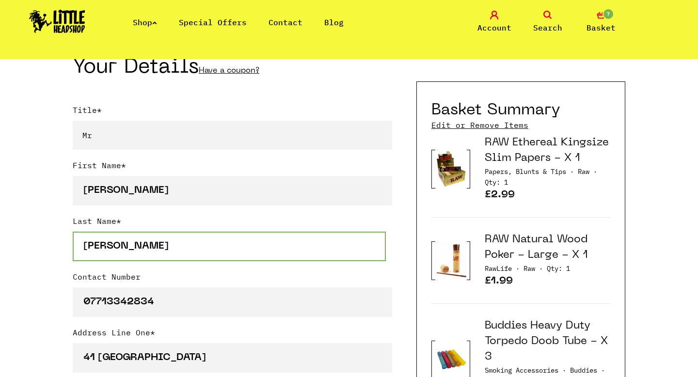
click at [91, 236] on input "Atherton" at bounding box center [229, 247] width 313 height 30
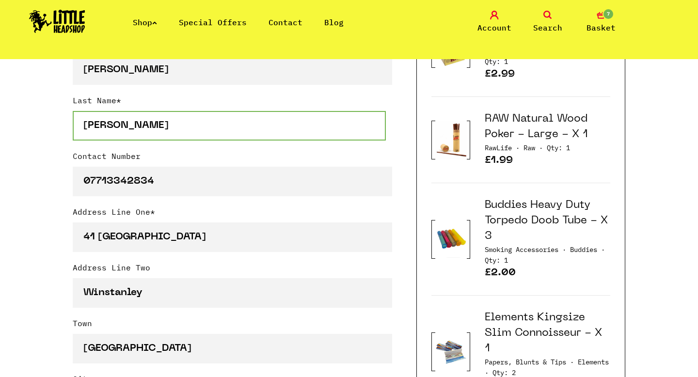
scroll to position [351, 0]
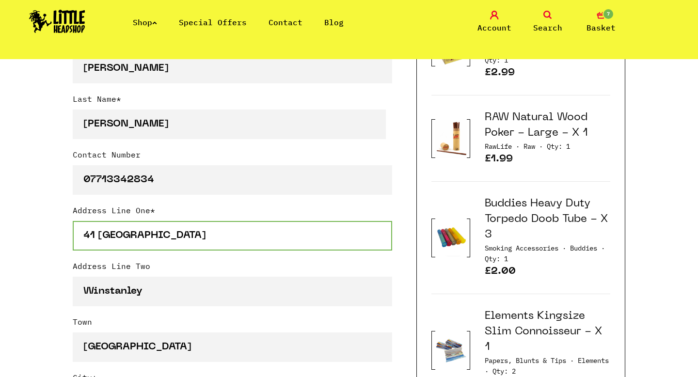
click at [102, 230] on input "41 Warminster Grove" at bounding box center [233, 236] width 320 height 30
type input "55 Bakewell Drive"
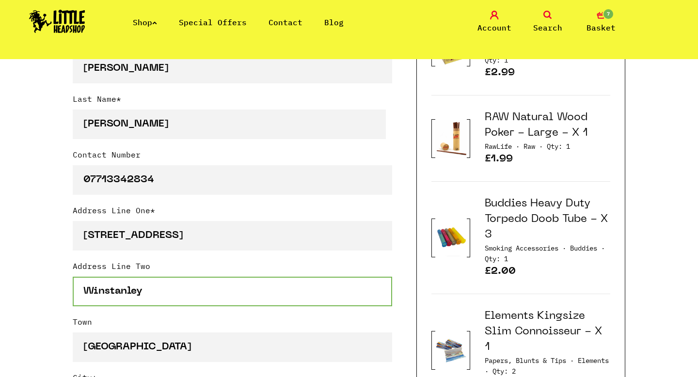
click at [153, 296] on input "Winstanley" at bounding box center [233, 292] width 320 height 30
drag, startPoint x: 160, startPoint y: 296, endPoint x: 15, endPoint y: 302, distance: 145.1
click at [15, 302] on div "Continue shopping Your Basket /////////////////// Special Offers Coupon Code Ap…" at bounding box center [349, 320] width 698 height 1223
click at [100, 290] on input "Winstanley" at bounding box center [233, 292] width 320 height 30
drag, startPoint x: 87, startPoint y: 290, endPoint x: 195, endPoint y: 293, distance: 108.7
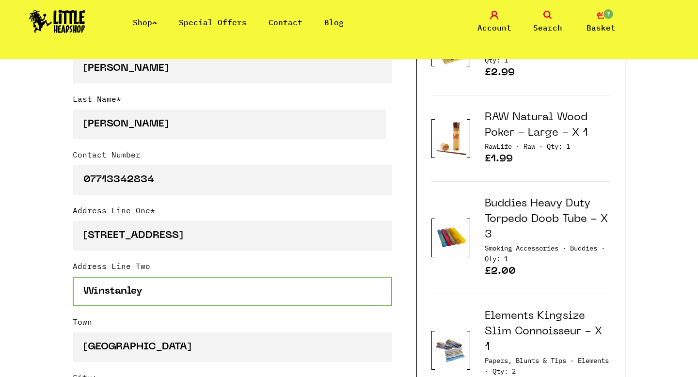
click at [195, 293] on input "Winstanley" at bounding box center [233, 292] width 320 height 30
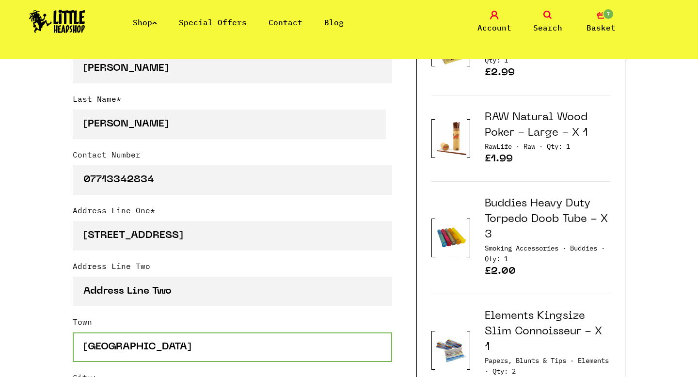
click at [146, 347] on input "[GEOGRAPHIC_DATA]" at bounding box center [233, 348] width 320 height 30
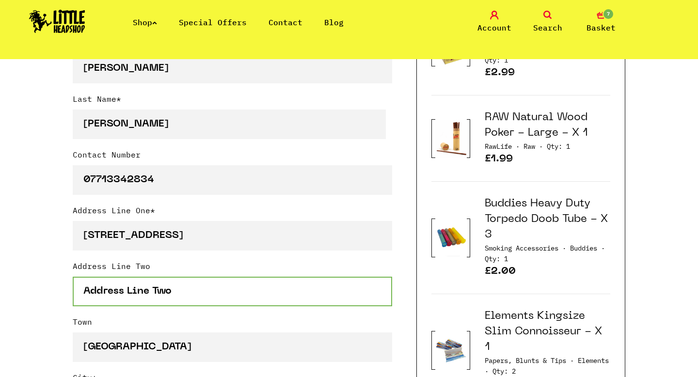
click at [90, 303] on input "Address Line Two" at bounding box center [233, 292] width 320 height 30
drag, startPoint x: 84, startPoint y: 290, endPoint x: 227, endPoint y: 294, distance: 142.6
click at [227, 294] on input "Address Line Two" at bounding box center [233, 292] width 320 height 30
drag, startPoint x: 223, startPoint y: 293, endPoint x: 69, endPoint y: 292, distance: 153.2
click at [72, 292] on div "Continue shopping Your Basket /////////////////// Special Offers Coupon Code Ap…" at bounding box center [349, 320] width 698 height 1223
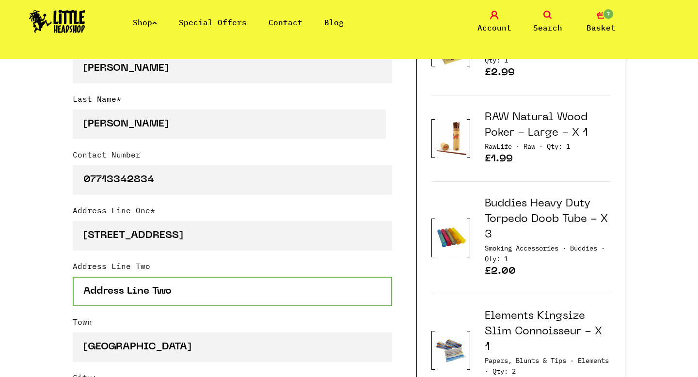
drag, startPoint x: 87, startPoint y: 291, endPoint x: 160, endPoint y: 295, distance: 72.8
click at [160, 295] on input "Address Line Two" at bounding box center [233, 292] width 320 height 30
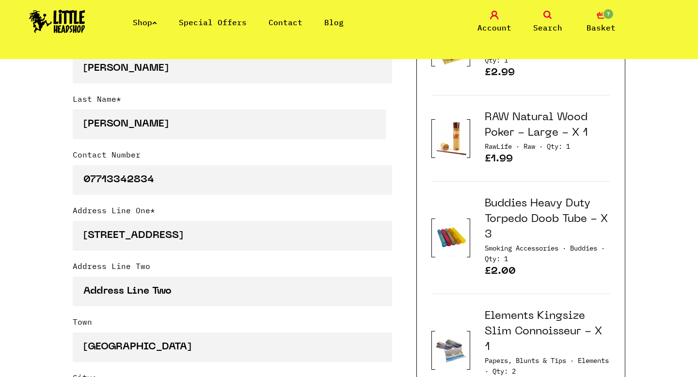
click at [191, 310] on div "Address Line Two" at bounding box center [233, 288] width 320 height 56
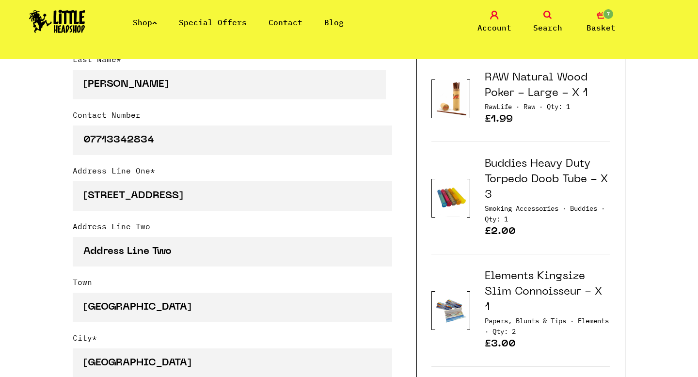
scroll to position [417, 0]
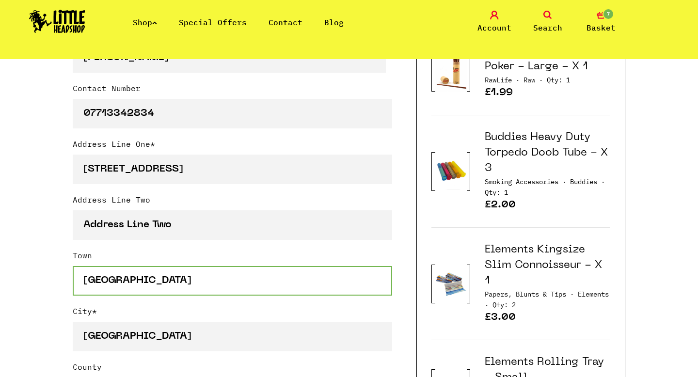
click at [131, 282] on input "[GEOGRAPHIC_DATA]" at bounding box center [233, 281] width 320 height 30
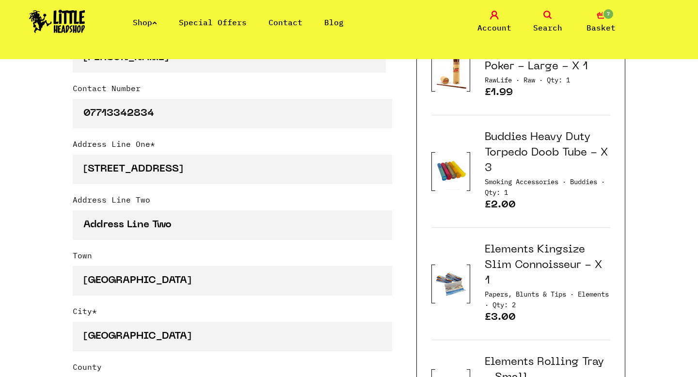
click at [107, 313] on label "City *" at bounding box center [233, 313] width 320 height 16
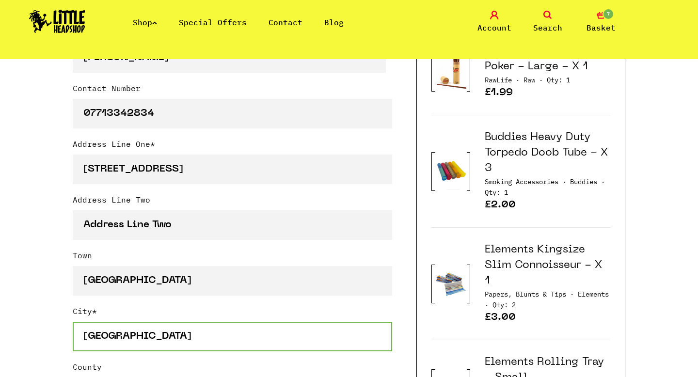
click at [107, 322] on input "[GEOGRAPHIC_DATA]" at bounding box center [233, 337] width 320 height 30
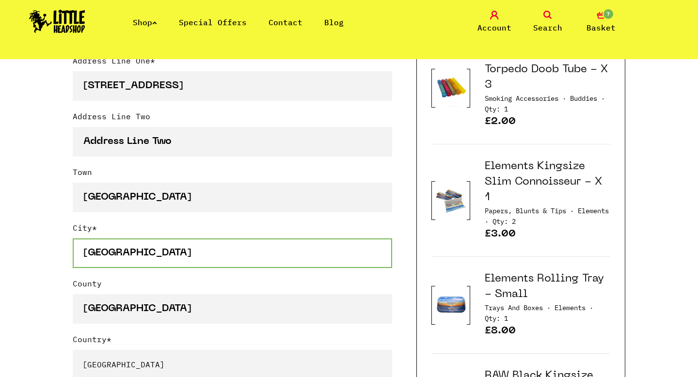
scroll to position [507, 0]
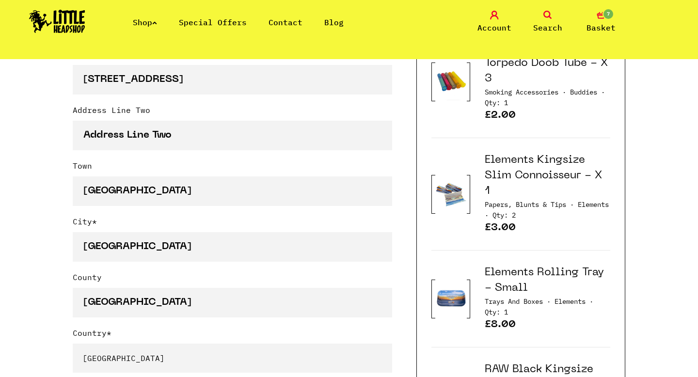
click at [127, 168] on label "Town" at bounding box center [233, 168] width 320 height 16
click at [127, 176] on input "[GEOGRAPHIC_DATA]" at bounding box center [233, 191] width 320 height 30
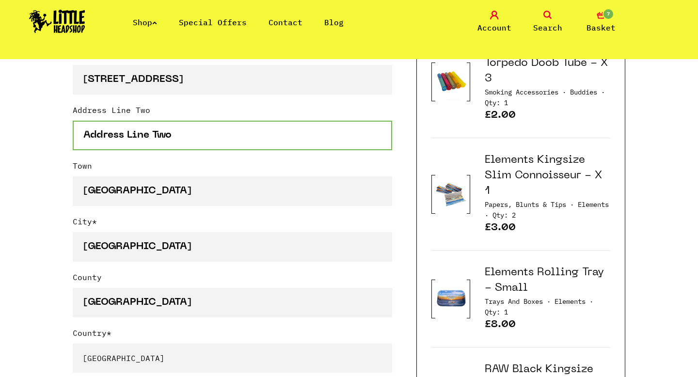
click at [165, 139] on input "Address Line Two" at bounding box center [233, 136] width 320 height 30
click at [177, 131] on input "Address Line Two" at bounding box center [233, 136] width 320 height 30
drag, startPoint x: 185, startPoint y: 131, endPoint x: 85, endPoint y: 138, distance: 100.6
click at [85, 138] on input "Address Line Two" at bounding box center [233, 136] width 320 height 30
drag, startPoint x: 86, startPoint y: 131, endPoint x: 116, endPoint y: 131, distance: 29.6
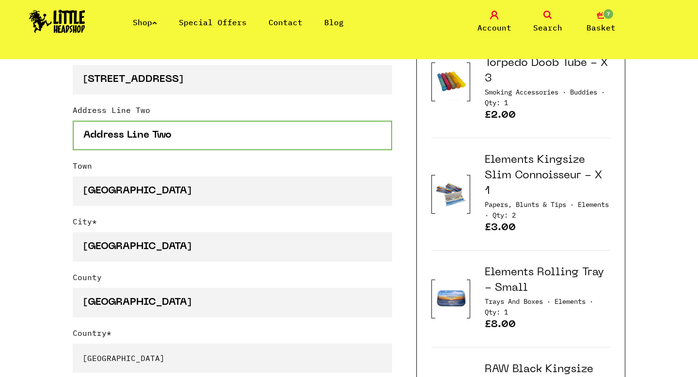
click at [116, 131] on input "Address Line Two" at bounding box center [233, 136] width 320 height 30
type input "d"
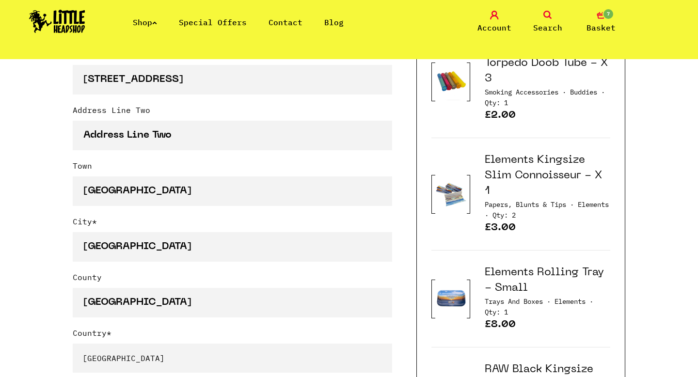
click at [43, 167] on div "Continue shopping Your Basket /////////////////// Special Offers Coupon Code Ap…" at bounding box center [349, 163] width 698 height 1223
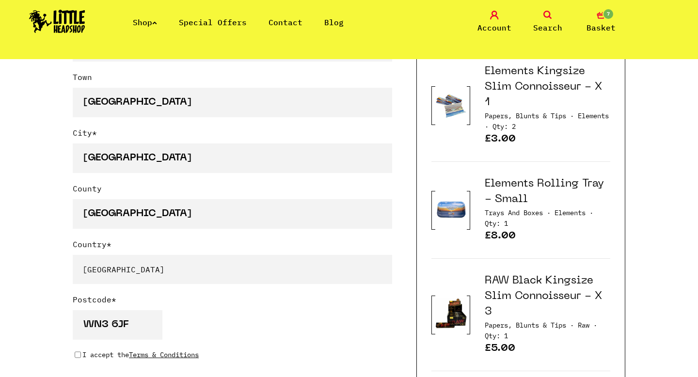
scroll to position [616, 0]
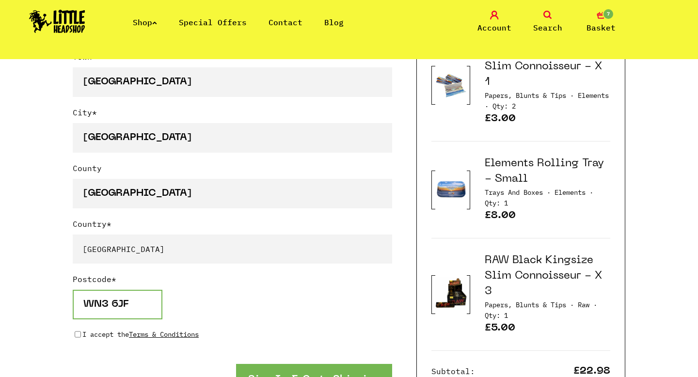
click at [113, 305] on input "WN3 6JF" at bounding box center [118, 305] width 90 height 30
type input "WN6 8QH"
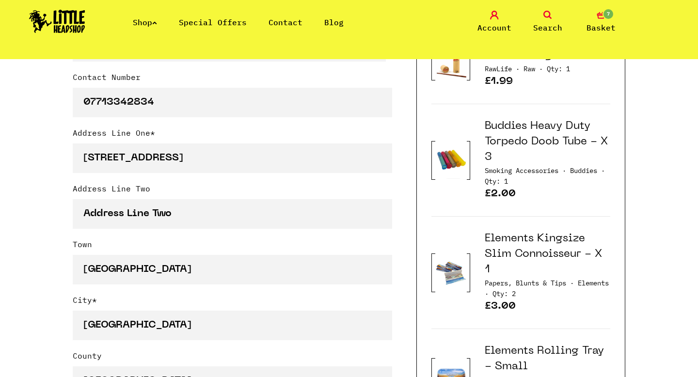
scroll to position [585, 0]
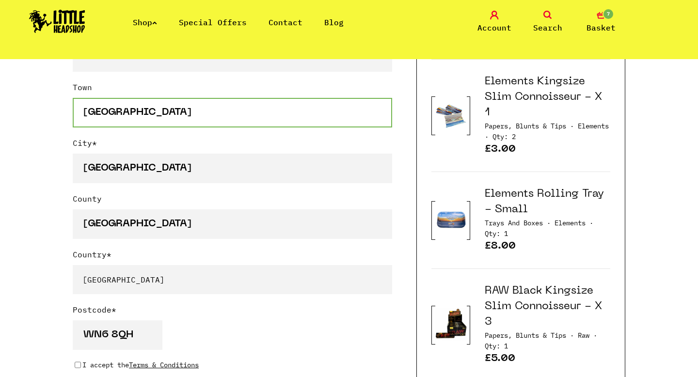
drag, startPoint x: 129, startPoint y: 112, endPoint x: 70, endPoint y: 113, distance: 59.2
click at [70, 113] on div "Continue shopping Your Basket /////////////////// Special Offers Coupon Code Ap…" at bounding box center [349, 85] width 698 height 1223
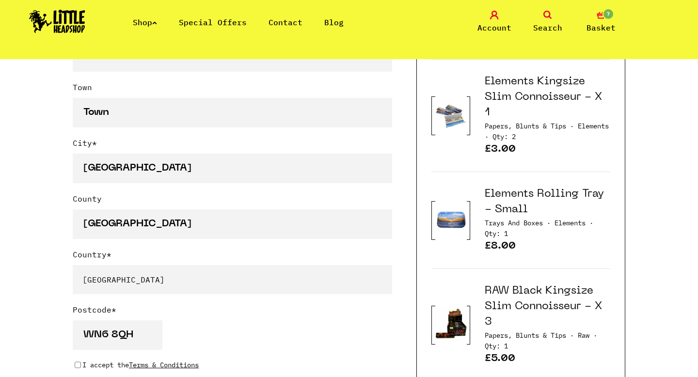
click at [58, 140] on div "Continue shopping Your Basket /////////////////// Special Offers Coupon Code Ap…" at bounding box center [349, 85] width 698 height 1223
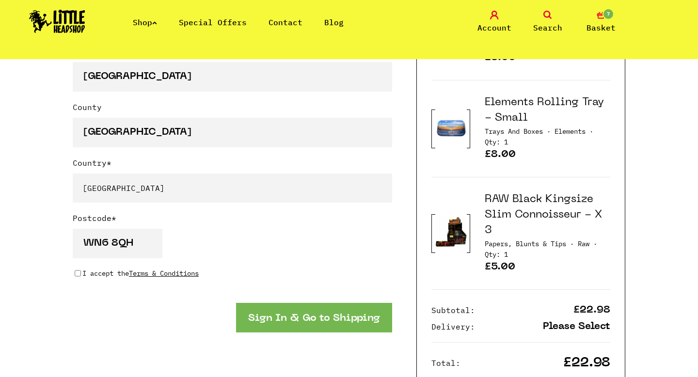
scroll to position [739, 0]
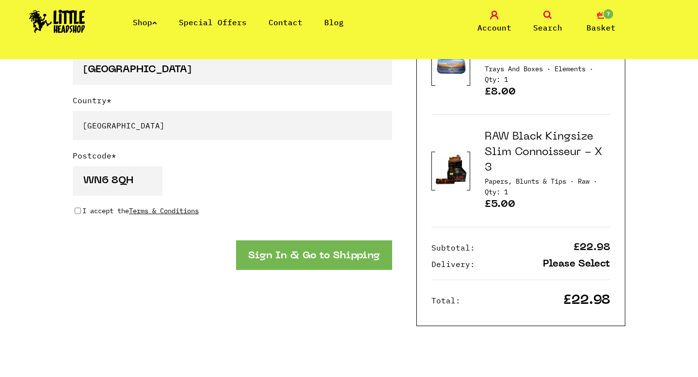
click at [77, 208] on input "I accept the Terms & Conditions" at bounding box center [78, 211] width 6 height 8
checkbox input "true"
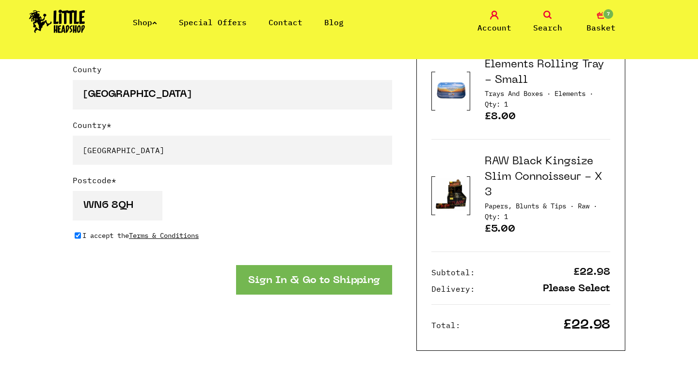
scroll to position [765, 0]
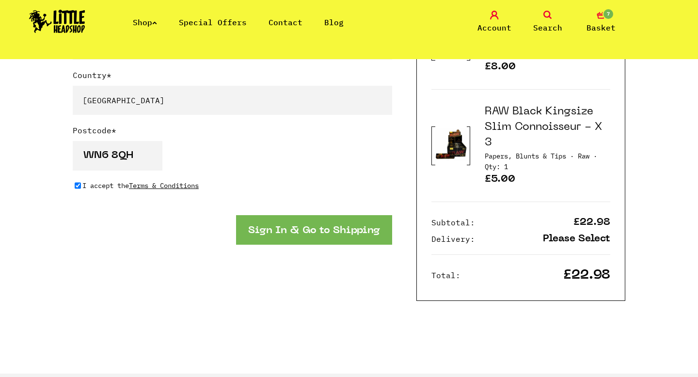
click at [300, 239] on button "Sign In & Go to Shipping" at bounding box center [314, 230] width 156 height 30
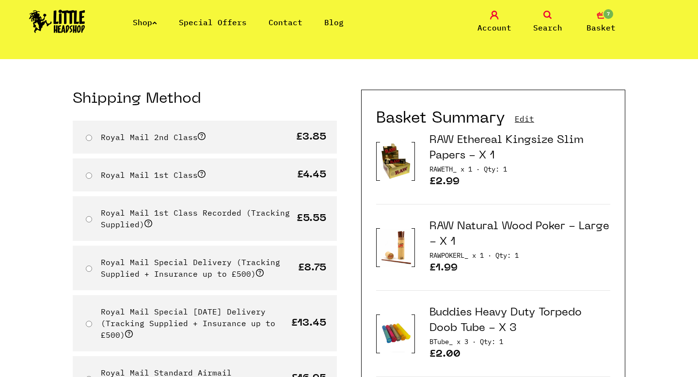
scroll to position [61, 0]
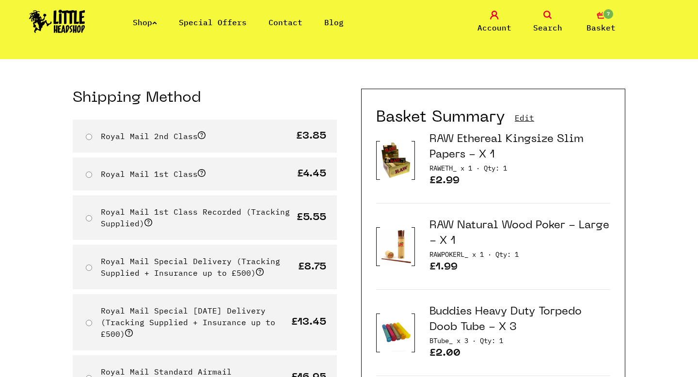
click at [150, 222] on span at bounding box center [148, 223] width 8 height 8
click at [92, 222] on input "Royal Mail 1st Class Recorded (Tracking Supplied)" at bounding box center [89, 218] width 6 height 6
radio input "true"
click at [150, 222] on span at bounding box center [148, 223] width 8 height 8
click at [92, 222] on input "Royal Mail 1st Class Recorded (Tracking Supplied)" at bounding box center [89, 218] width 6 height 6
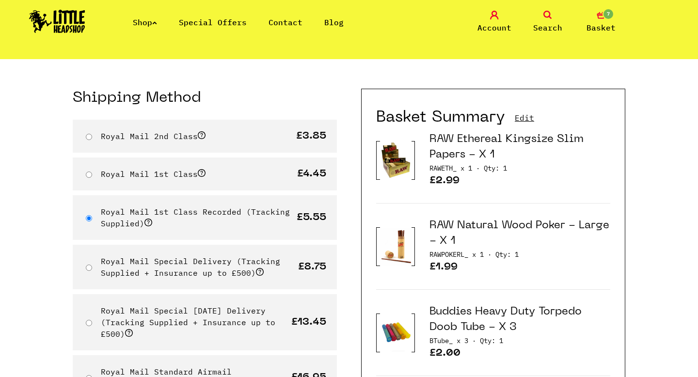
click at [201, 175] on span at bounding box center [202, 173] width 8 height 8
click at [92, 175] on input "Royal Mail 1st Class" at bounding box center [89, 175] width 6 height 6
radio input "true"
click at [201, 175] on span at bounding box center [202, 173] width 8 height 8
click at [92, 175] on input "Royal Mail 1st Class" at bounding box center [89, 175] width 6 height 6
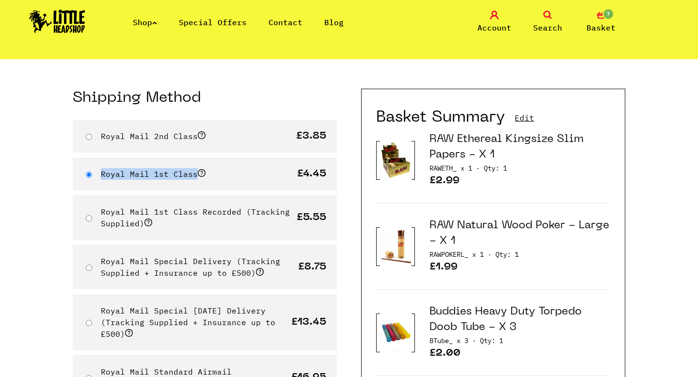
click at [201, 175] on span at bounding box center [202, 173] width 8 height 8
click at [92, 175] on input "Royal Mail 1st Class" at bounding box center [89, 175] width 6 height 6
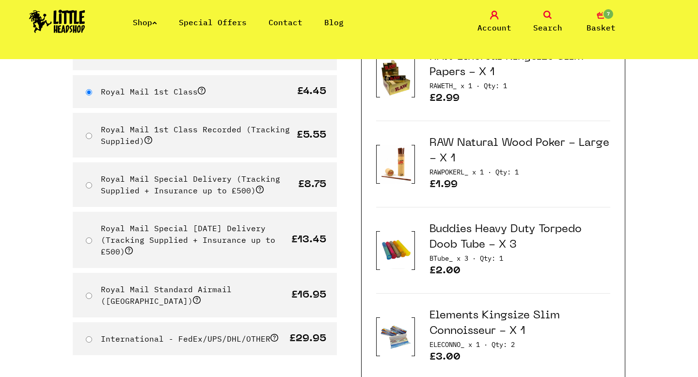
scroll to position [137, 0]
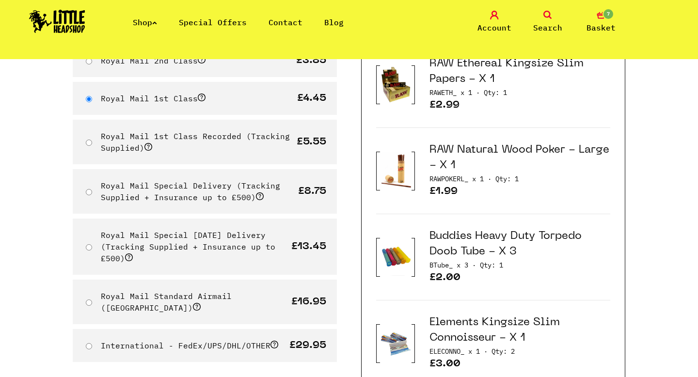
click at [68, 201] on body "Shop Special Offers Contact Blog Account Search 7 Basket Categories Shop All Br…" at bounding box center [349, 368] width 698 height 1010
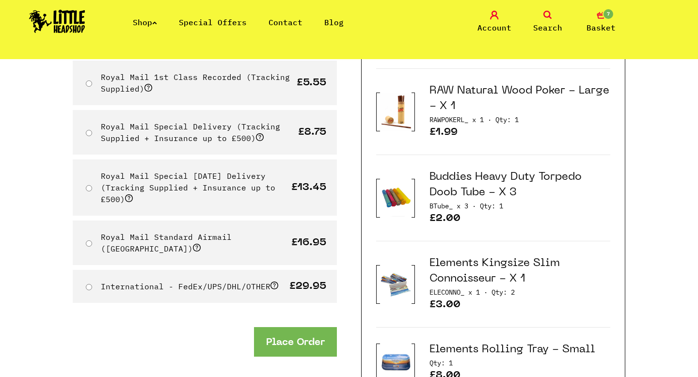
scroll to position [198, 0]
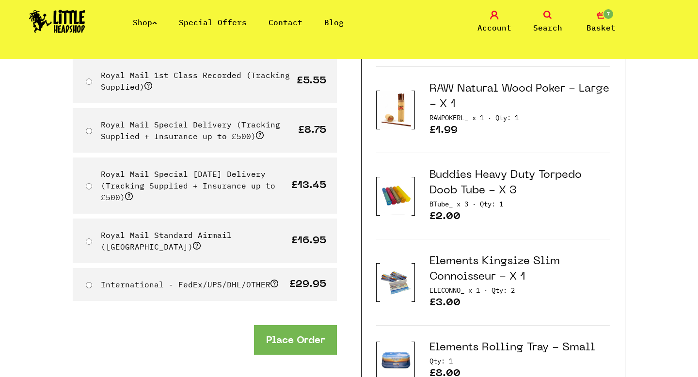
click at [301, 329] on button "Place Order" at bounding box center [295, 340] width 83 height 30
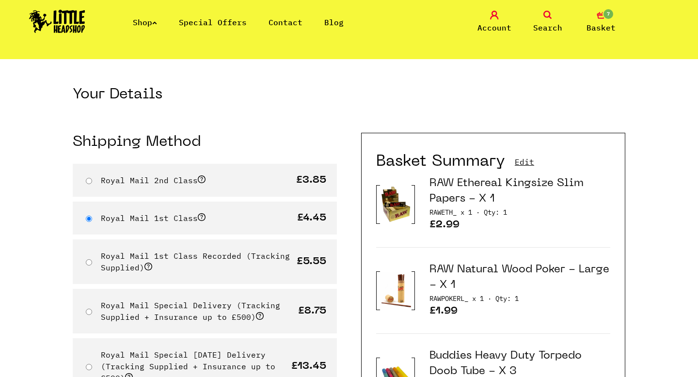
scroll to position [0, 0]
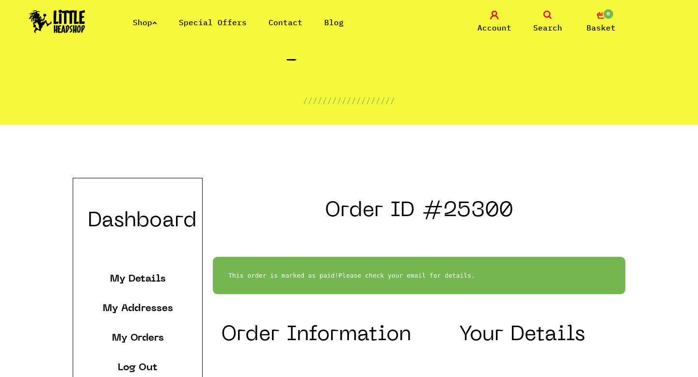
scroll to position [99, 0]
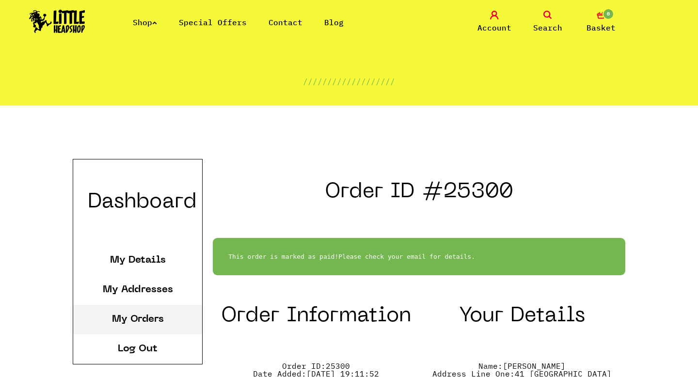
click at [148, 321] on link "My Orders" at bounding box center [138, 320] width 52 height 10
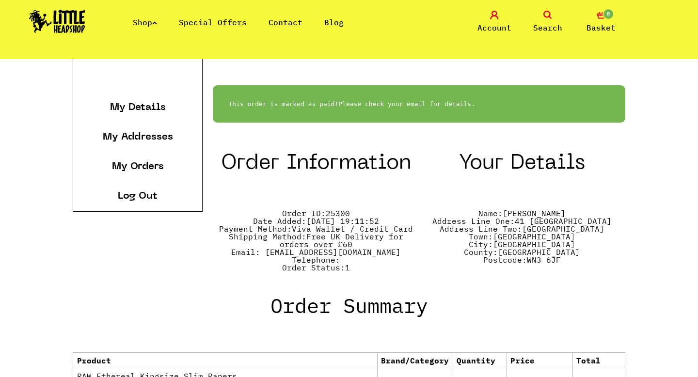
scroll to position [258, 0]
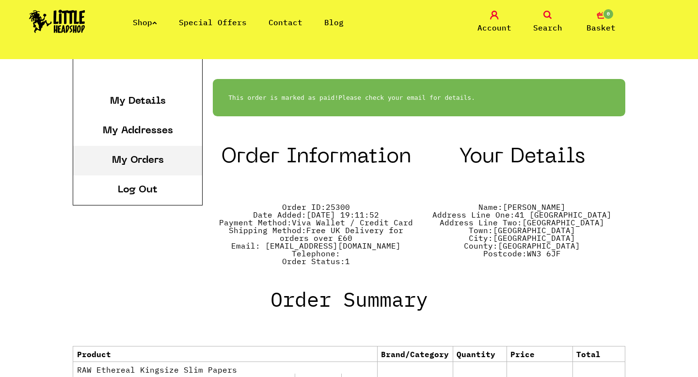
click at [125, 151] on li "My Orders" at bounding box center [137, 161] width 129 height 30
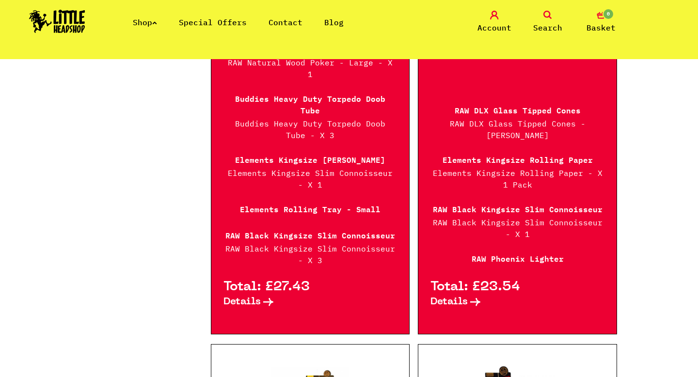
scroll to position [494, 0]
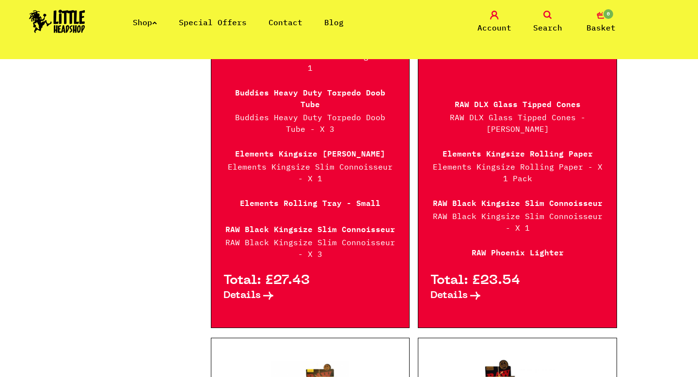
click at [248, 291] on span "Details" at bounding box center [242, 296] width 37 height 10
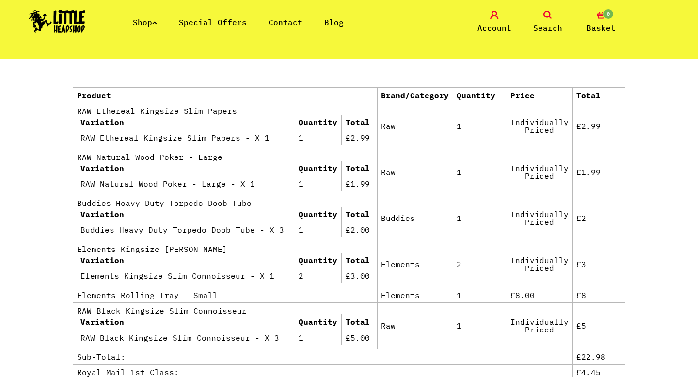
scroll to position [505, 0]
